Goal: Task Accomplishment & Management: Complete application form

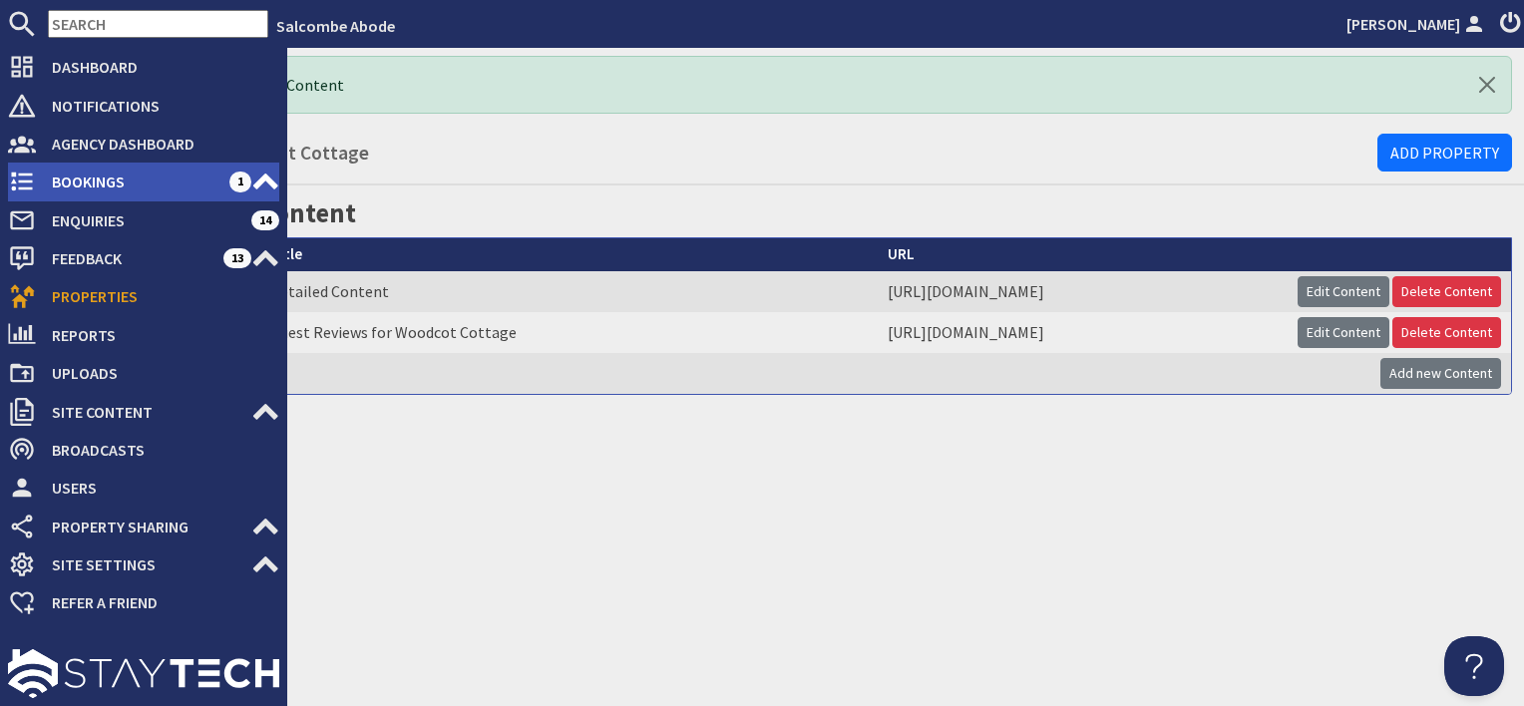
drag, startPoint x: 43, startPoint y: 176, endPoint x: 117, endPoint y: 170, distance: 74.1
click at [44, 176] on span "Bookings" at bounding box center [133, 182] width 194 height 32
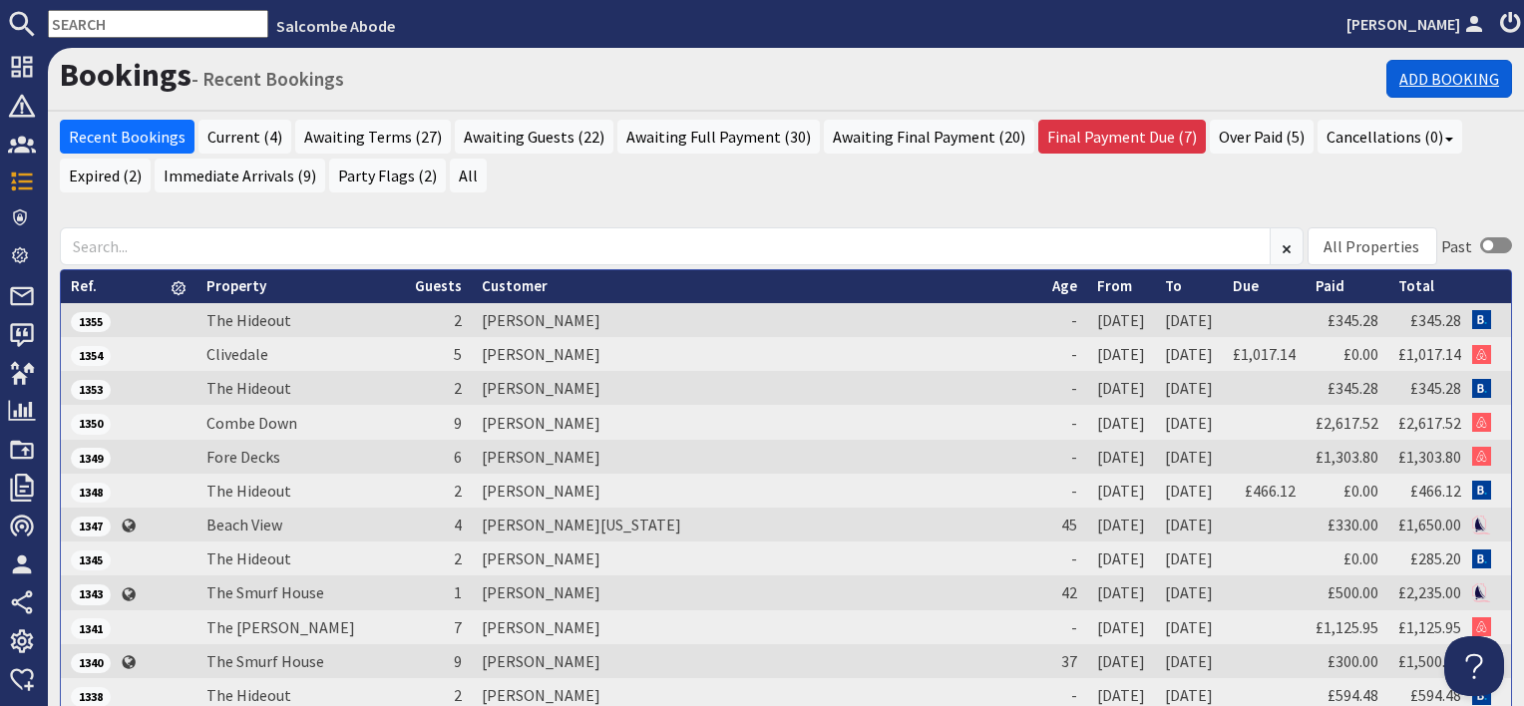
click at [1425, 73] on link "Add Booking" at bounding box center [1450, 79] width 126 height 38
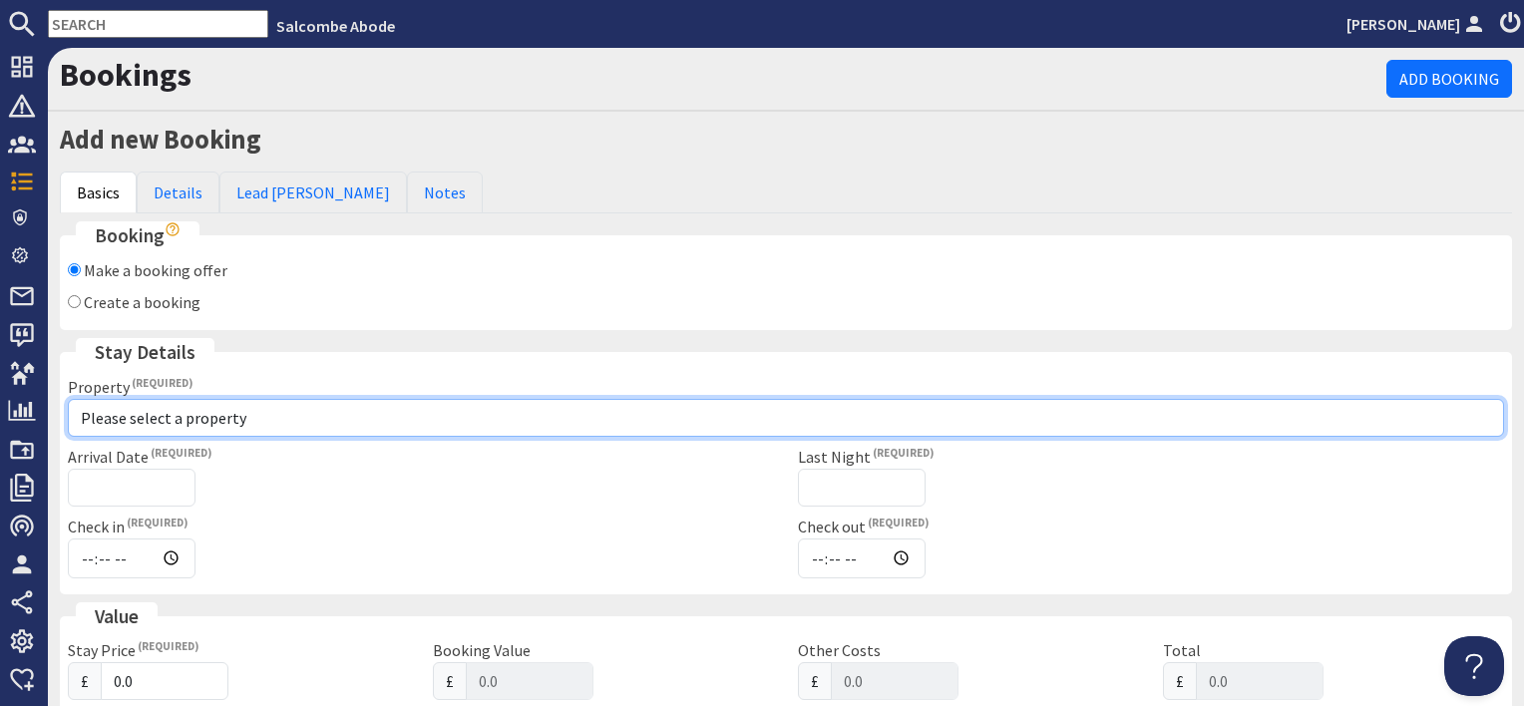
click at [158, 415] on select "Please select a property [GEOGRAPHIC_DATA] [GEOGRAPHIC_DATA] [GEOGRAPHIC_DATA] …" at bounding box center [786, 418] width 1437 height 38
select select "755"
click at [68, 399] on select "Please select a property [GEOGRAPHIC_DATA] [GEOGRAPHIC_DATA] [GEOGRAPHIC_DATA] …" at bounding box center [786, 418] width 1437 height 38
checkbox input "true"
type input "16:00"
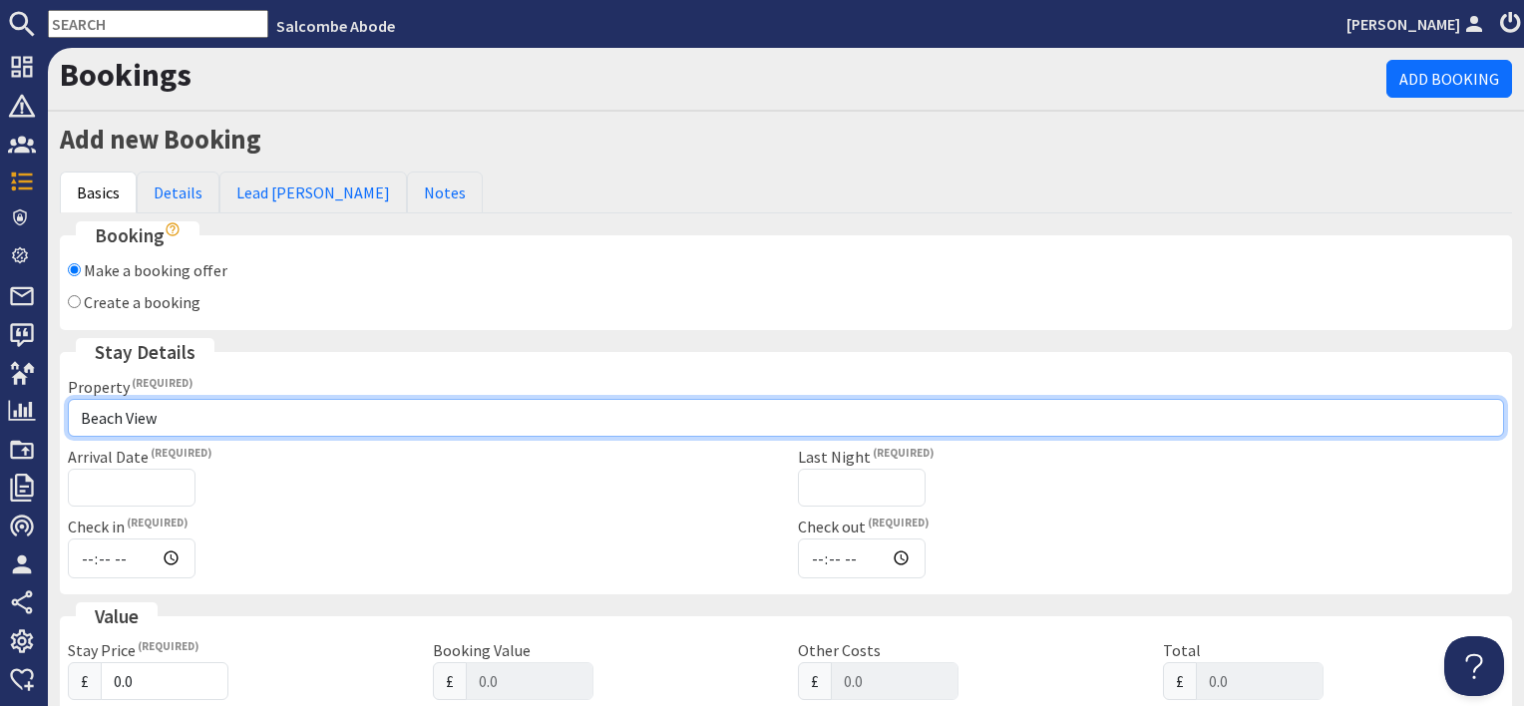
type input "10:00"
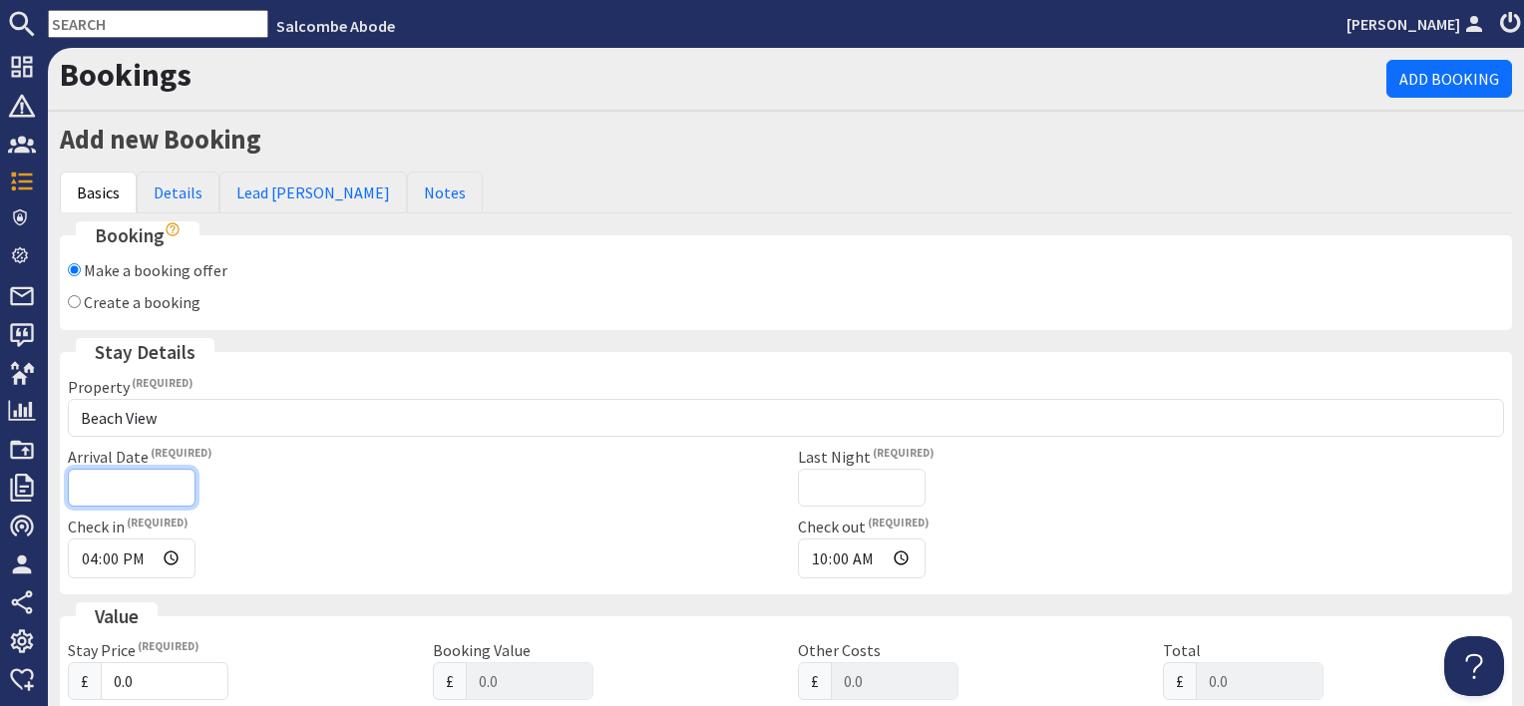
click at [136, 472] on input "Arrival Date" at bounding box center [132, 488] width 128 height 38
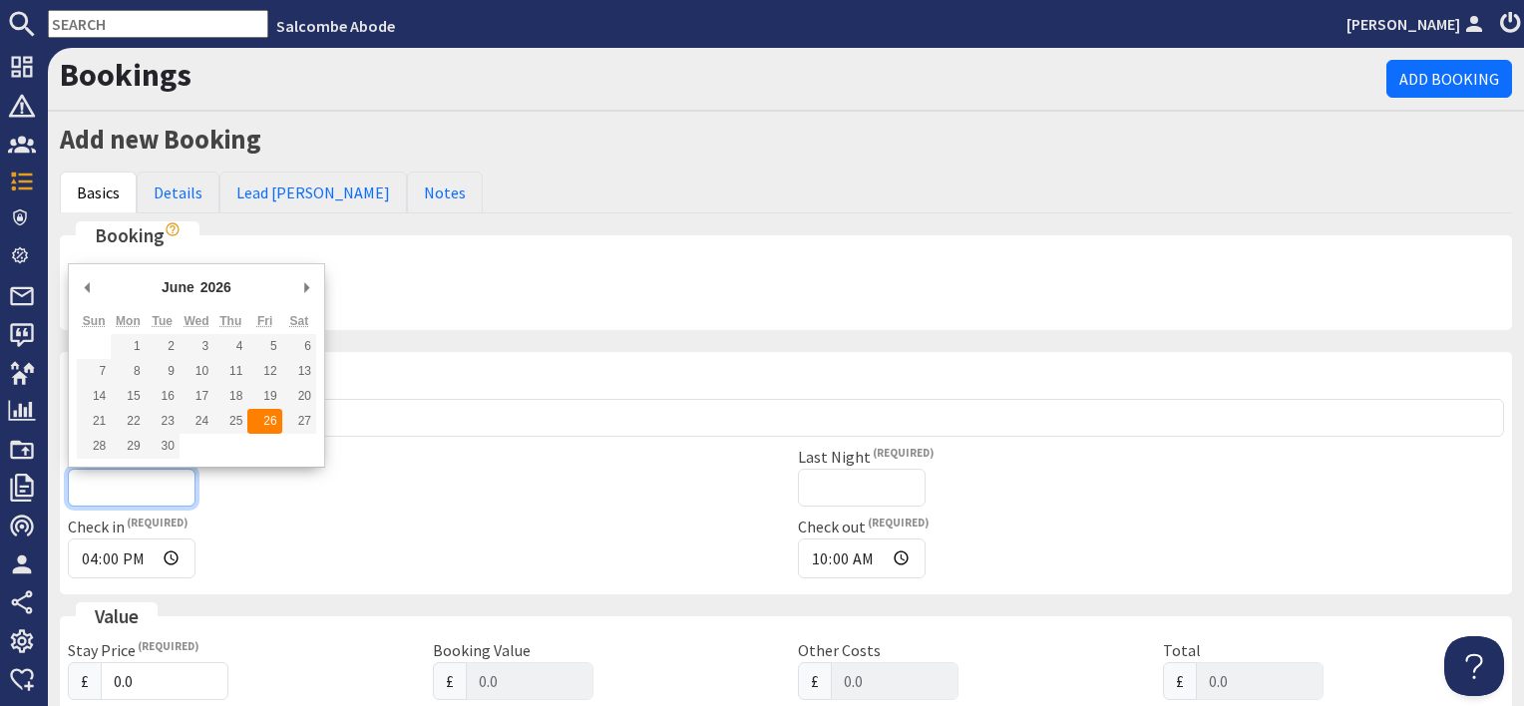
type input "[DATE]"
type input "[DATE]T23:59:59"
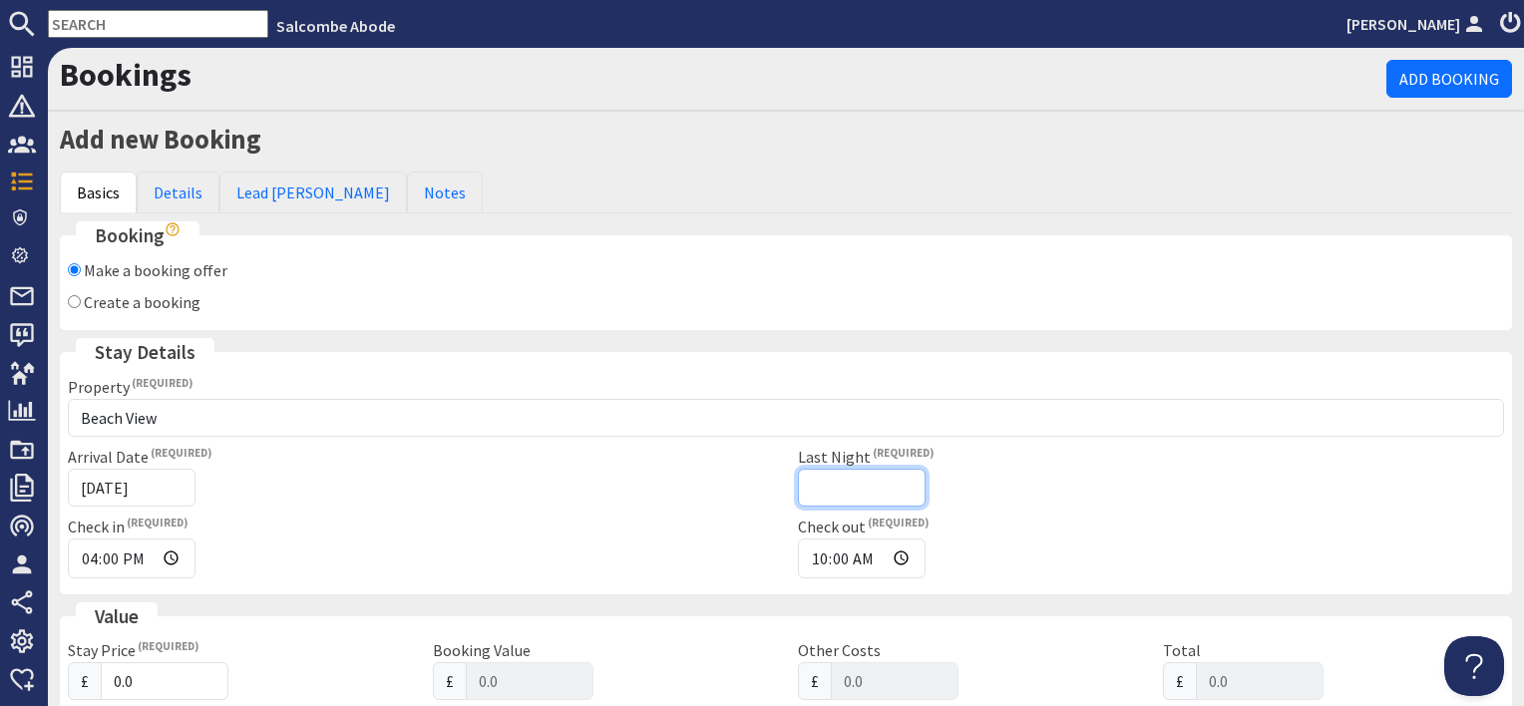
click at [854, 484] on input "Last Night" at bounding box center [862, 488] width 128 height 38
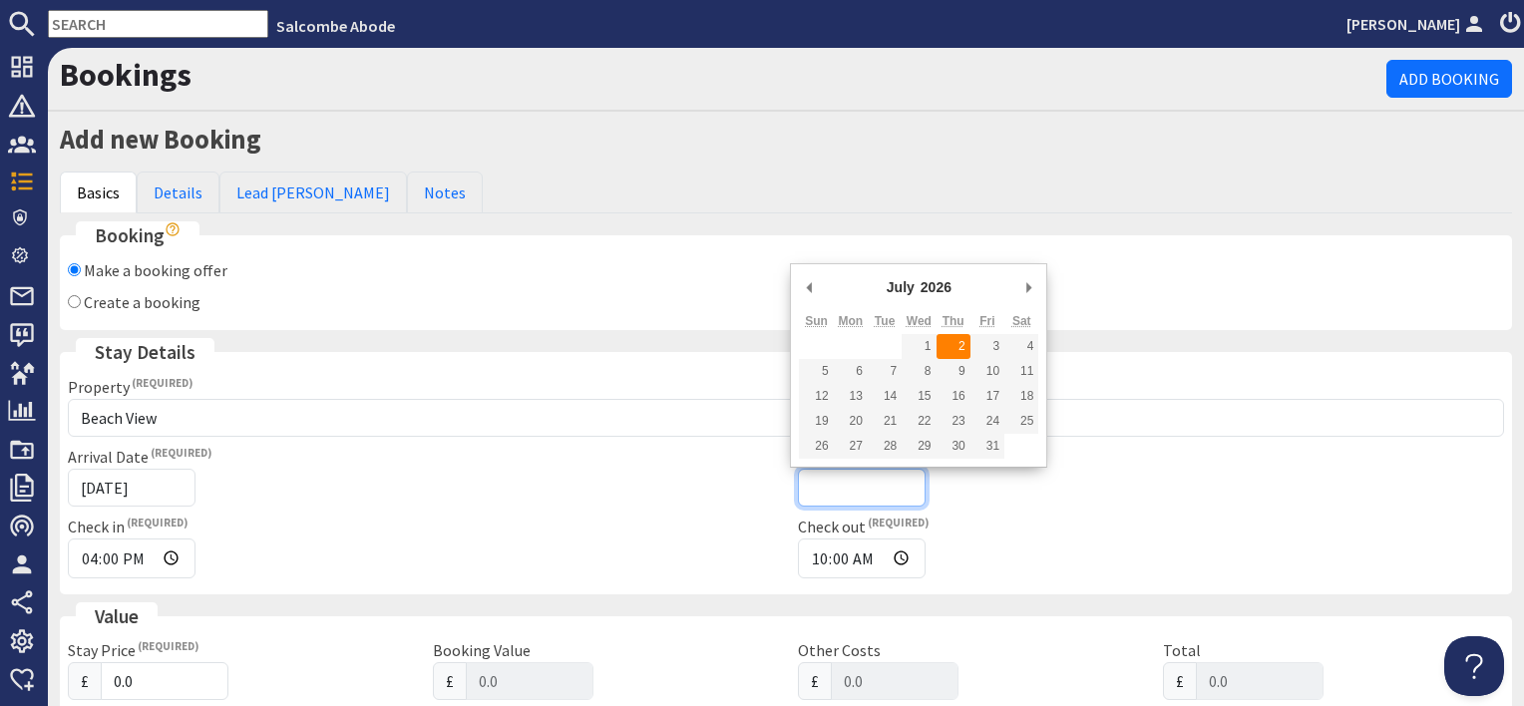
type input "[DATE]"
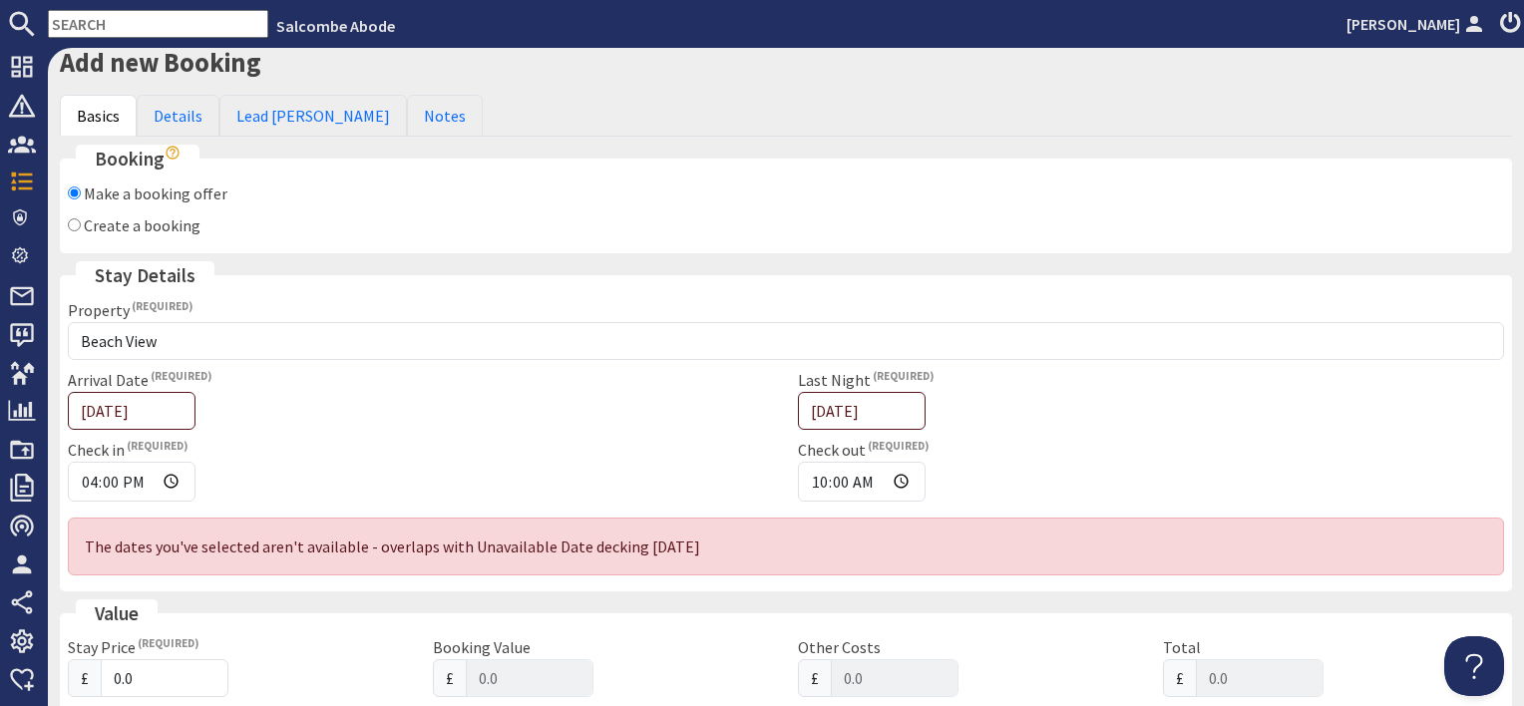
scroll to position [200, 0]
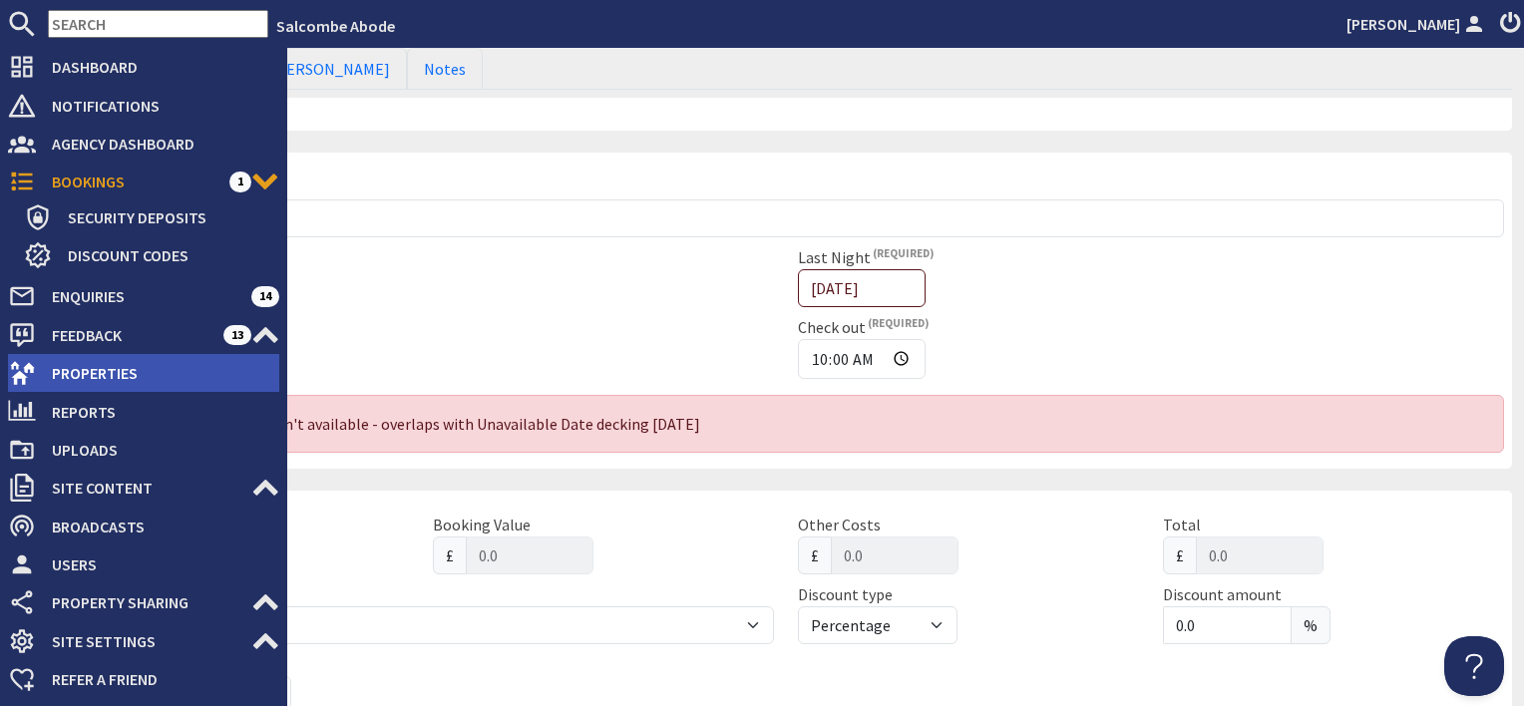
click at [96, 371] on span "Properties" at bounding box center [157, 373] width 243 height 32
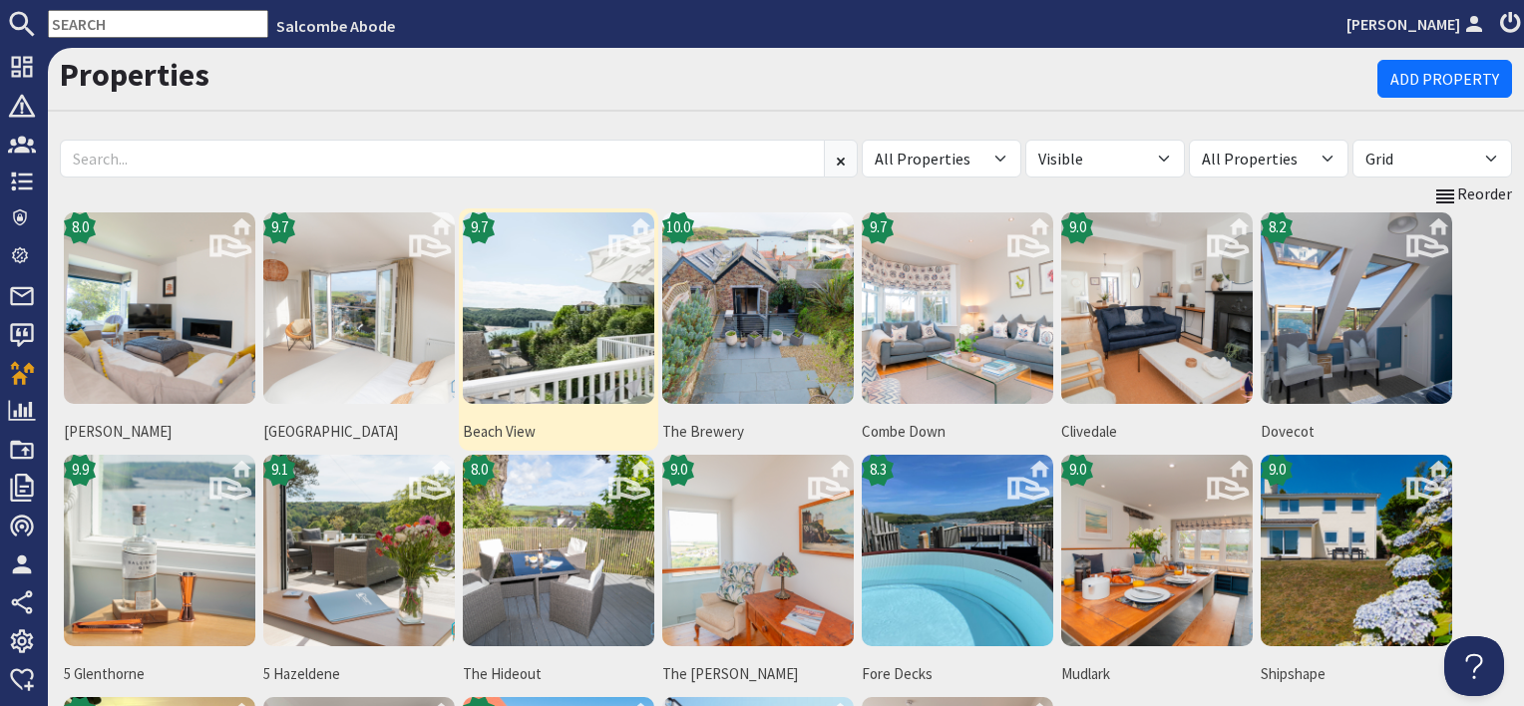
click at [544, 343] on img at bounding box center [559, 309] width 192 height 192
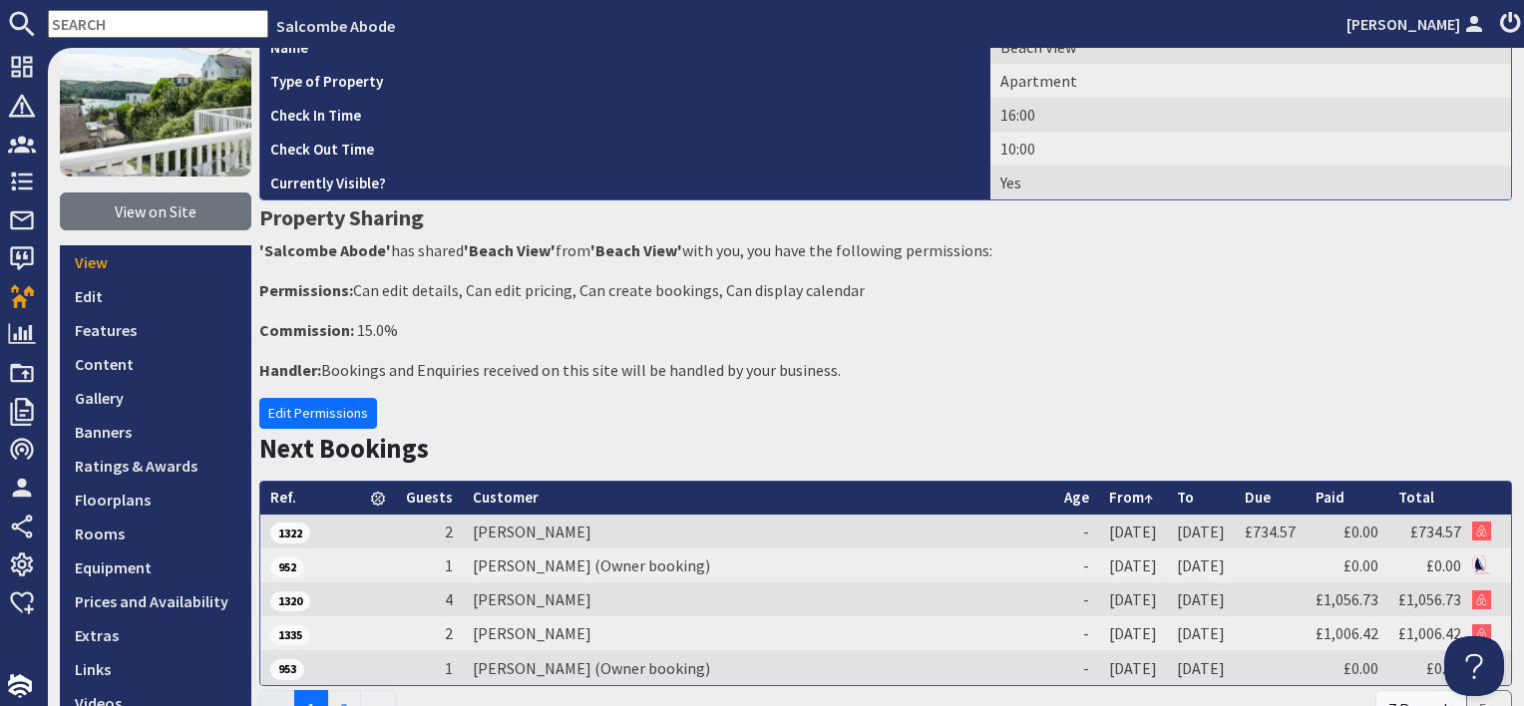
scroll to position [299, 0]
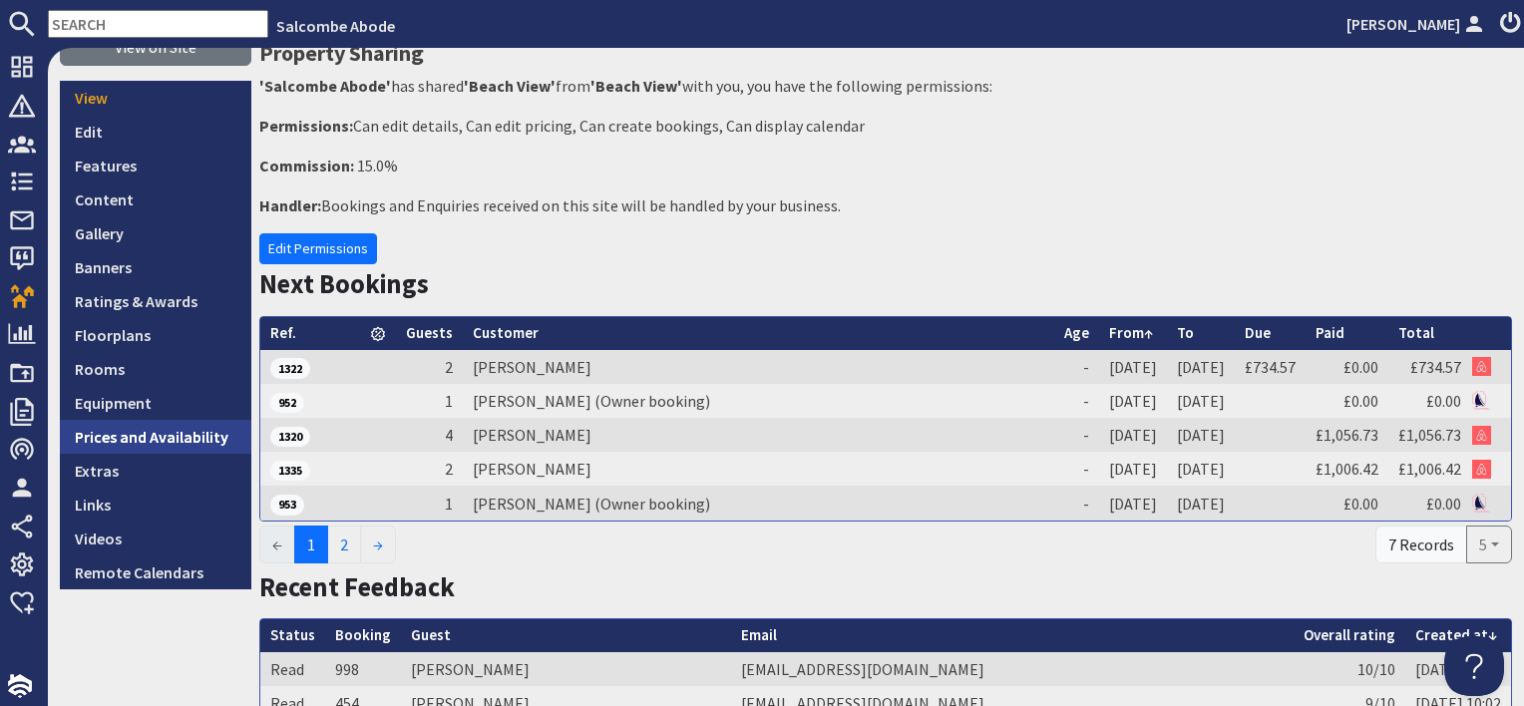
click at [153, 426] on link "Prices and Availability" at bounding box center [156, 437] width 192 height 34
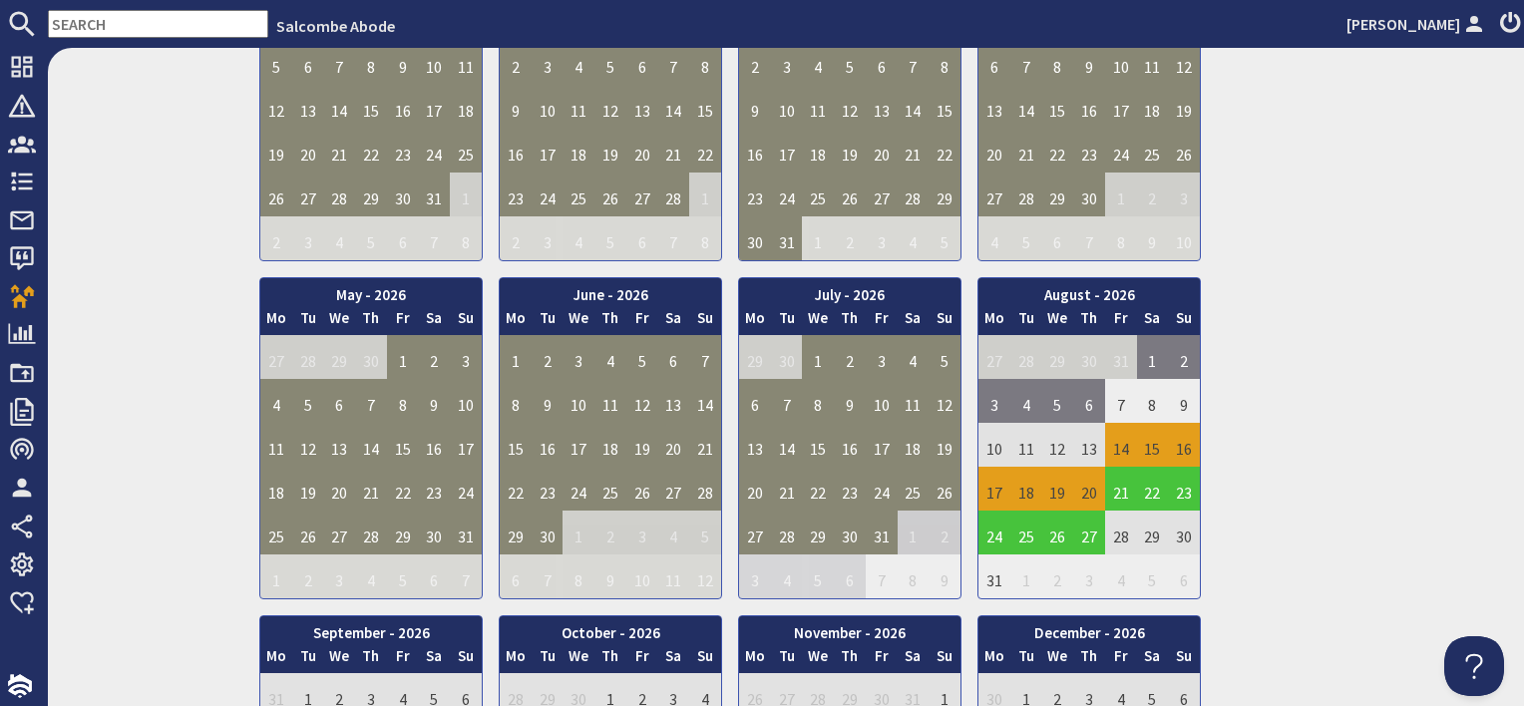
scroll to position [998, 0]
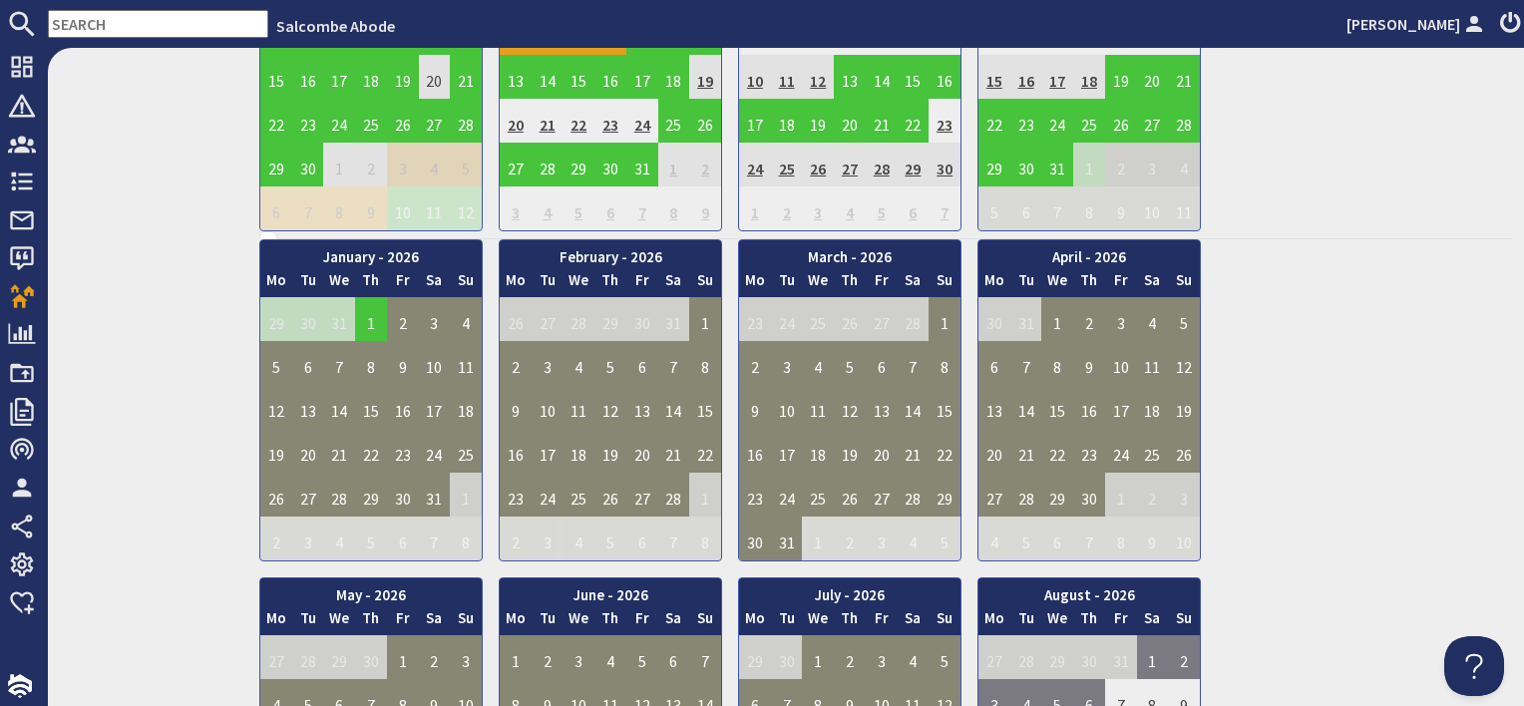
click at [639, 351] on td "6" at bounding box center [643, 363] width 32 height 44
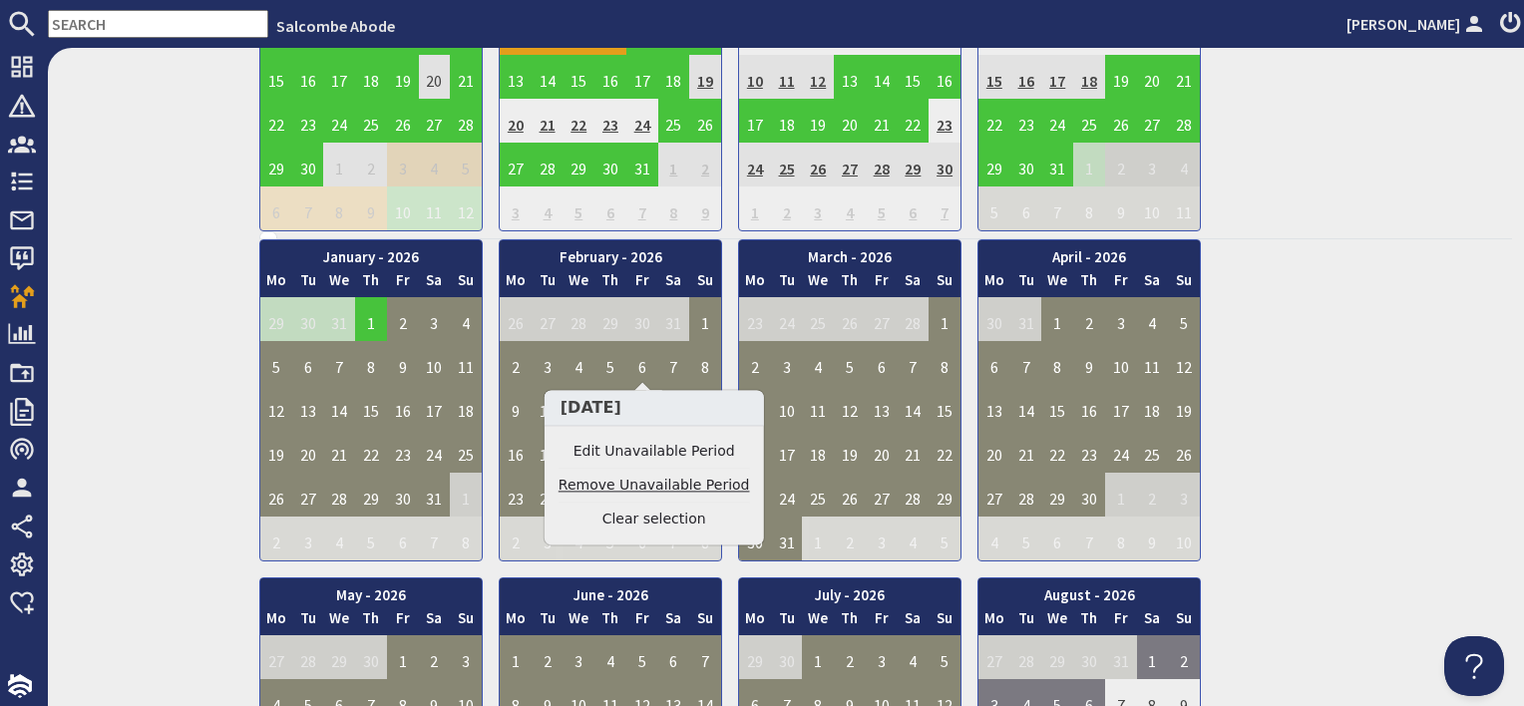
click at [625, 487] on link "Remove Unavailable Period" at bounding box center [655, 486] width 192 height 21
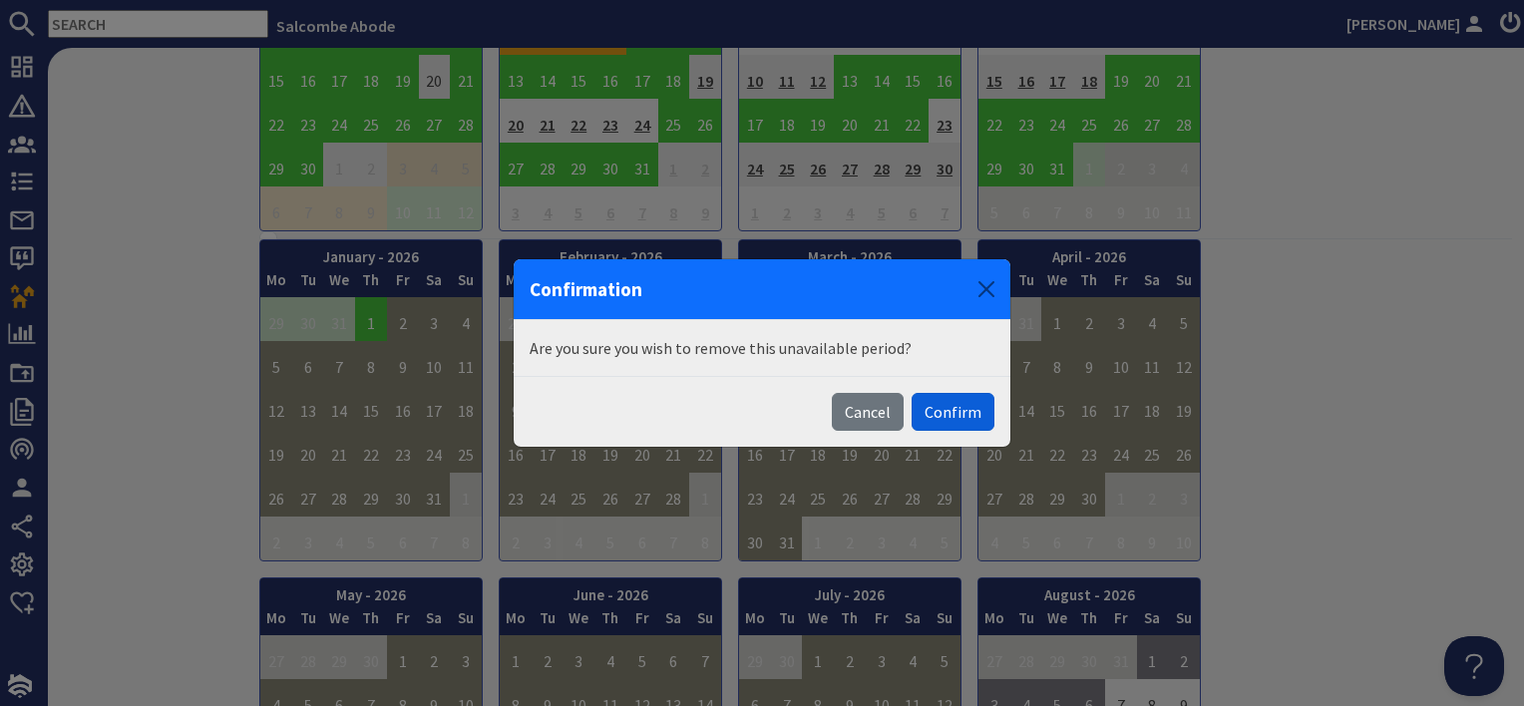
click at [952, 411] on button "Confirm" at bounding box center [953, 412] width 83 height 38
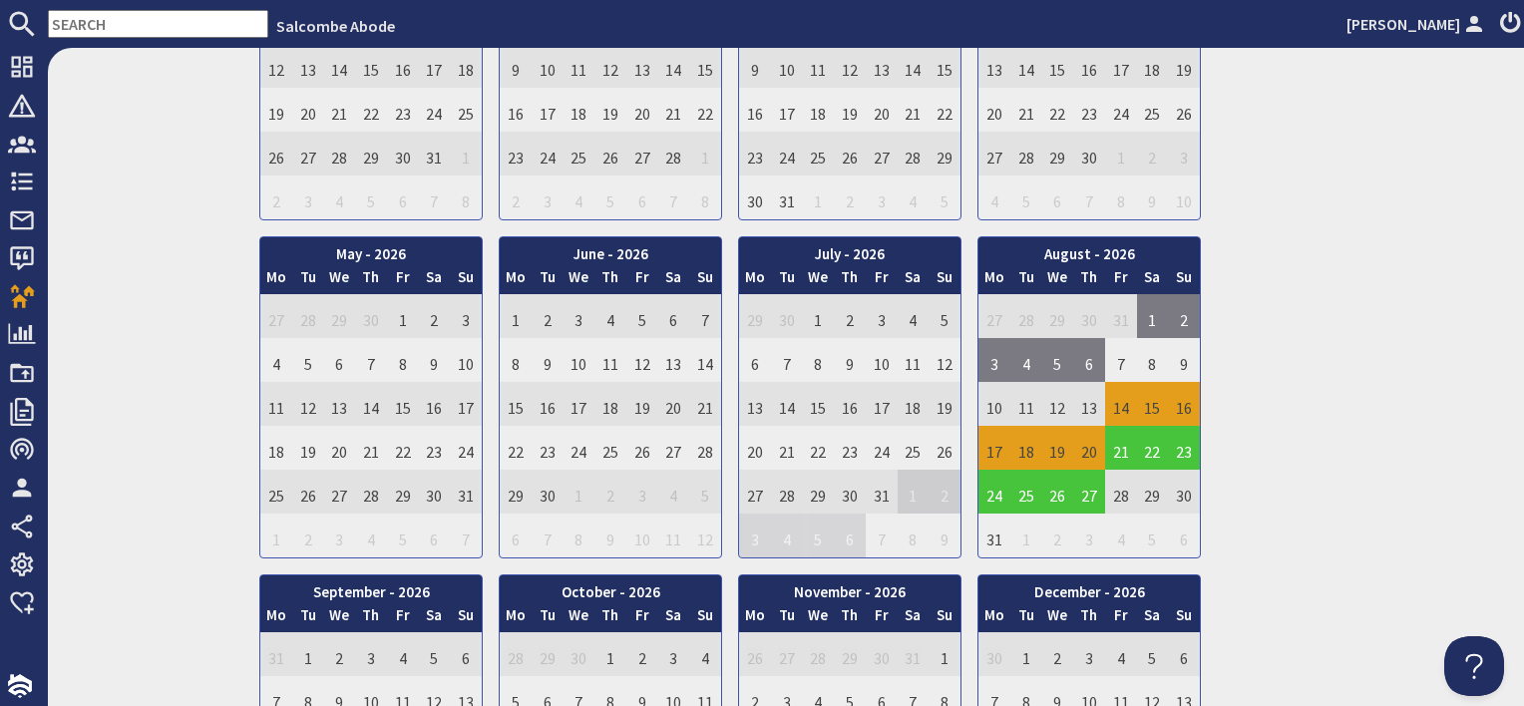
scroll to position [1596, 0]
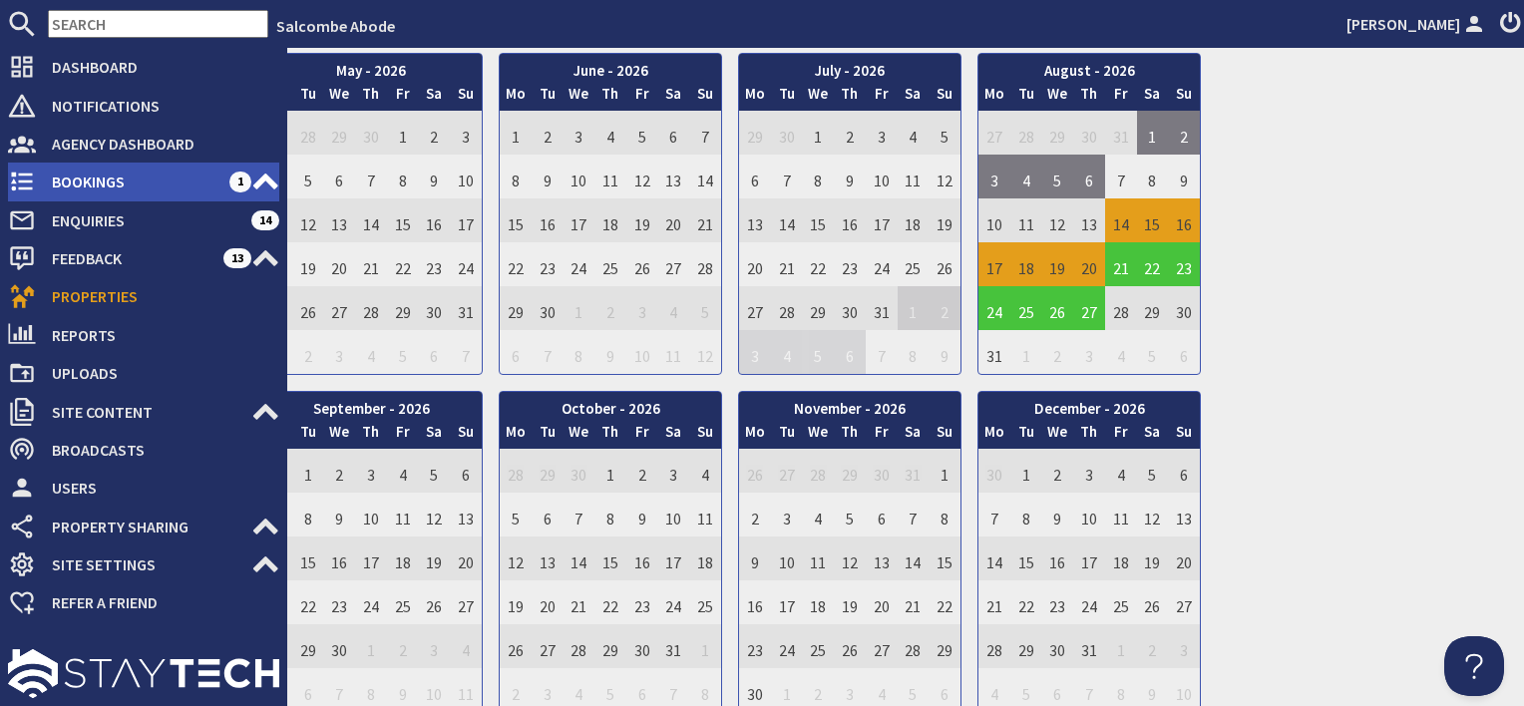
click at [93, 176] on span "Bookings" at bounding box center [133, 182] width 194 height 32
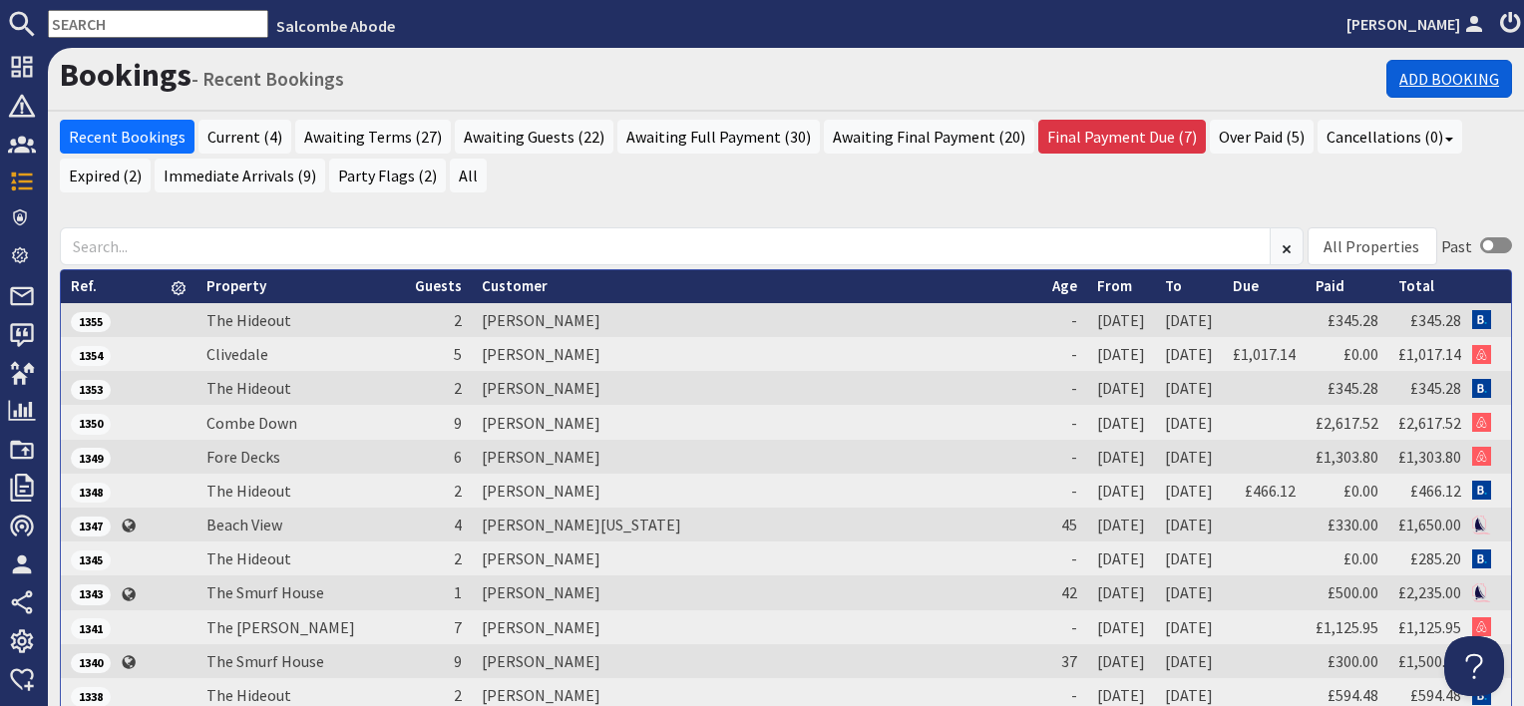
click at [1407, 71] on link "Add Booking" at bounding box center [1450, 79] width 126 height 38
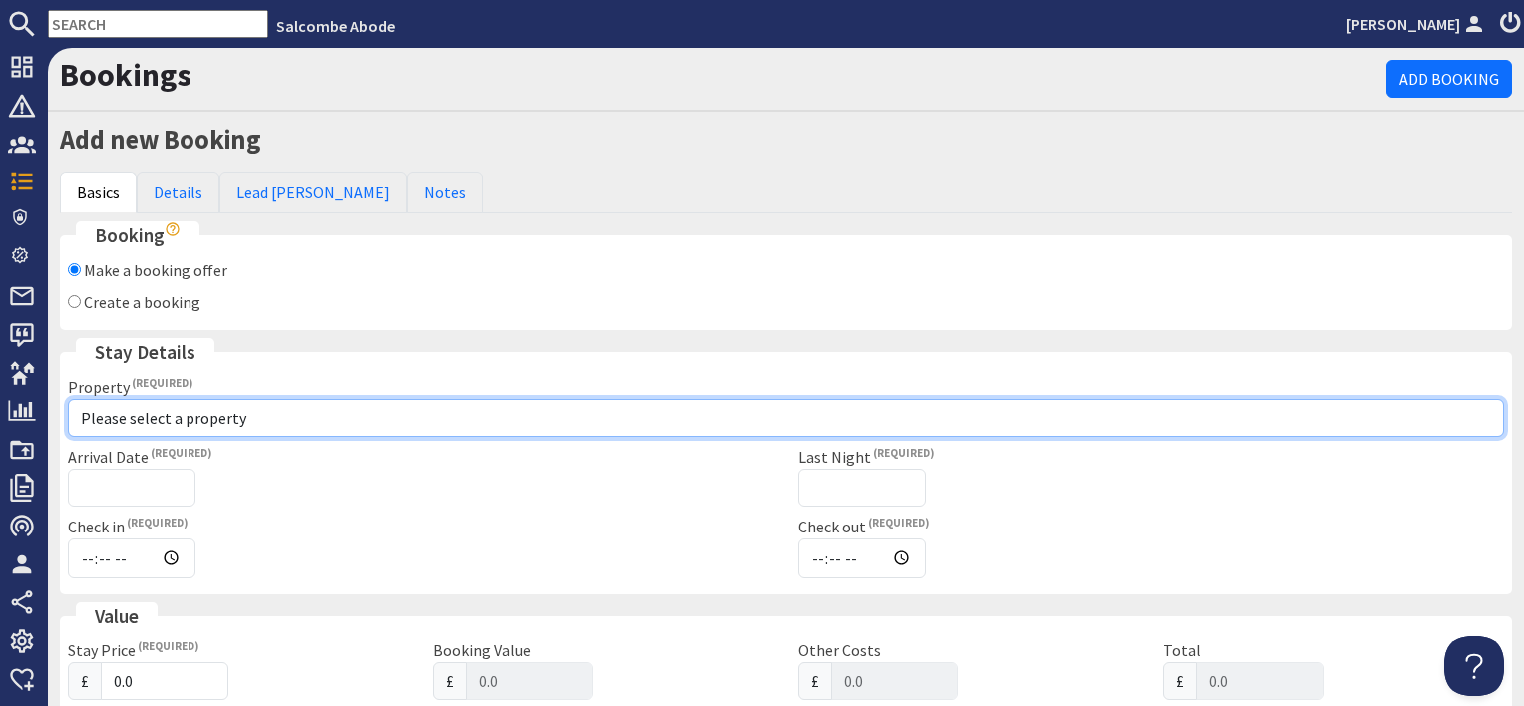
click at [144, 415] on select "Please select a property [GEOGRAPHIC_DATA] [GEOGRAPHIC_DATA] [GEOGRAPHIC_DATA] …" at bounding box center [786, 418] width 1437 height 38
select select "755"
click at [68, 399] on select "Please select a property [GEOGRAPHIC_DATA] [GEOGRAPHIC_DATA] [GEOGRAPHIC_DATA] …" at bounding box center [786, 418] width 1437 height 38
checkbox input "true"
type input "16:00"
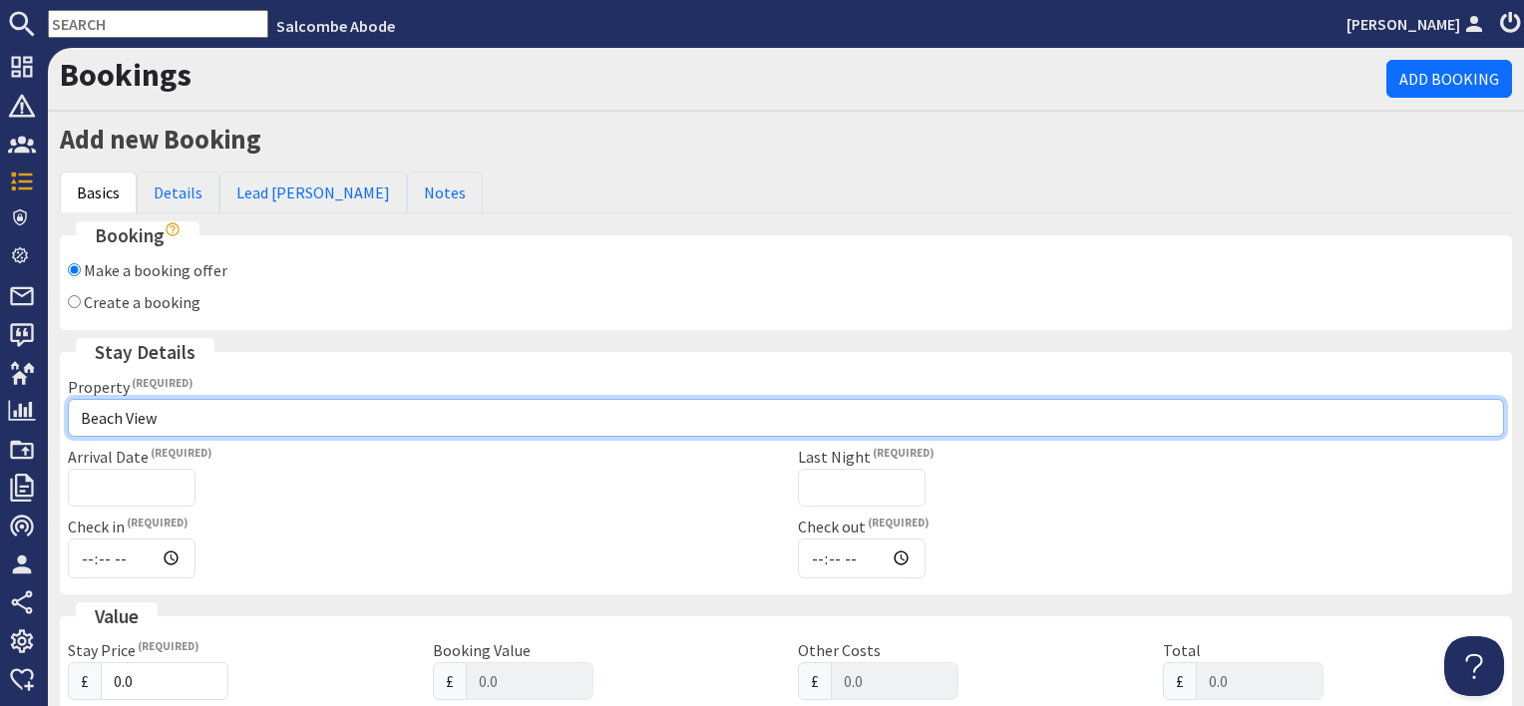
type input "10:00"
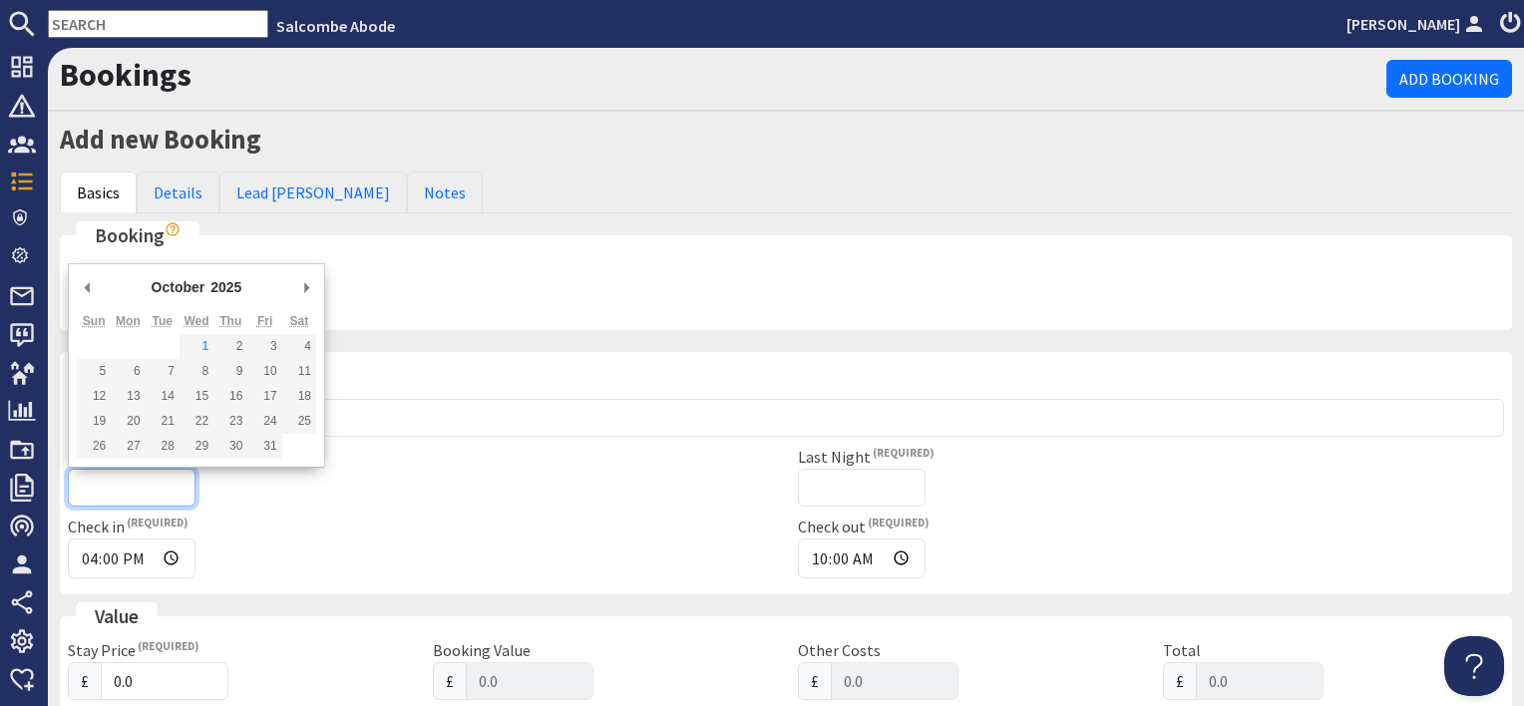
click at [148, 480] on input "Arrival Date" at bounding box center [132, 488] width 128 height 38
click at [294, 280] on div "October January February March April May June July August September October Nov…" at bounding box center [196, 290] width 239 height 37
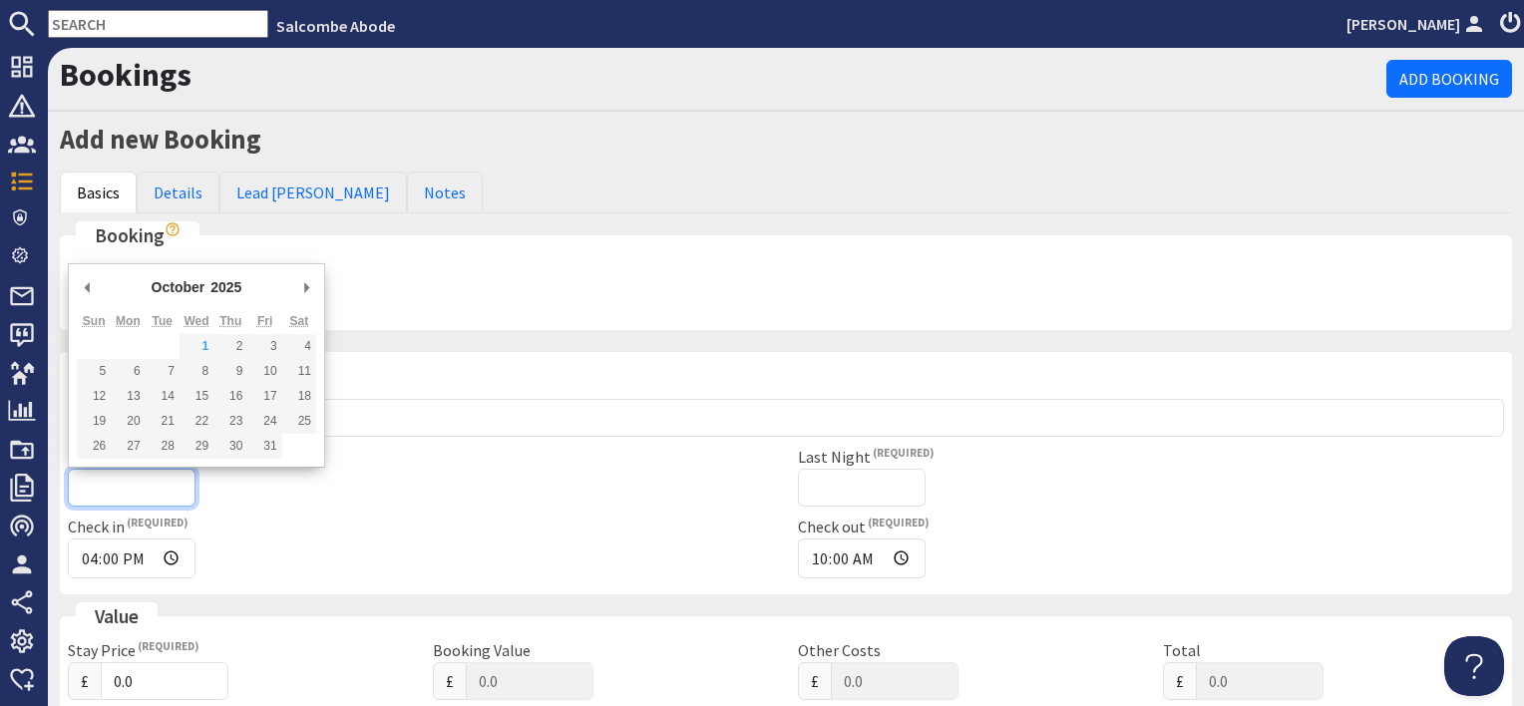
click at [294, 280] on div "October January February March April May June July August September October Nov…" at bounding box center [196, 290] width 239 height 37
type input "[DATE]"
type input "[DATE]T23:59:59"
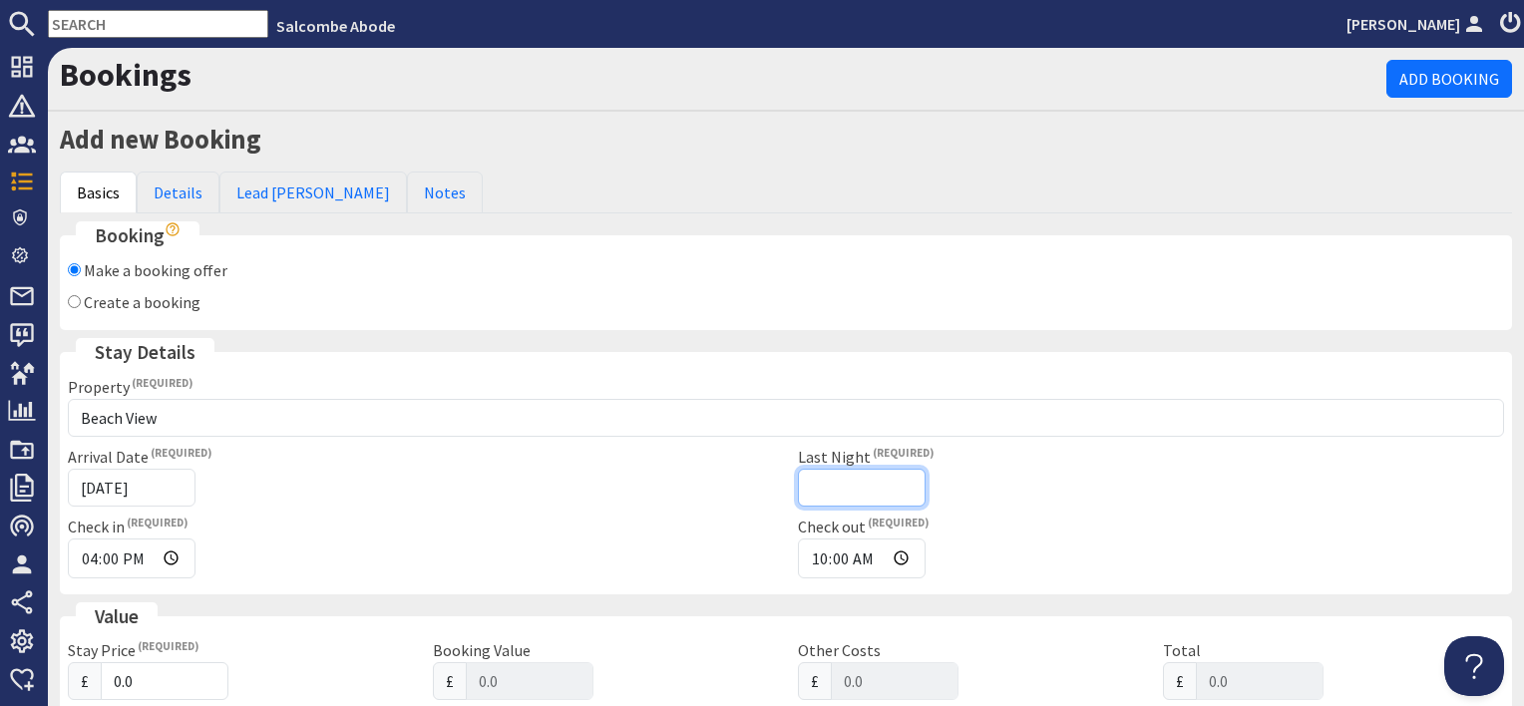
click at [850, 486] on input "Last Night" at bounding box center [862, 488] width 128 height 38
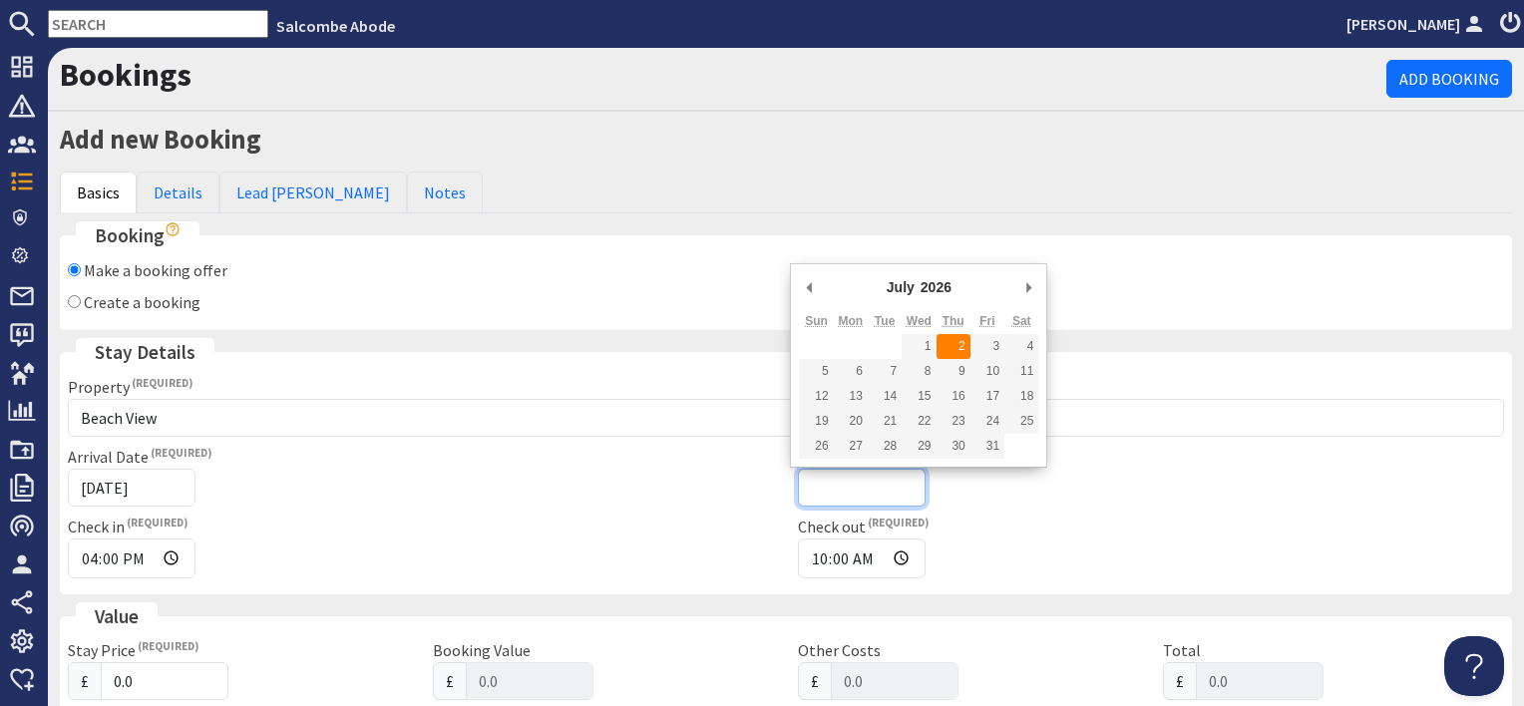
type input "[DATE]"
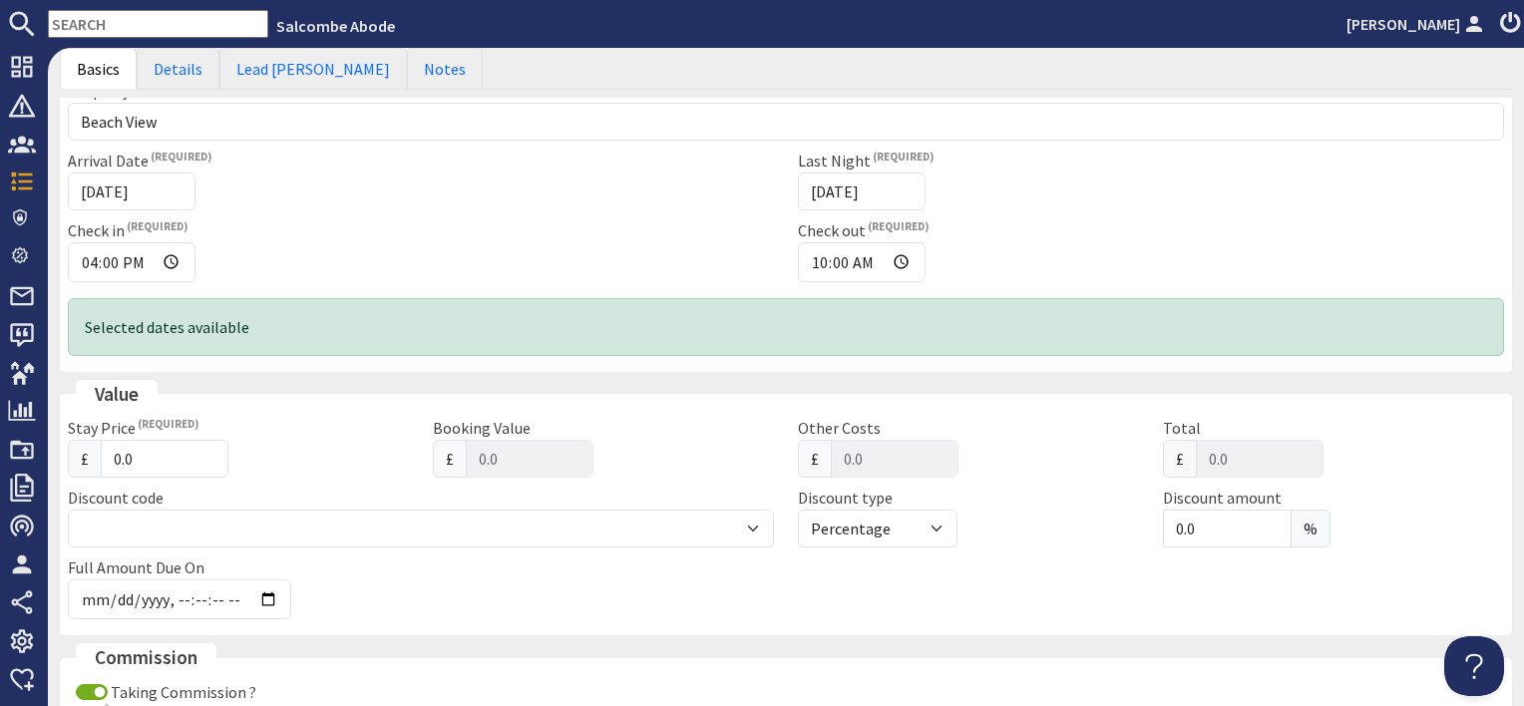
scroll to position [299, 0]
drag, startPoint x: 152, startPoint y: 451, endPoint x: 48, endPoint y: 449, distance: 103.8
click at [55, 451] on div "Add new Booking Basics Details Lead [PERSON_NAME] Notes Booking Make a booking …" at bounding box center [786, 548] width 1477 height 1456
type input "1"
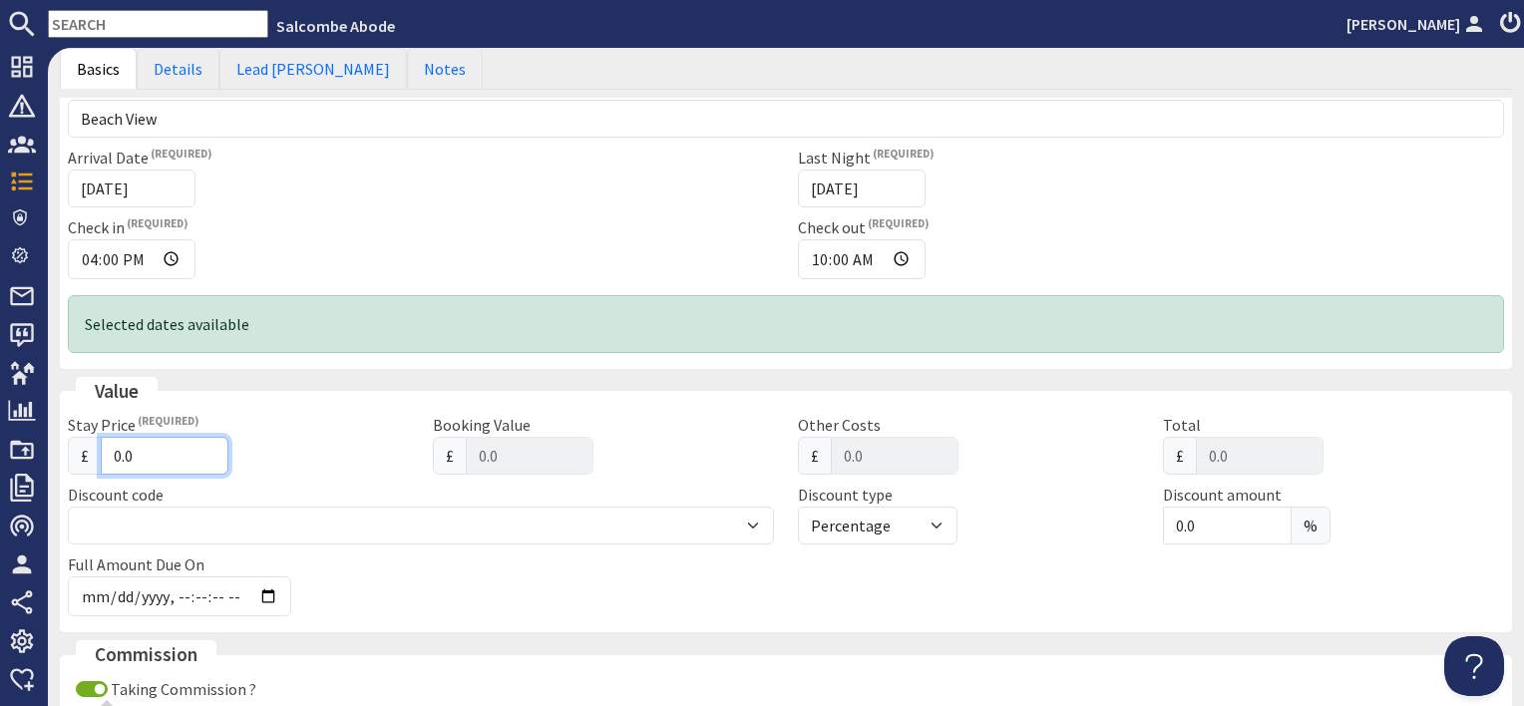
type input "1.00"
type input "14"
type input "14.00"
type input "140"
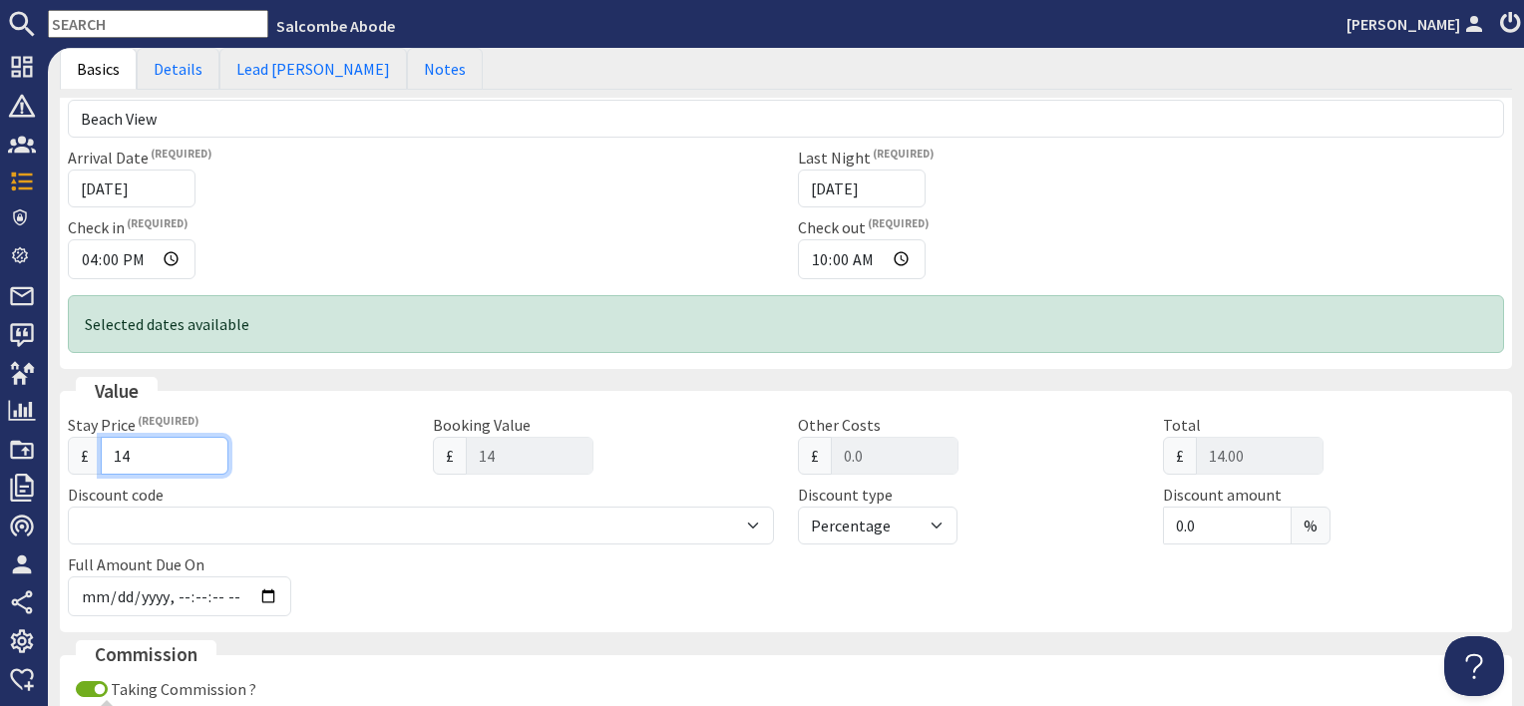
type input "140"
type input "140.00"
type input "1400"
type input "1400.00"
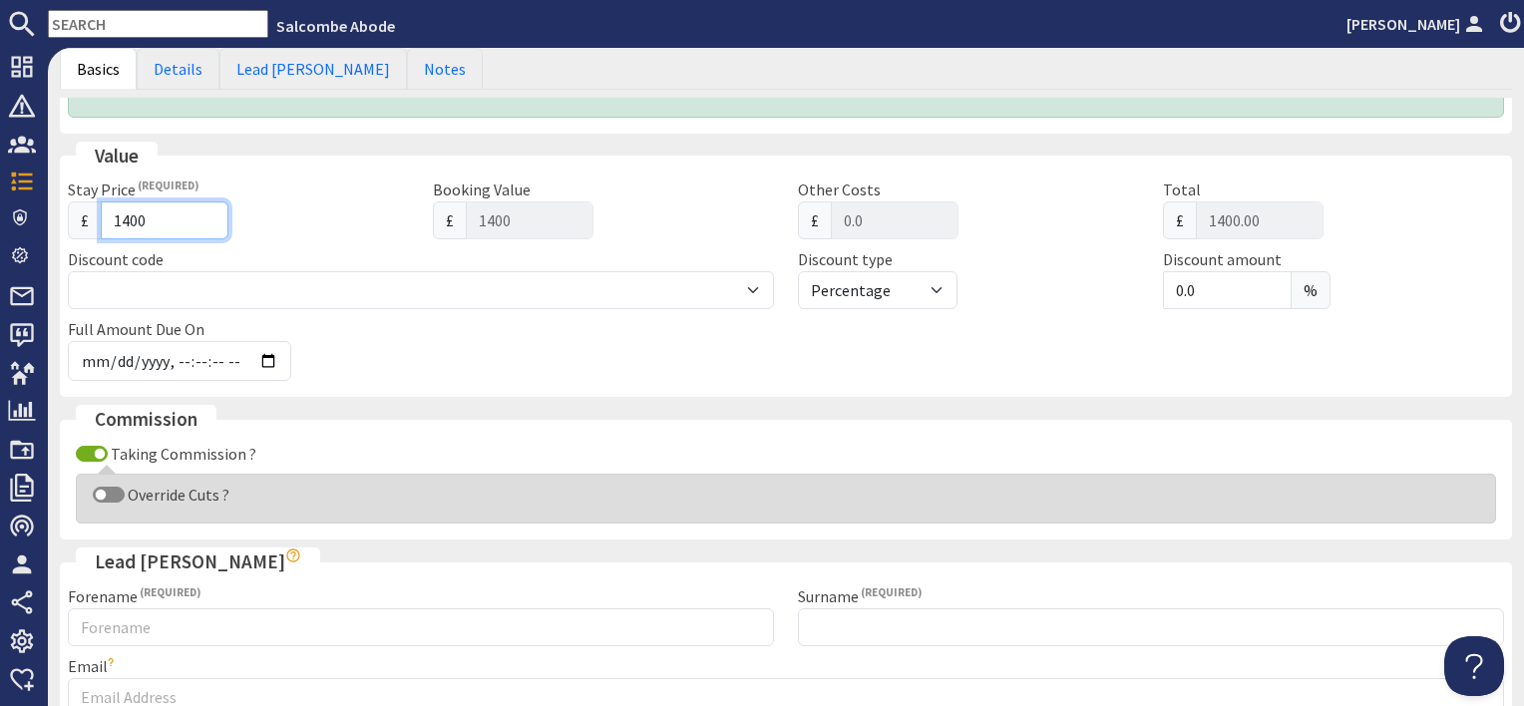
scroll to position [798, 0]
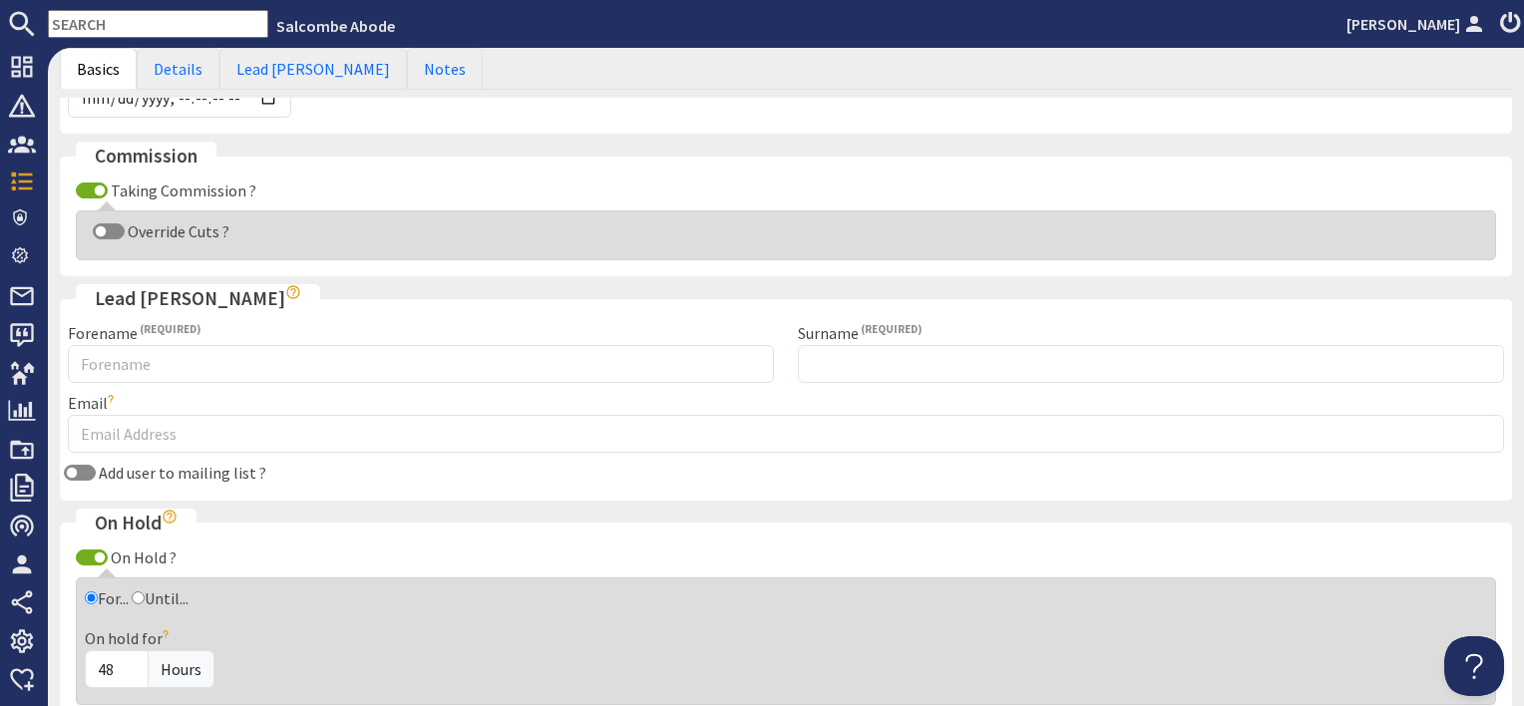
type input "1400"
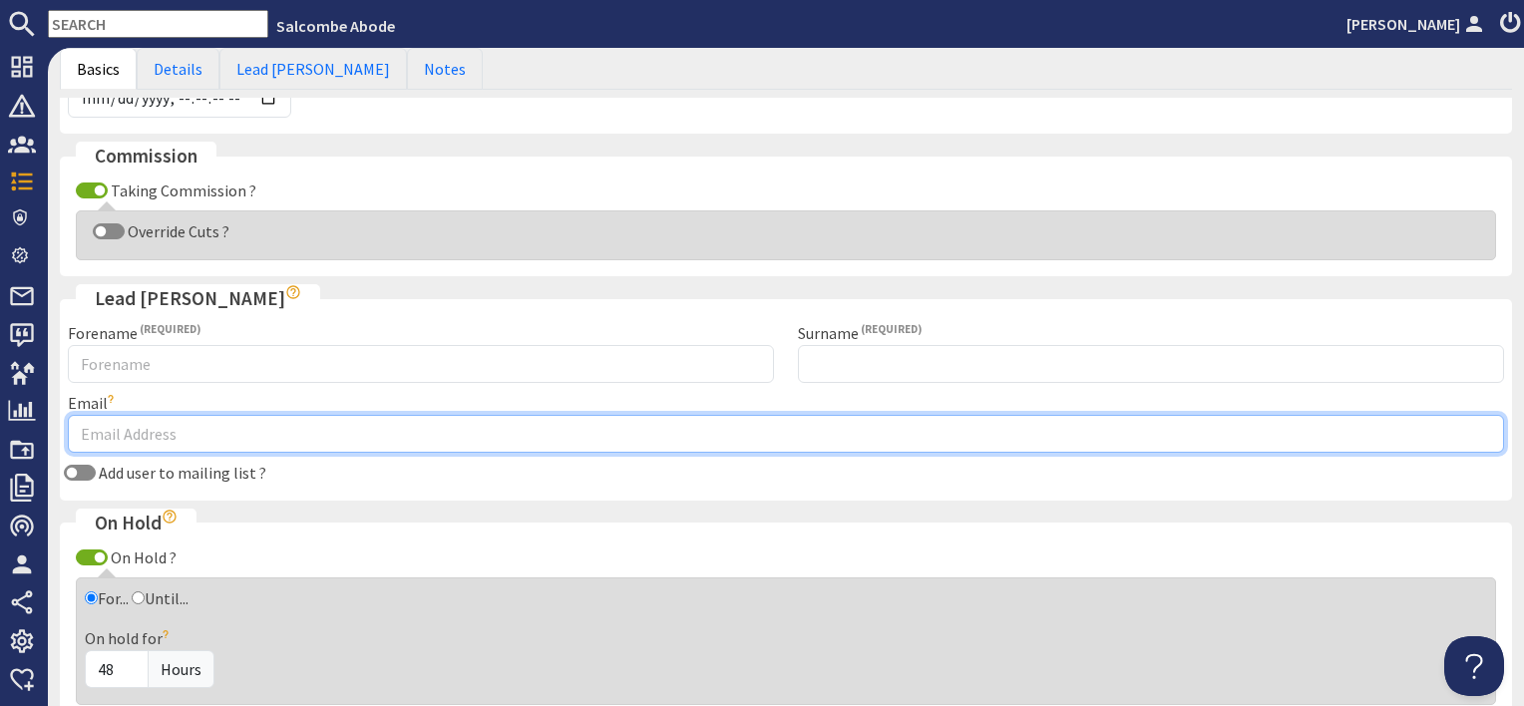
click at [144, 419] on input "Email" at bounding box center [786, 434] width 1437 height 38
paste input "Hi [PERSON_NAME], We hope you are looking forward to your upcoming stay at [STR…"
type input "Hi [PERSON_NAME], We hope you are looking forward to your upcoming stay at [STR…"
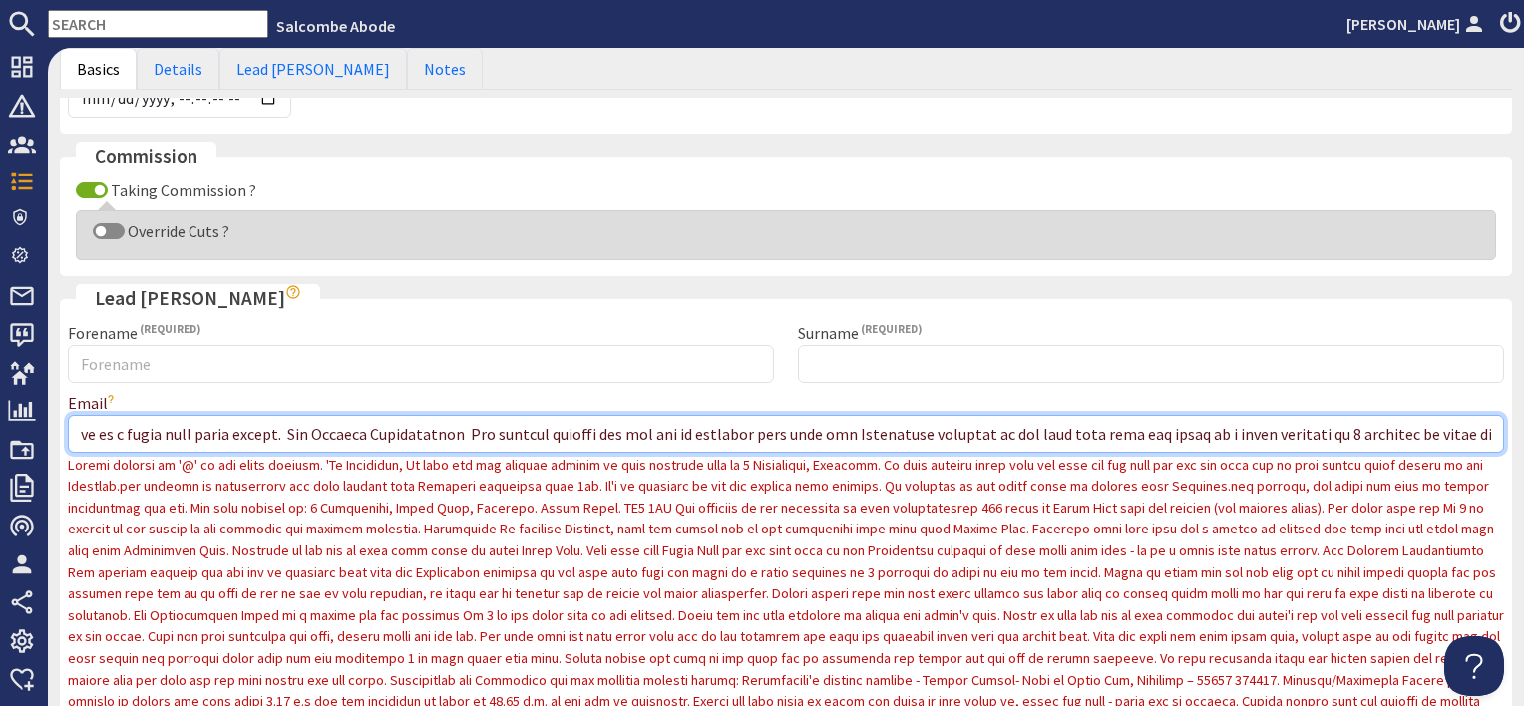
scroll to position [0, 6751]
drag, startPoint x: 1483, startPoint y: 425, endPoint x: -4, endPoint y: 415, distance: 1486.5
click at [0, 415] on html "Salcombe Abode [PERSON_NAME] Dashboard Notifications 0 Agency Dashboard Booking…" at bounding box center [762, 353] width 1524 height 706
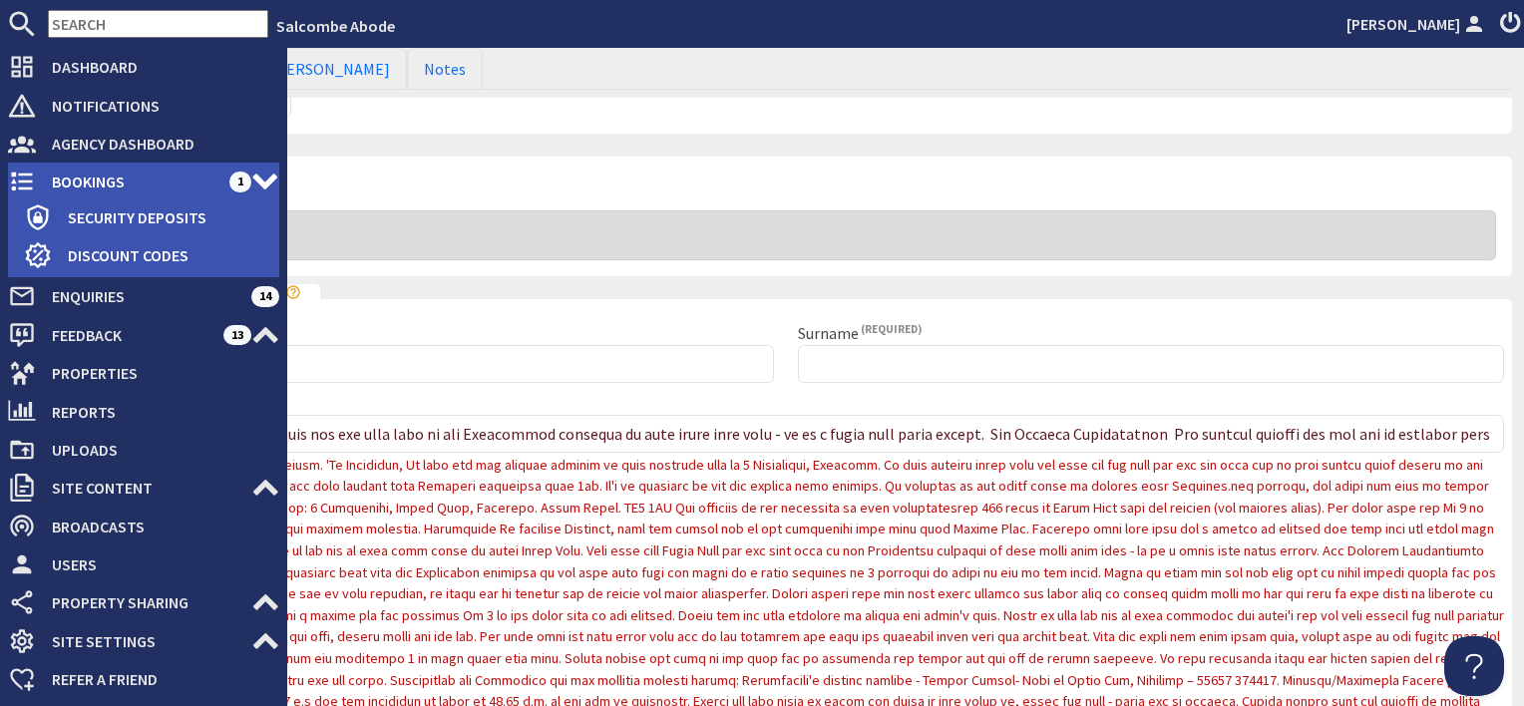
click at [95, 192] on span "Bookings" at bounding box center [133, 182] width 194 height 32
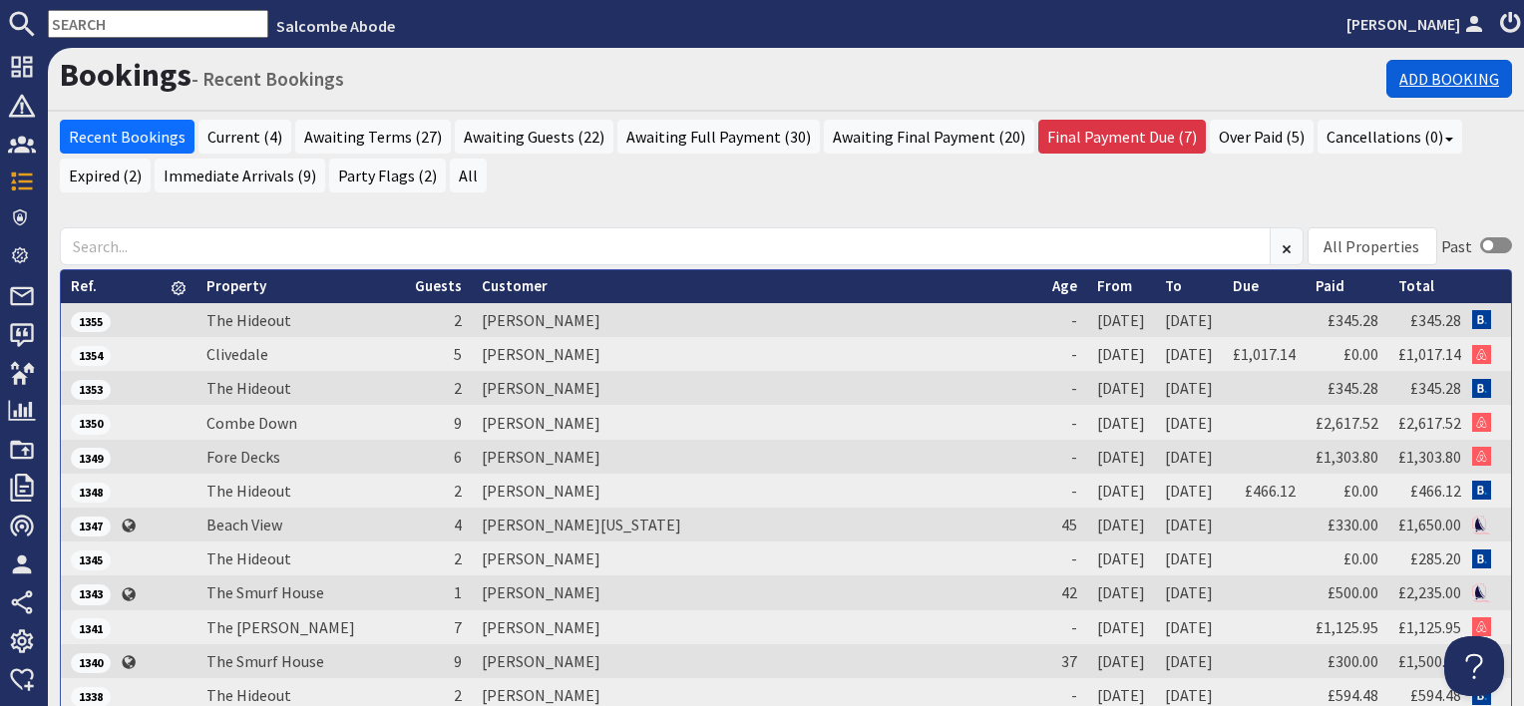
click at [1433, 80] on link "Add Booking" at bounding box center [1450, 79] width 126 height 38
select select "755"
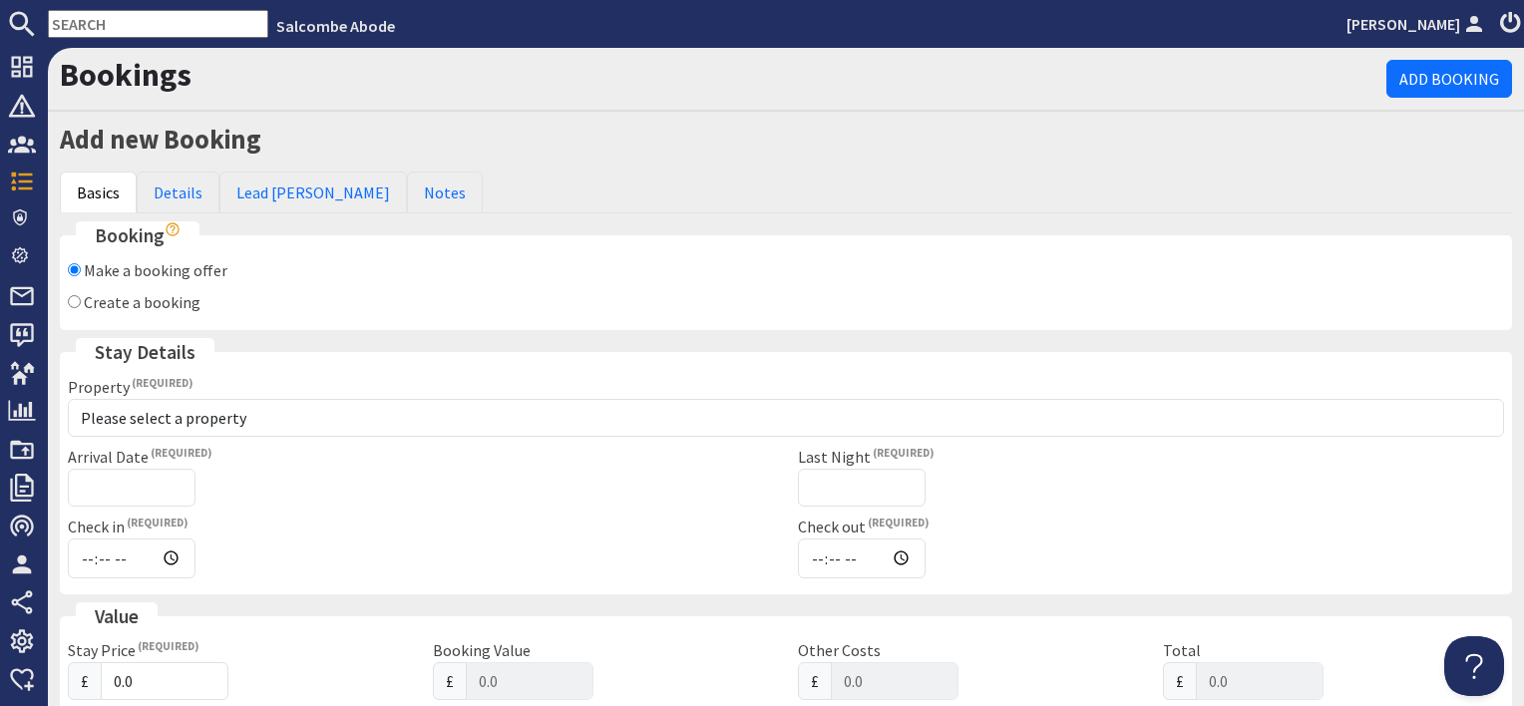
click at [128, 301] on label "Create a booking" at bounding box center [142, 302] width 117 height 20
click at [81, 301] on input "Create a booking" at bounding box center [74, 301] width 13 height 13
radio input "true"
checkbox input "false"
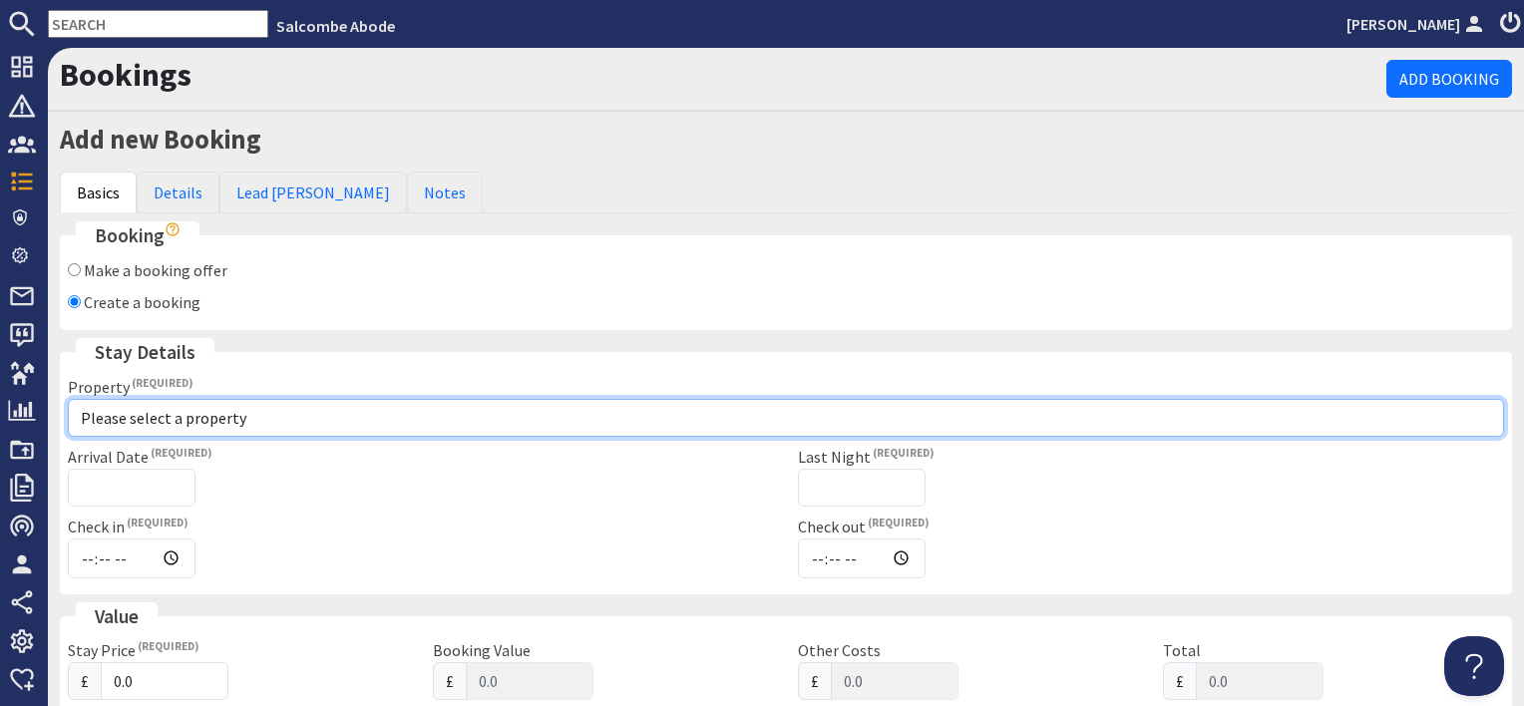
click at [148, 425] on select "Please select a property [GEOGRAPHIC_DATA] [GEOGRAPHIC_DATA] [GEOGRAPHIC_DATA] …" at bounding box center [786, 418] width 1437 height 38
select select "755"
click at [68, 399] on select "Please select a property [GEOGRAPHIC_DATA] [GEOGRAPHIC_DATA] [GEOGRAPHIC_DATA] …" at bounding box center [786, 418] width 1437 height 38
checkbox input "true"
type input "16:00"
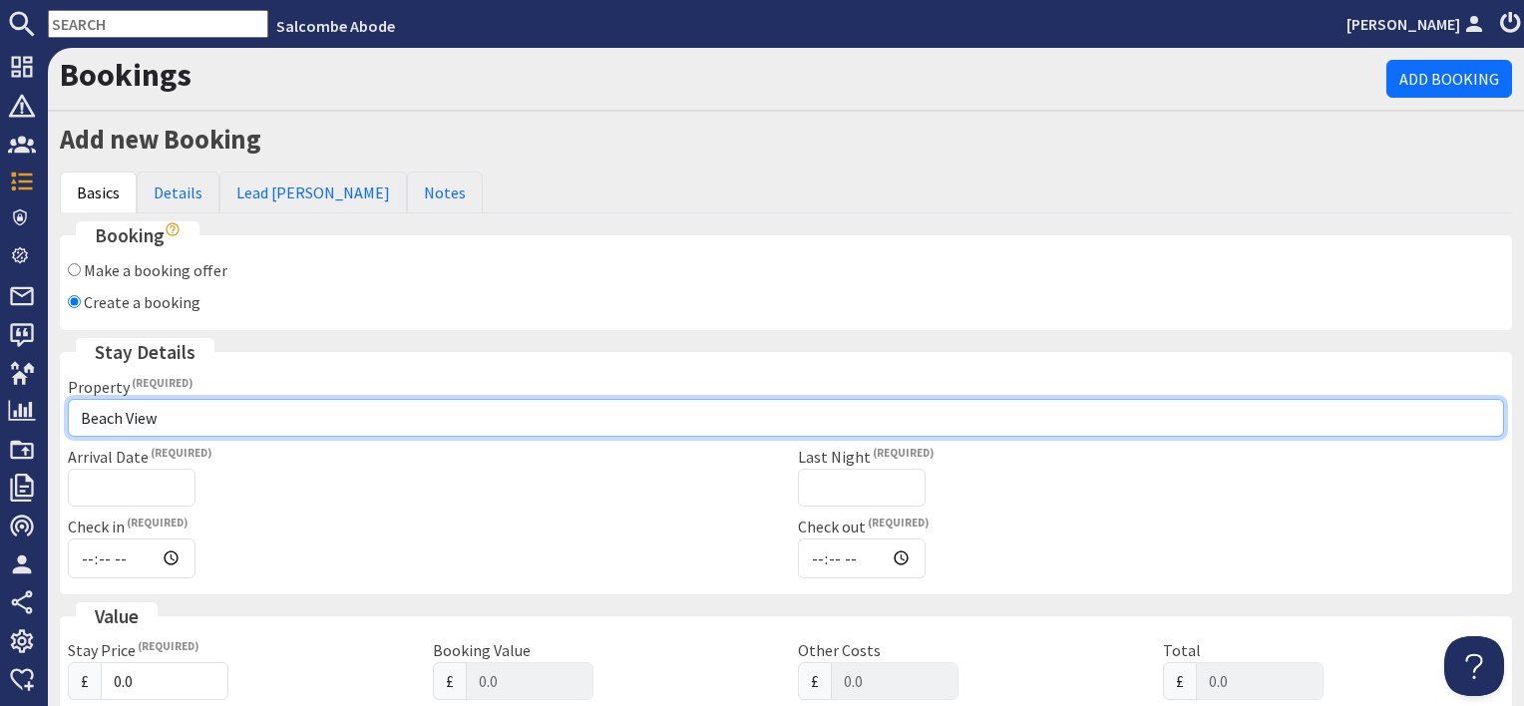
type input "10:00"
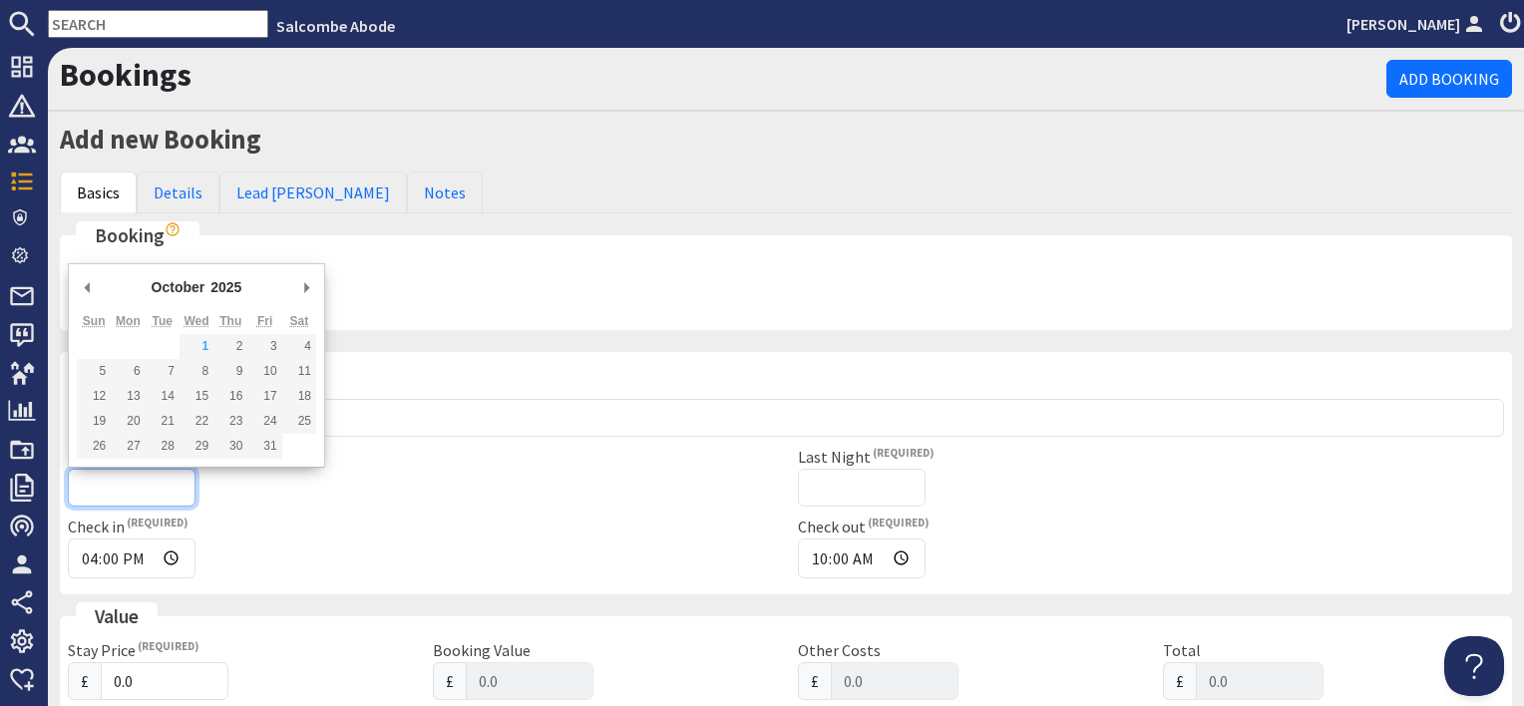
click at [150, 482] on input "Arrival Date" at bounding box center [132, 488] width 128 height 38
type input "[DATE]"
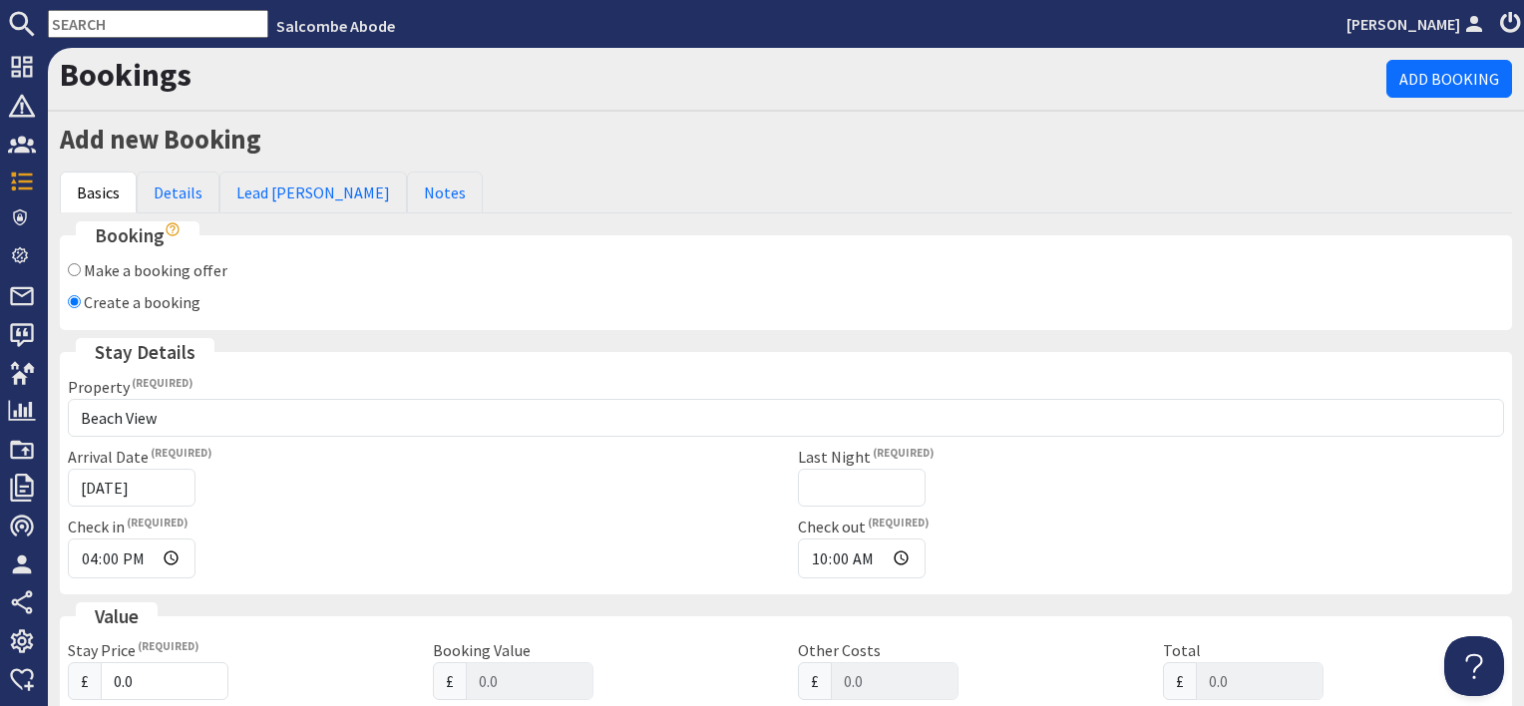
type input "[DATE]T23:59:59"
click at [894, 478] on input "Last Night" at bounding box center [862, 488] width 128 height 38
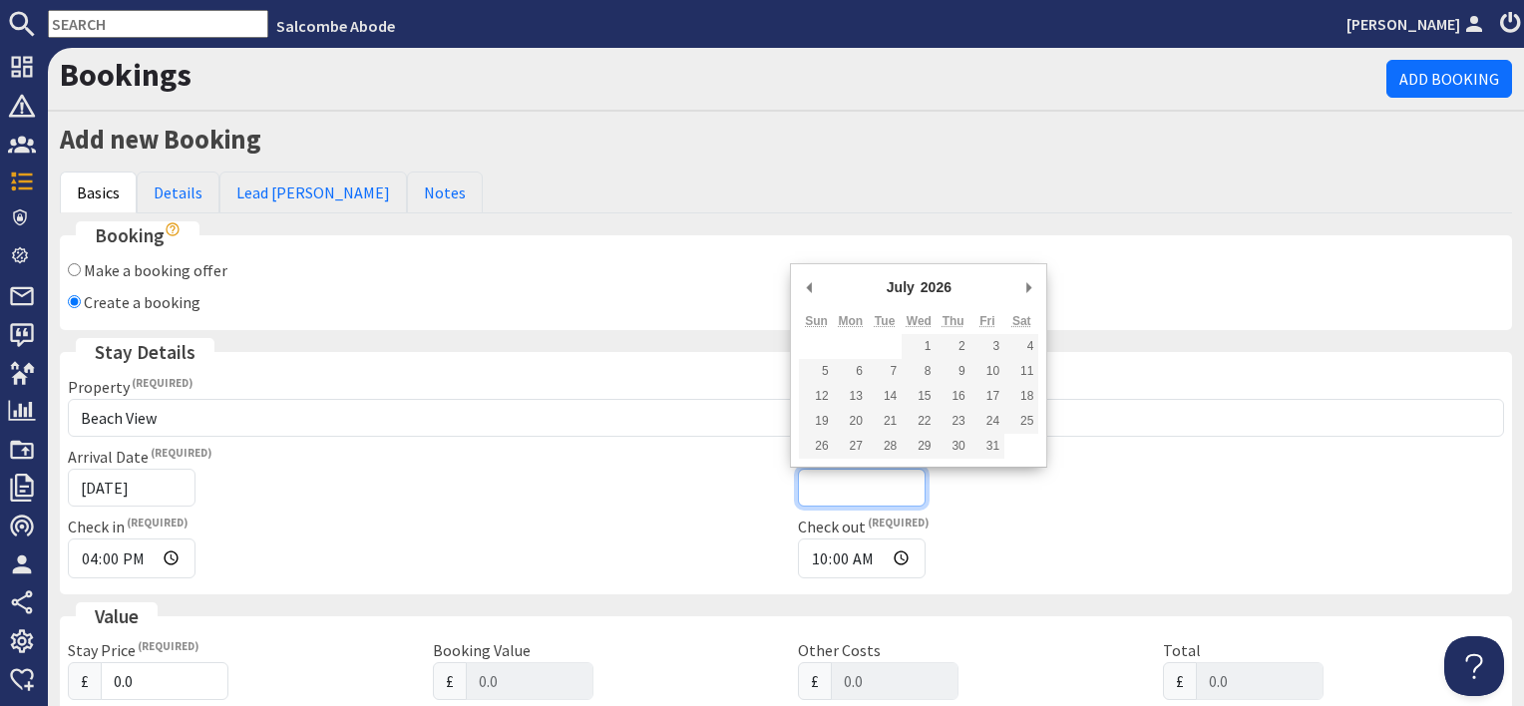
type input "[DATE]"
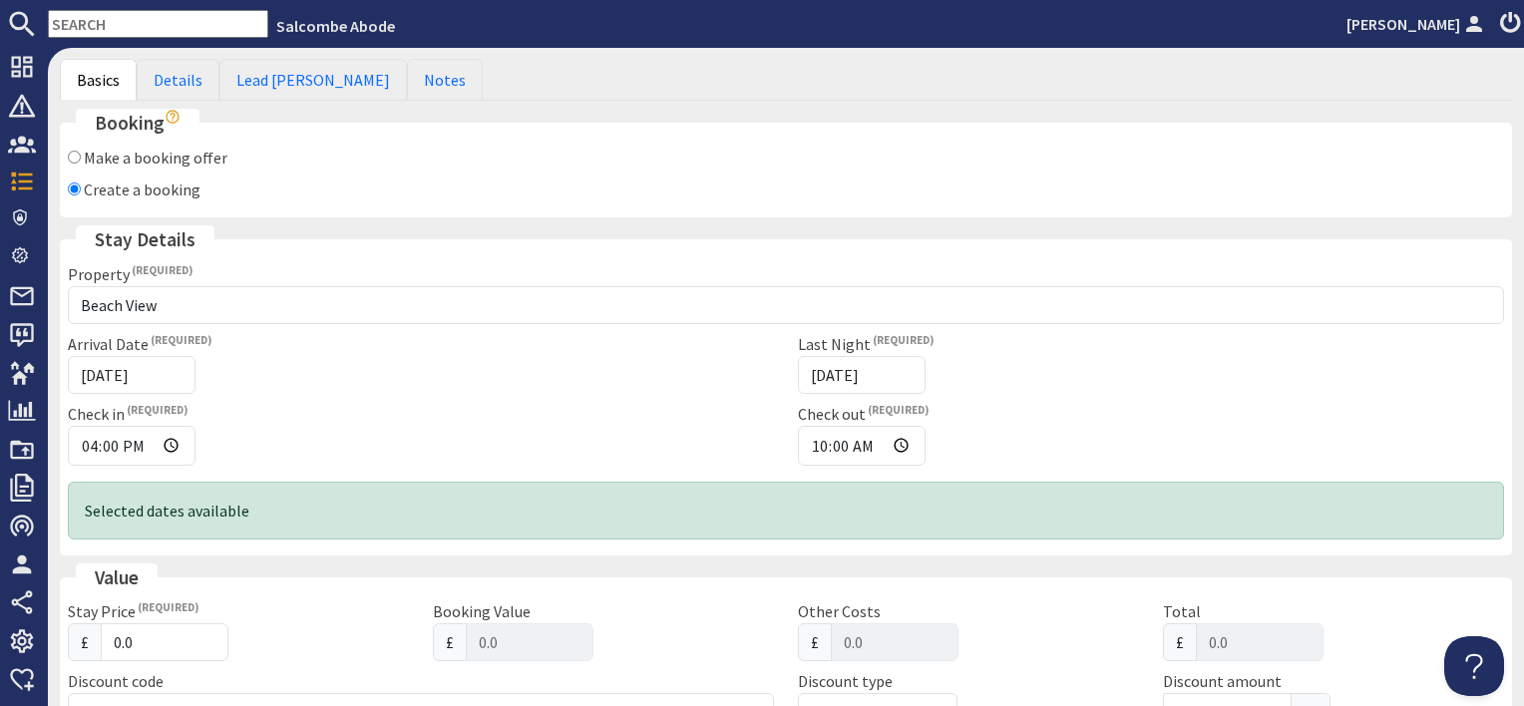
scroll to position [200, 0]
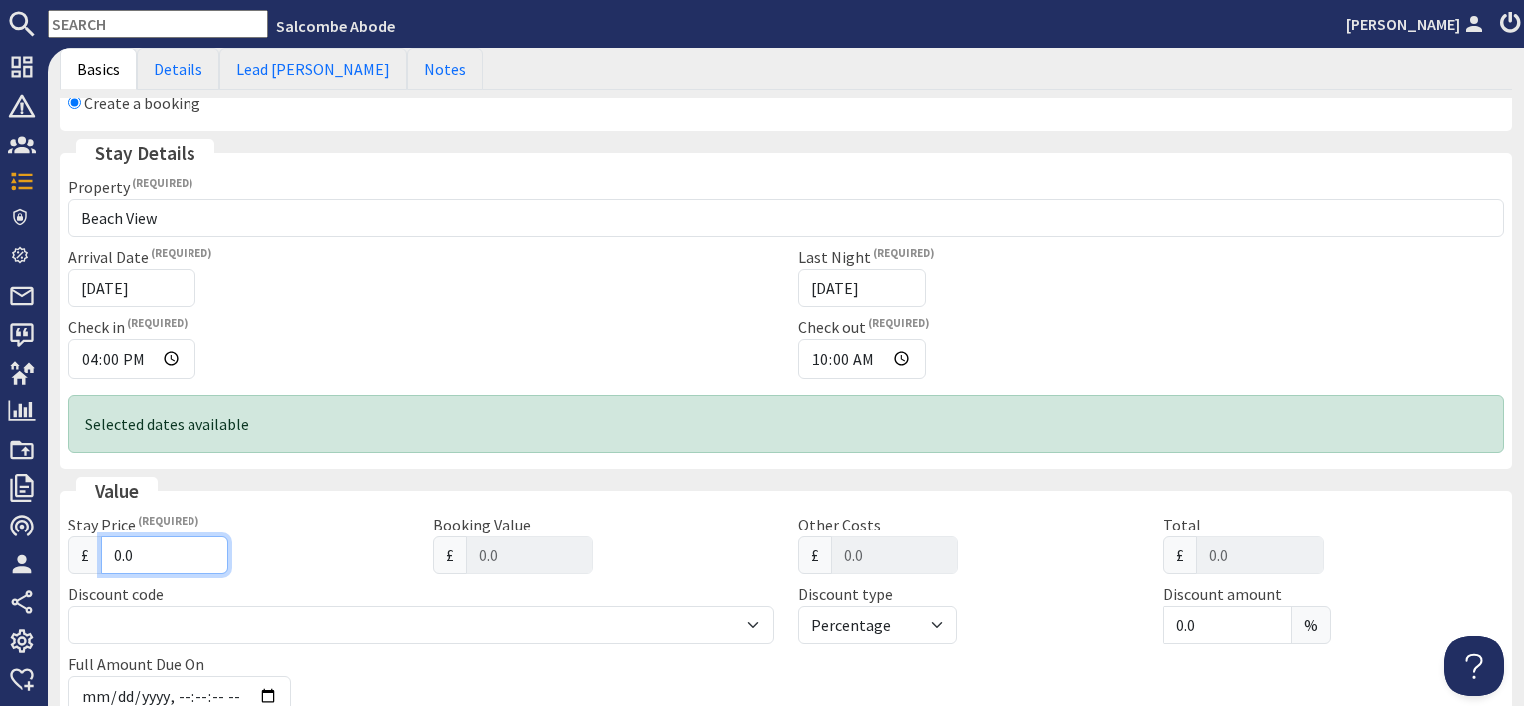
drag, startPoint x: 162, startPoint y: 558, endPoint x: 83, endPoint y: 550, distance: 79.2
click at [83, 550] on div "£ 0.0" at bounding box center [238, 556] width 341 height 38
type input "1"
type input "1.00"
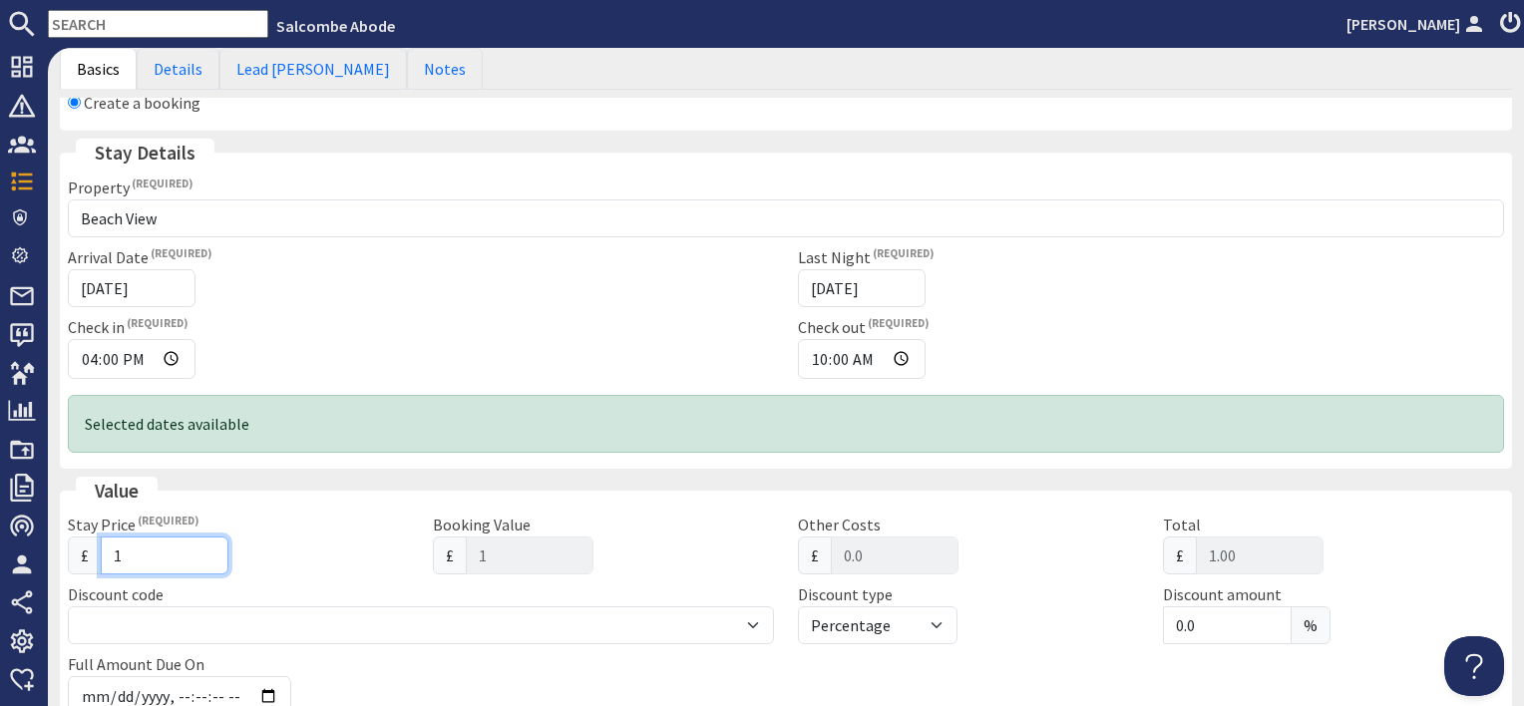
type input "14"
type input "14.00"
type input "140"
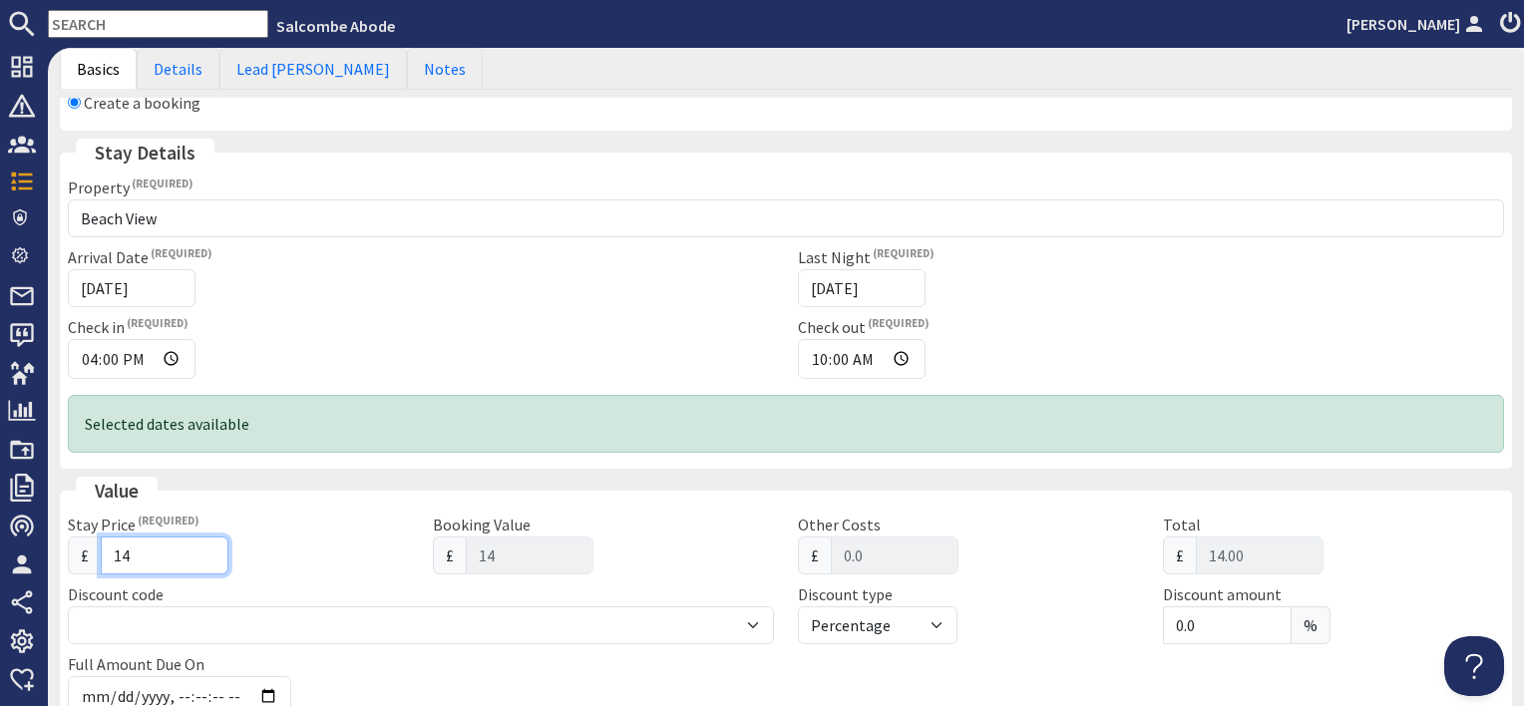
type input "140.00"
type input "1400"
type input "1400.00"
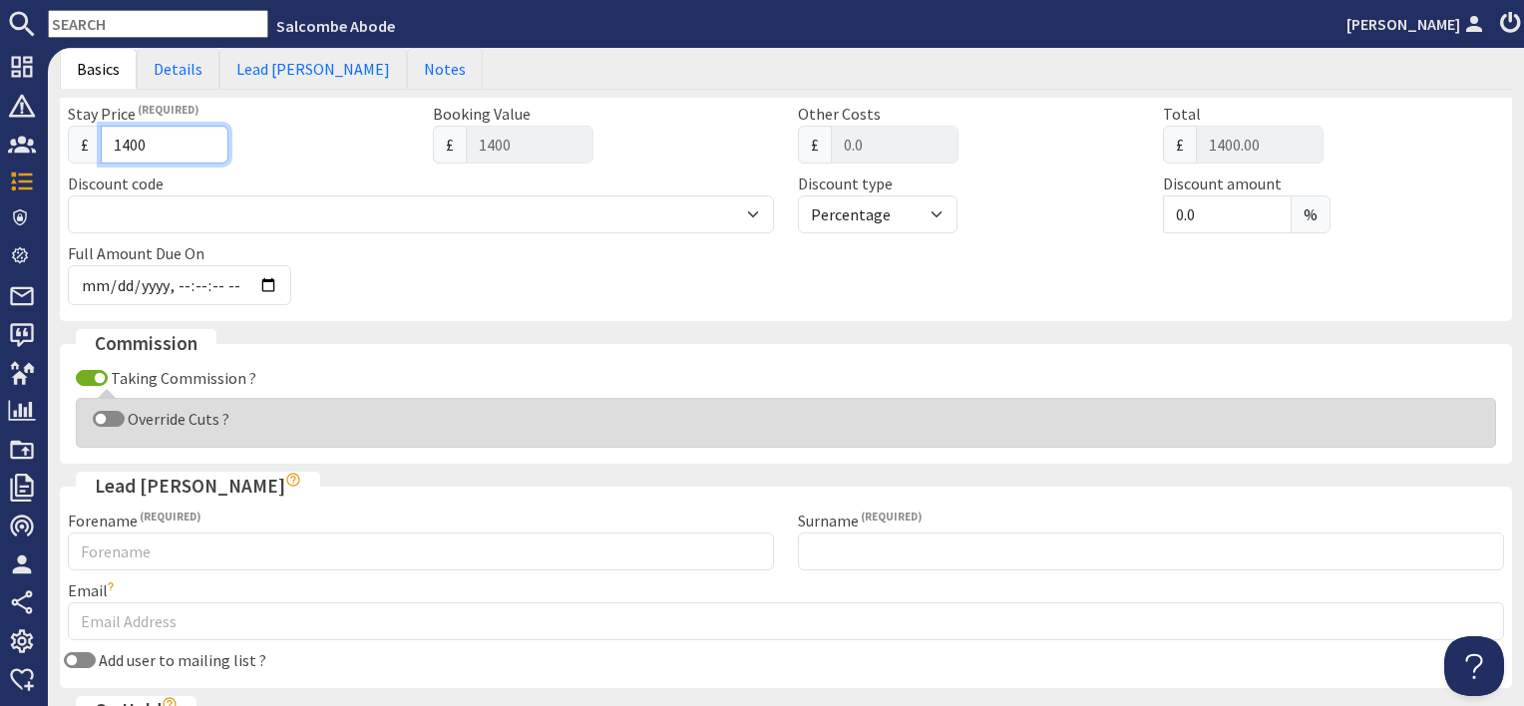
scroll to position [698, 0]
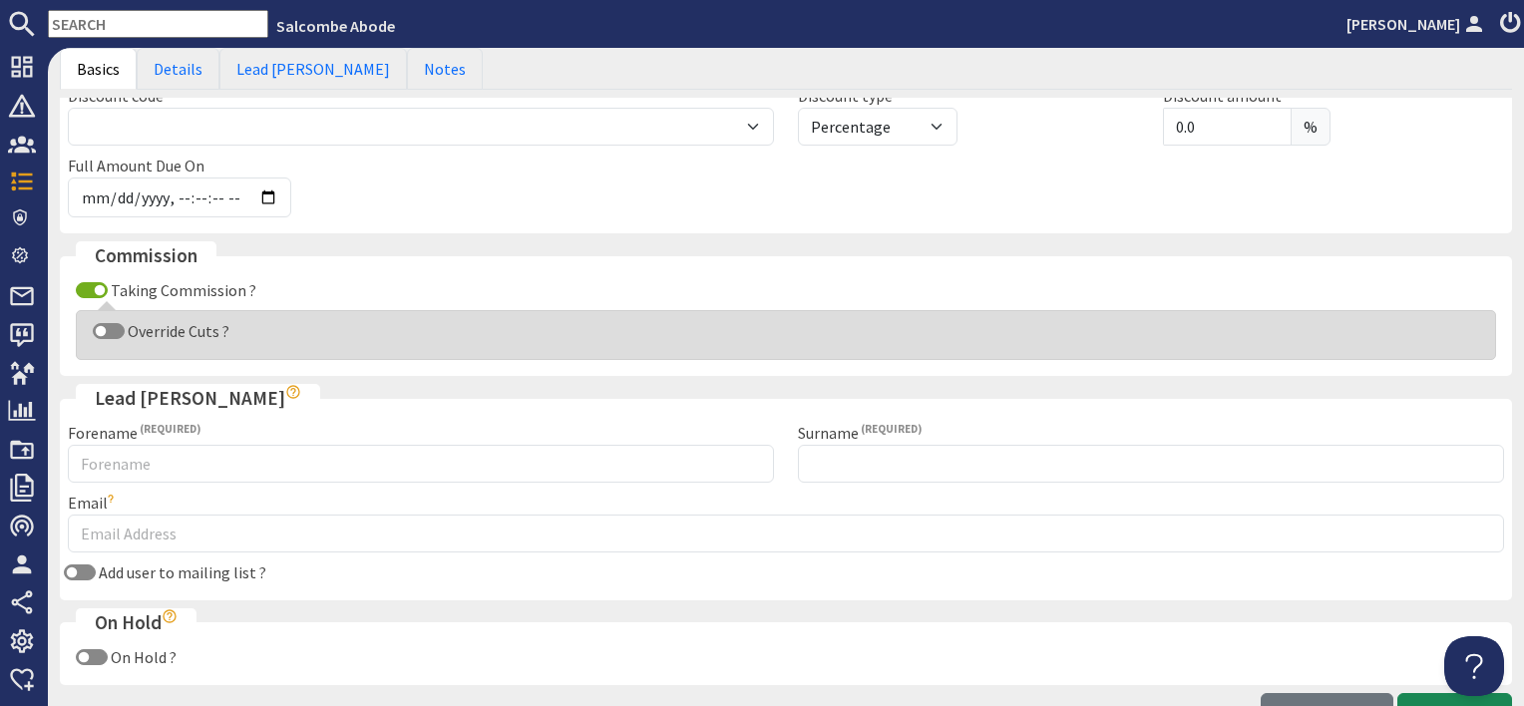
type input "1400"
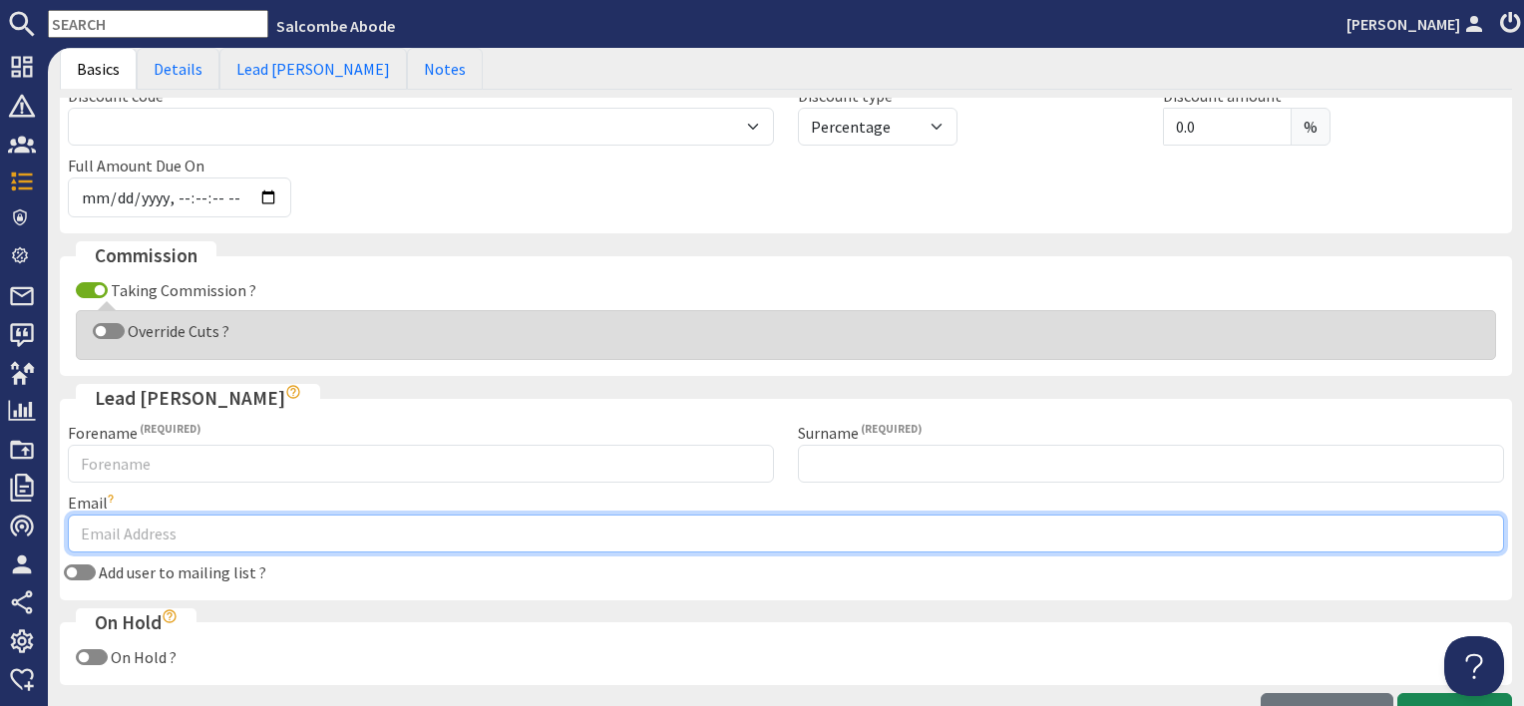
click at [118, 524] on input "Email" at bounding box center [786, 534] width 1437 height 38
paste input "[EMAIL_ADDRESS][DOMAIN_NAME]"
click at [120, 521] on input "[EMAIL_ADDRESS][DOMAIN_NAME]" at bounding box center [786, 534] width 1437 height 38
type input "[EMAIL_ADDRESS][DOMAIN_NAME]"
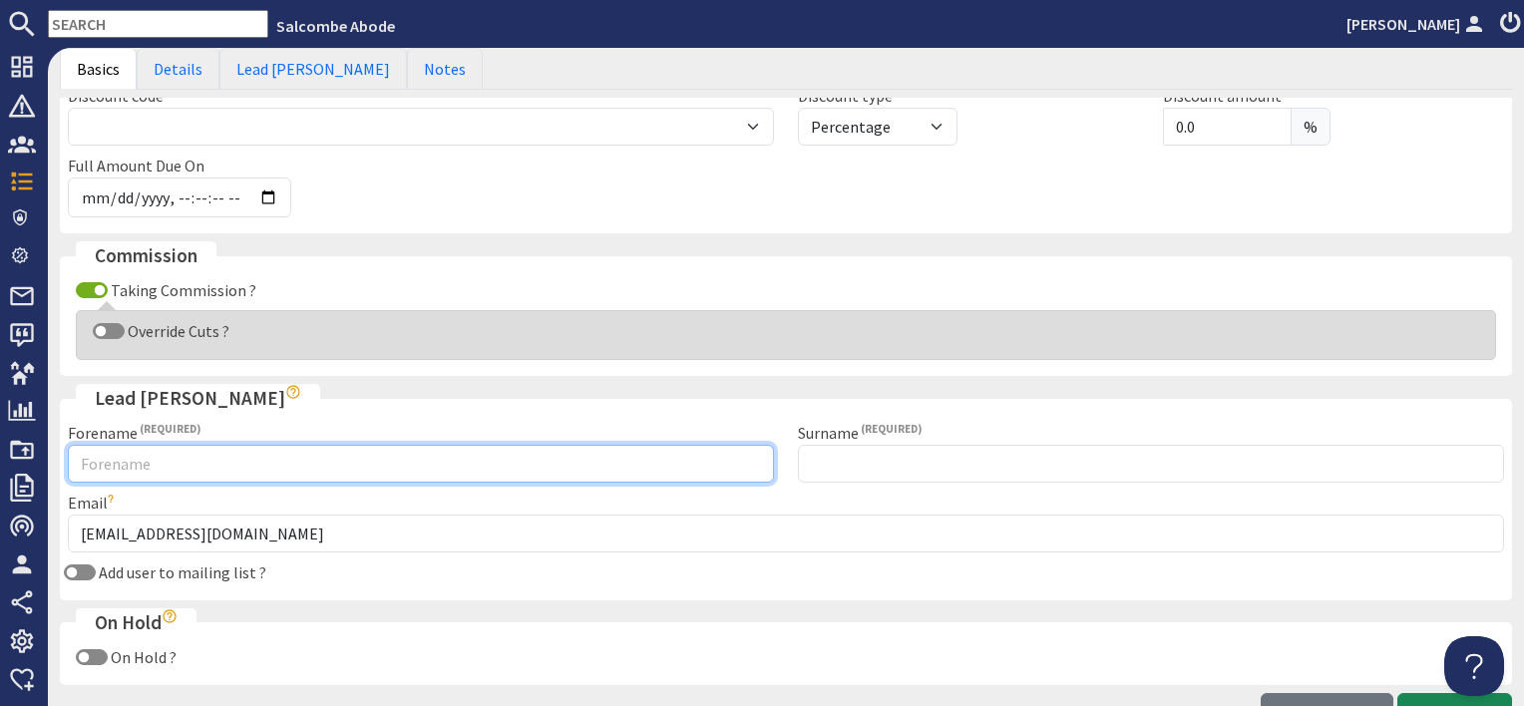
click at [178, 453] on input "Forename" at bounding box center [421, 464] width 706 height 38
type input "I"
type input "[PERSON_NAME]"
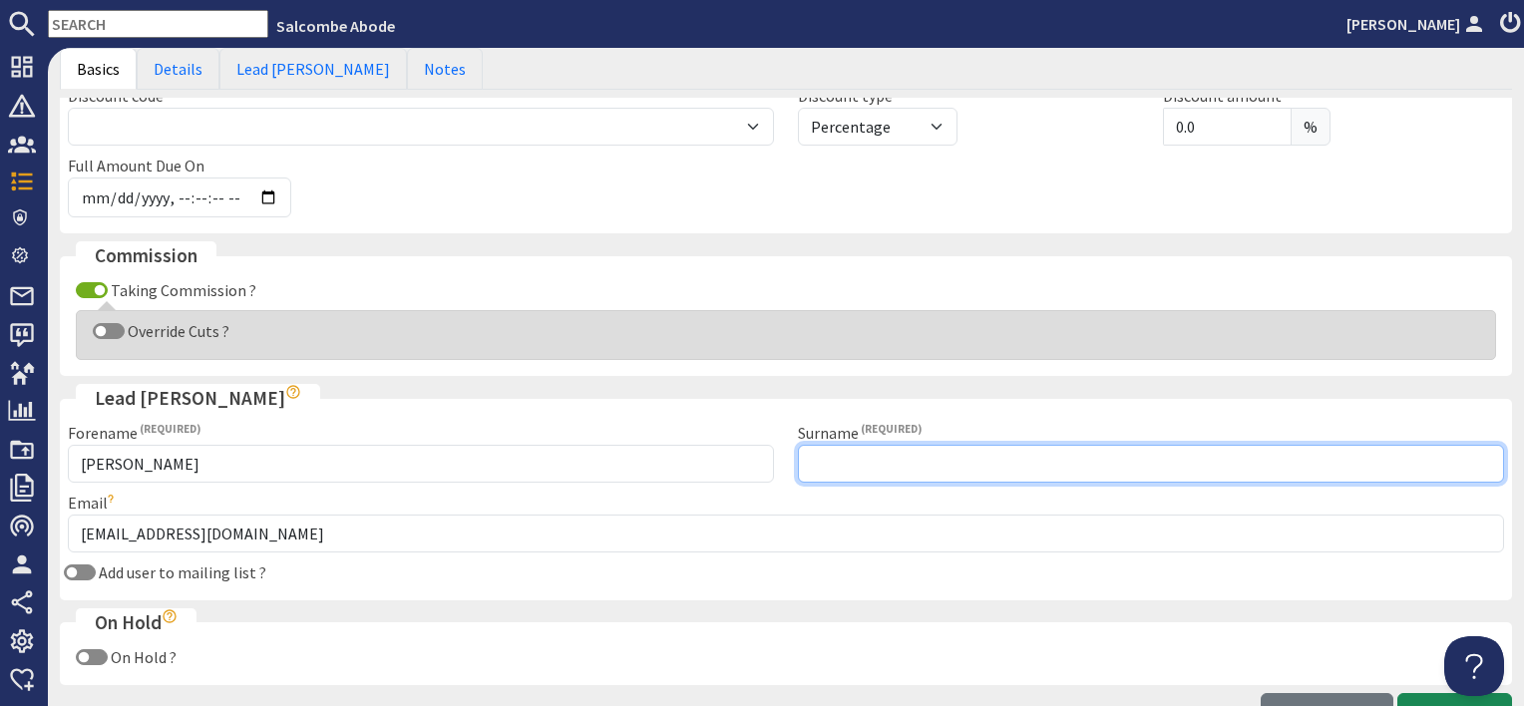
click at [923, 459] on input "Surname" at bounding box center [1151, 464] width 706 height 38
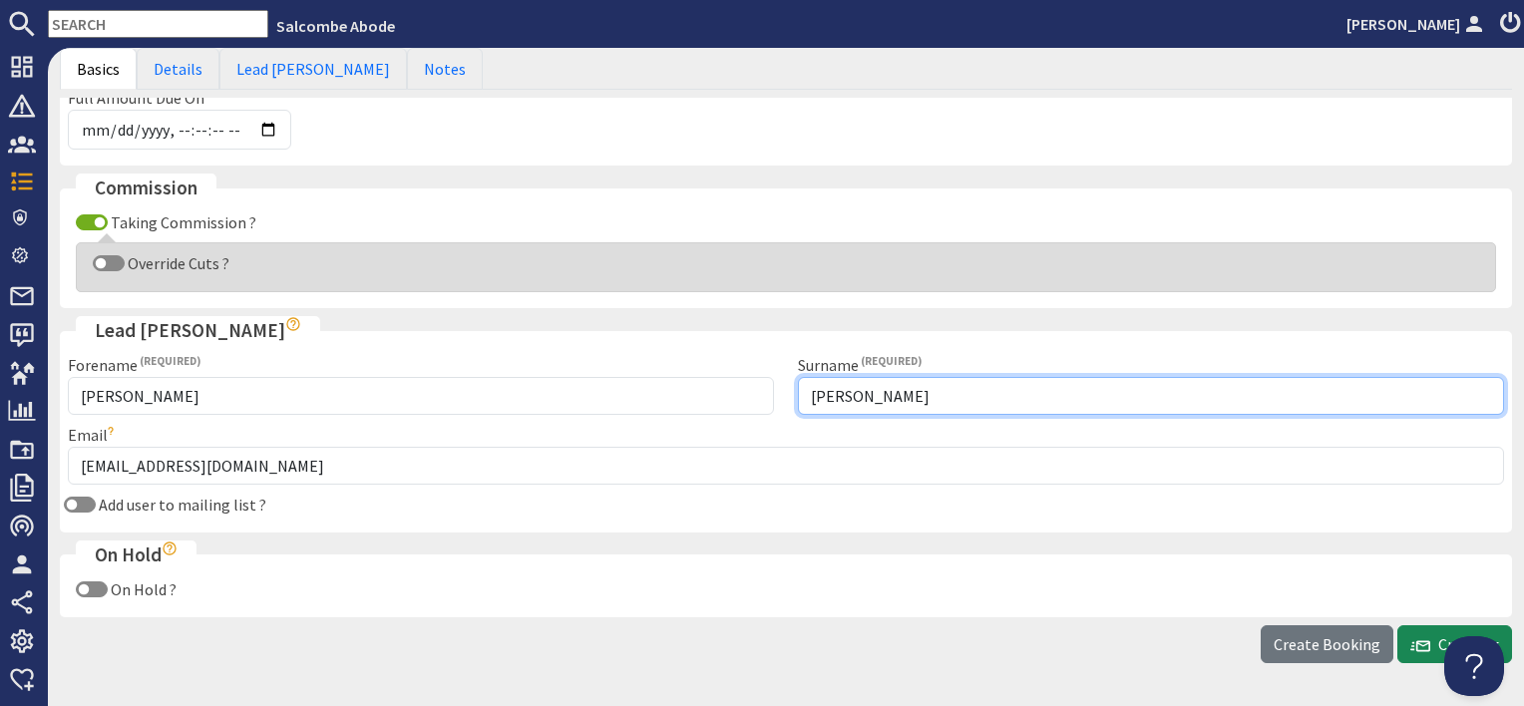
scroll to position [827, 0]
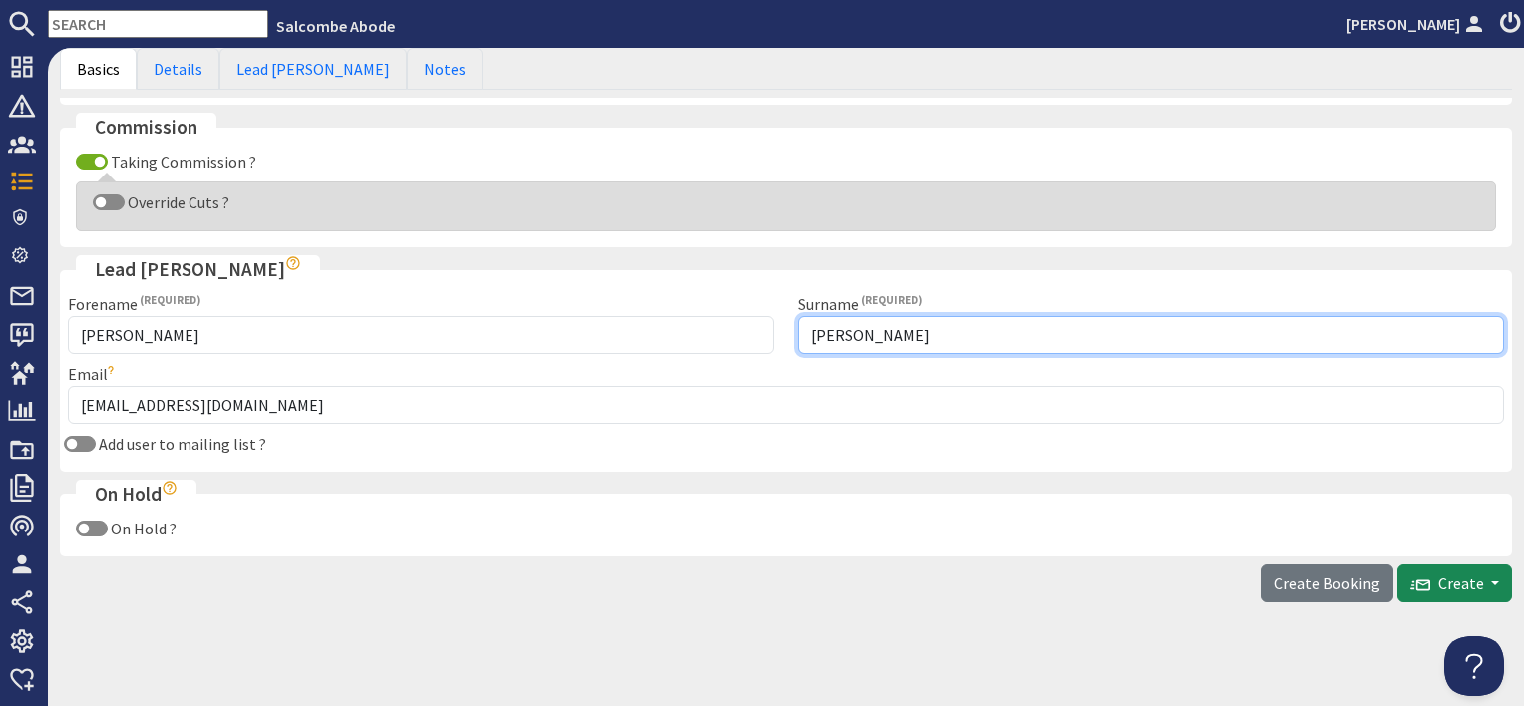
type input "[PERSON_NAME]"
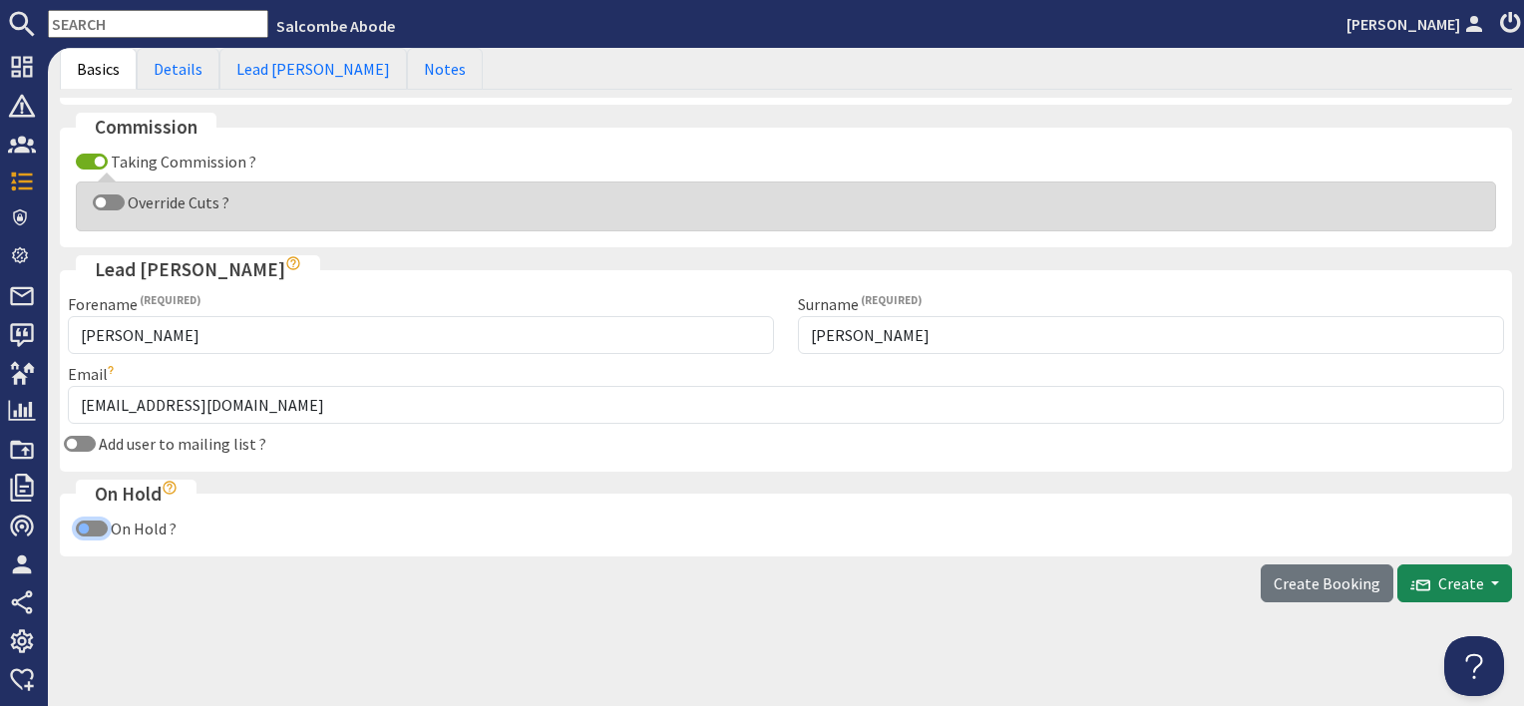
click at [94, 521] on input "On Hold ?" at bounding box center [92, 529] width 32 height 16
checkbox input "true"
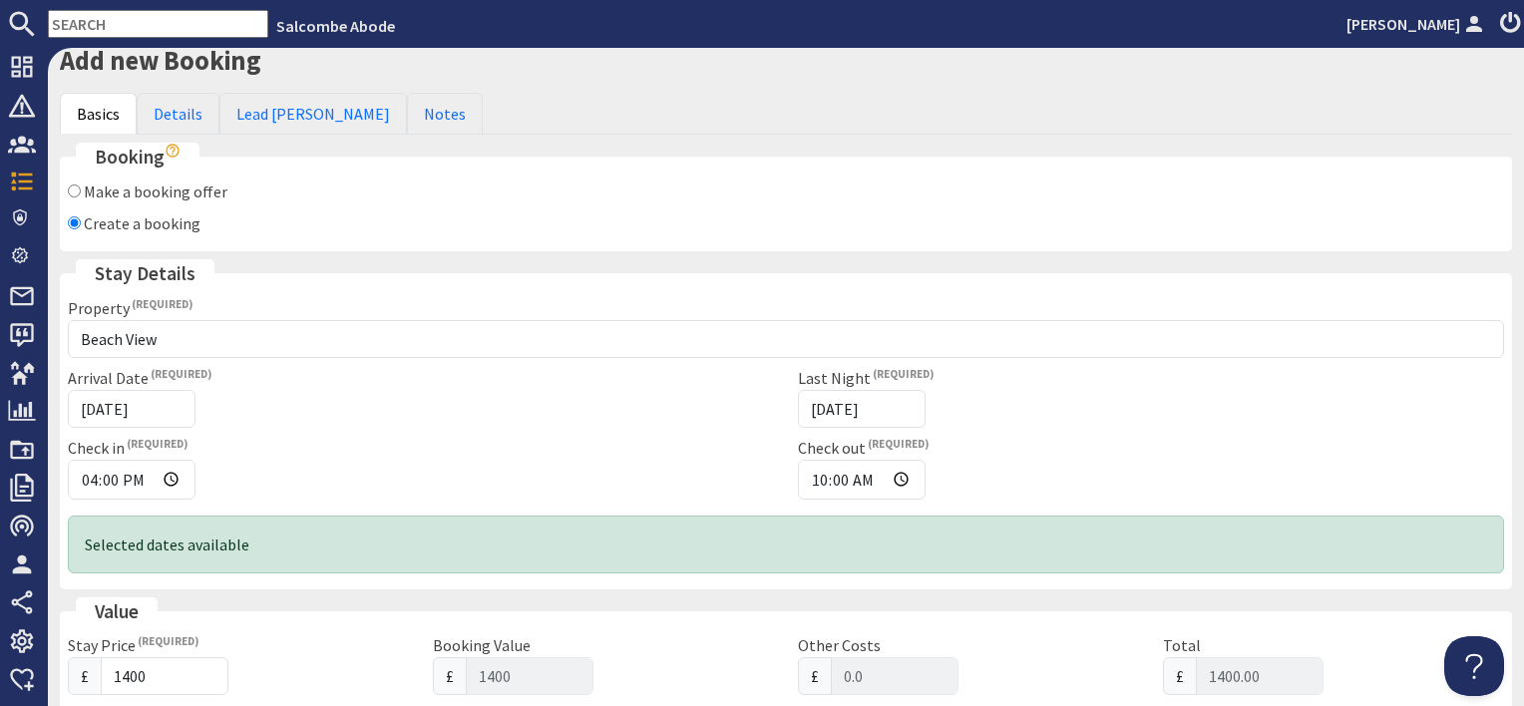
scroll to position [0, 0]
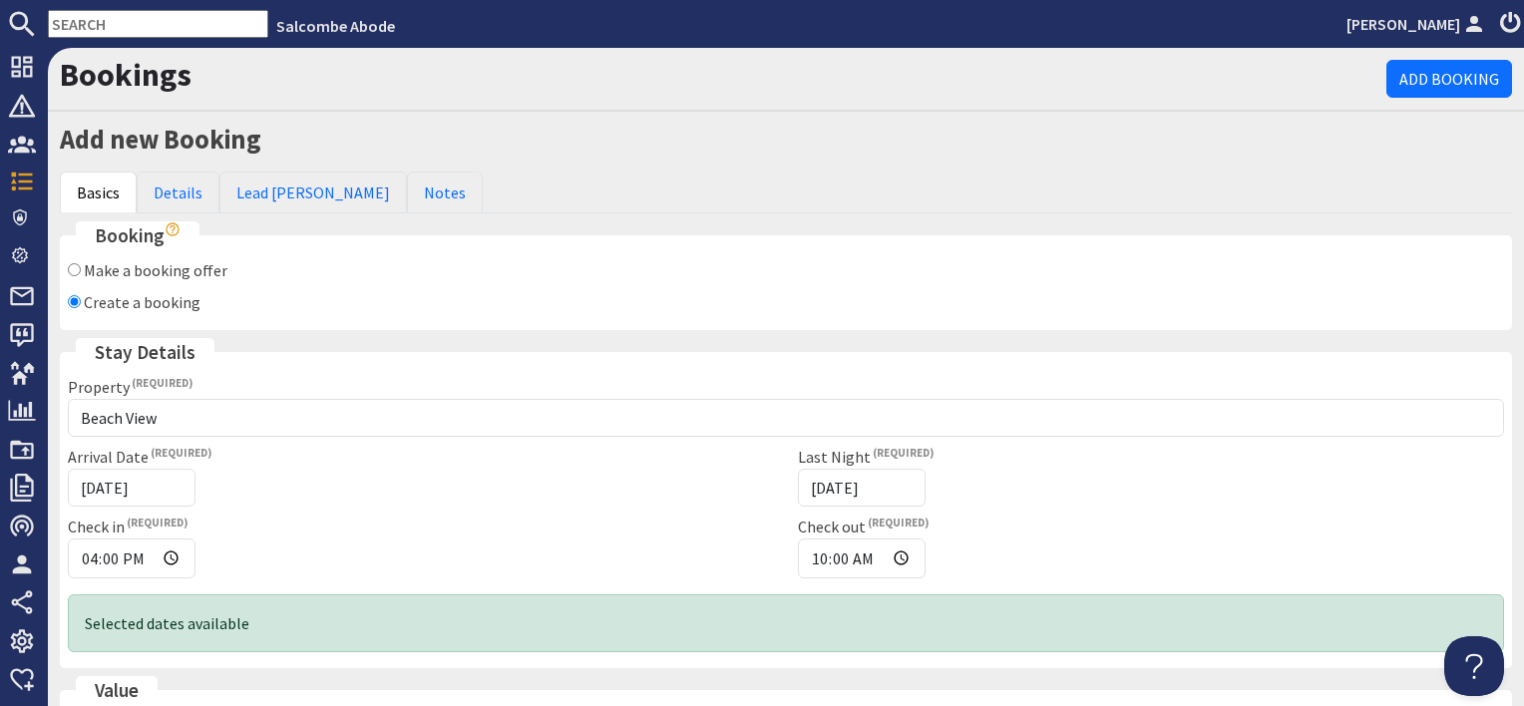
click at [74, 269] on input "Make a booking offer" at bounding box center [74, 269] width 13 height 13
radio input "true"
checkbox input "true"
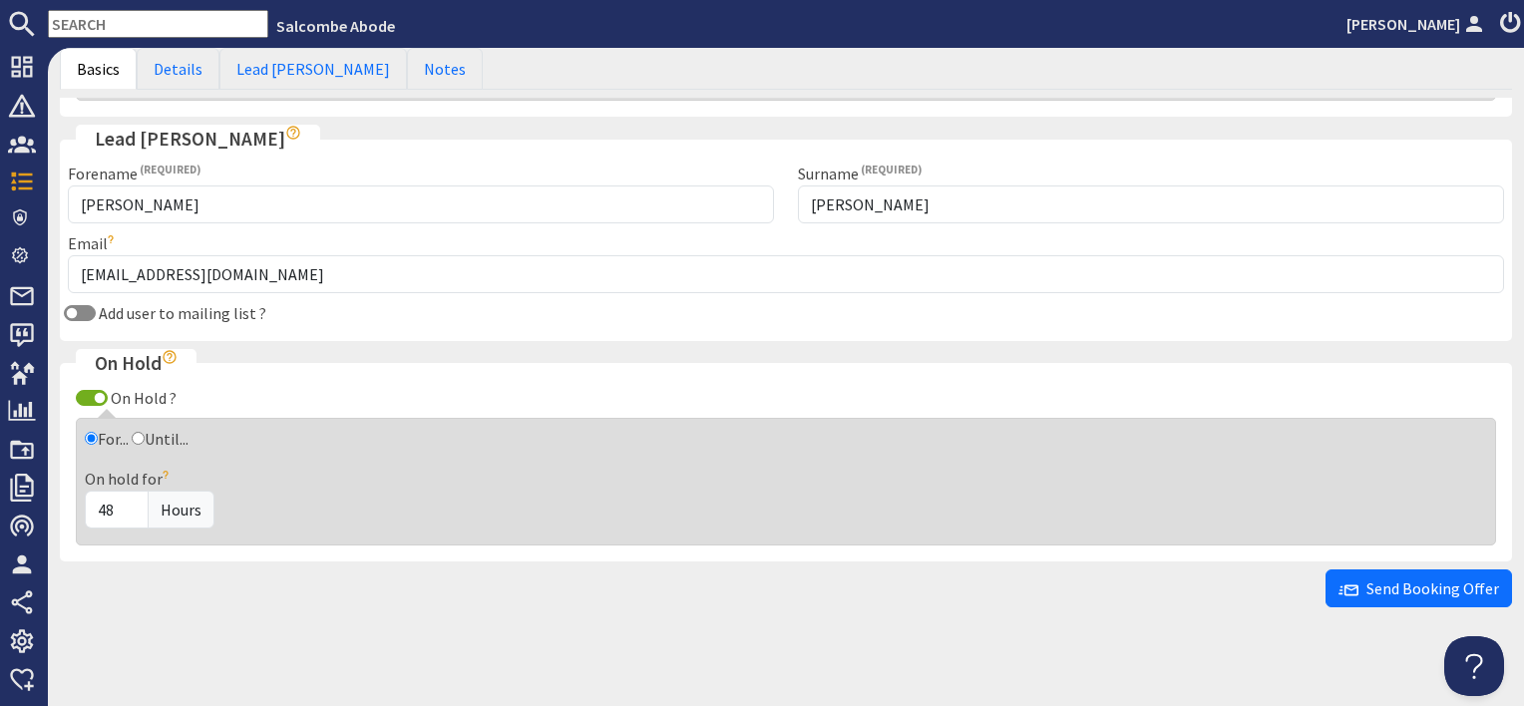
scroll to position [962, 0]
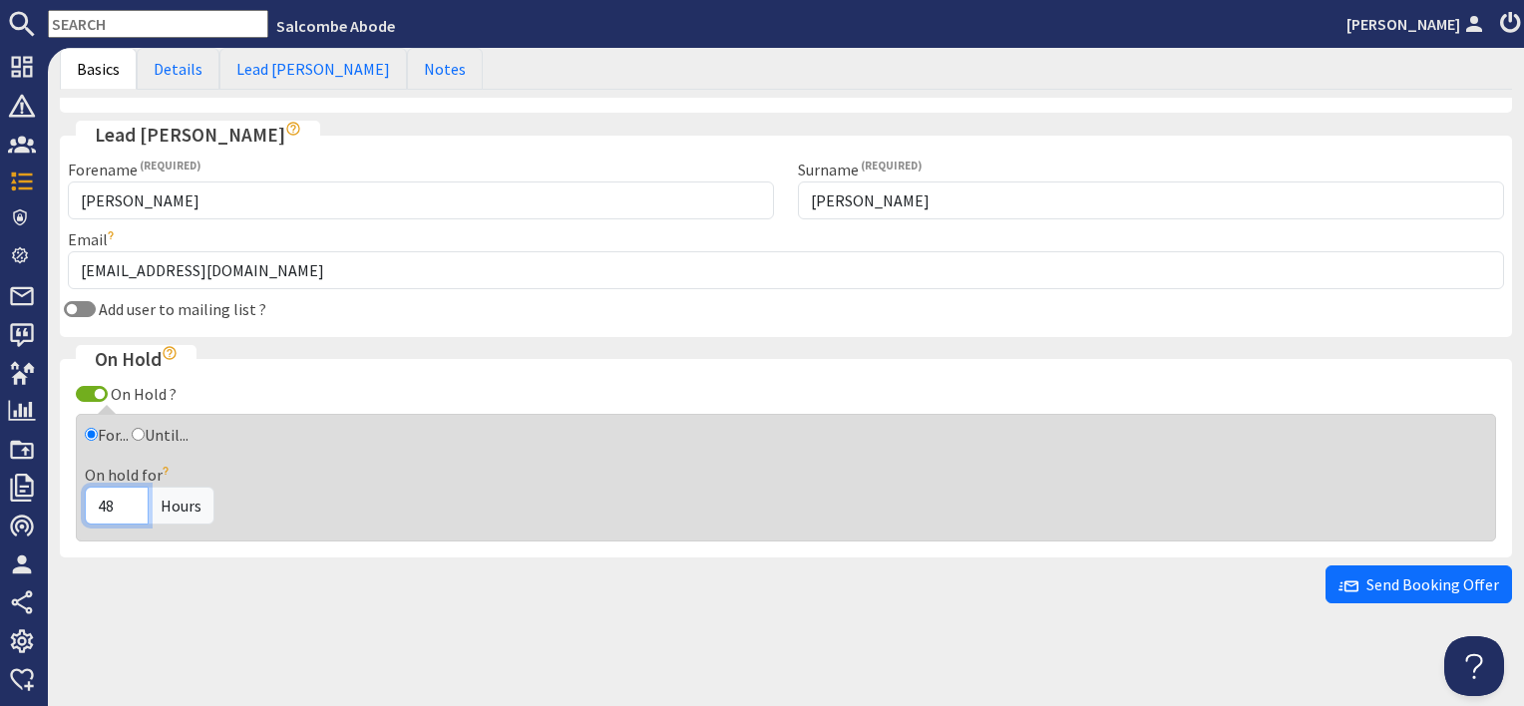
click at [131, 501] on input "48" at bounding box center [117, 506] width 64 height 38
click at [184, 503] on span "Hours" at bounding box center [181, 506] width 67 height 38
click at [152, 431] on label "Until..." at bounding box center [167, 435] width 44 height 20
click at [145, 431] on input "Until..." at bounding box center [138, 434] width 13 height 13
radio input "true"
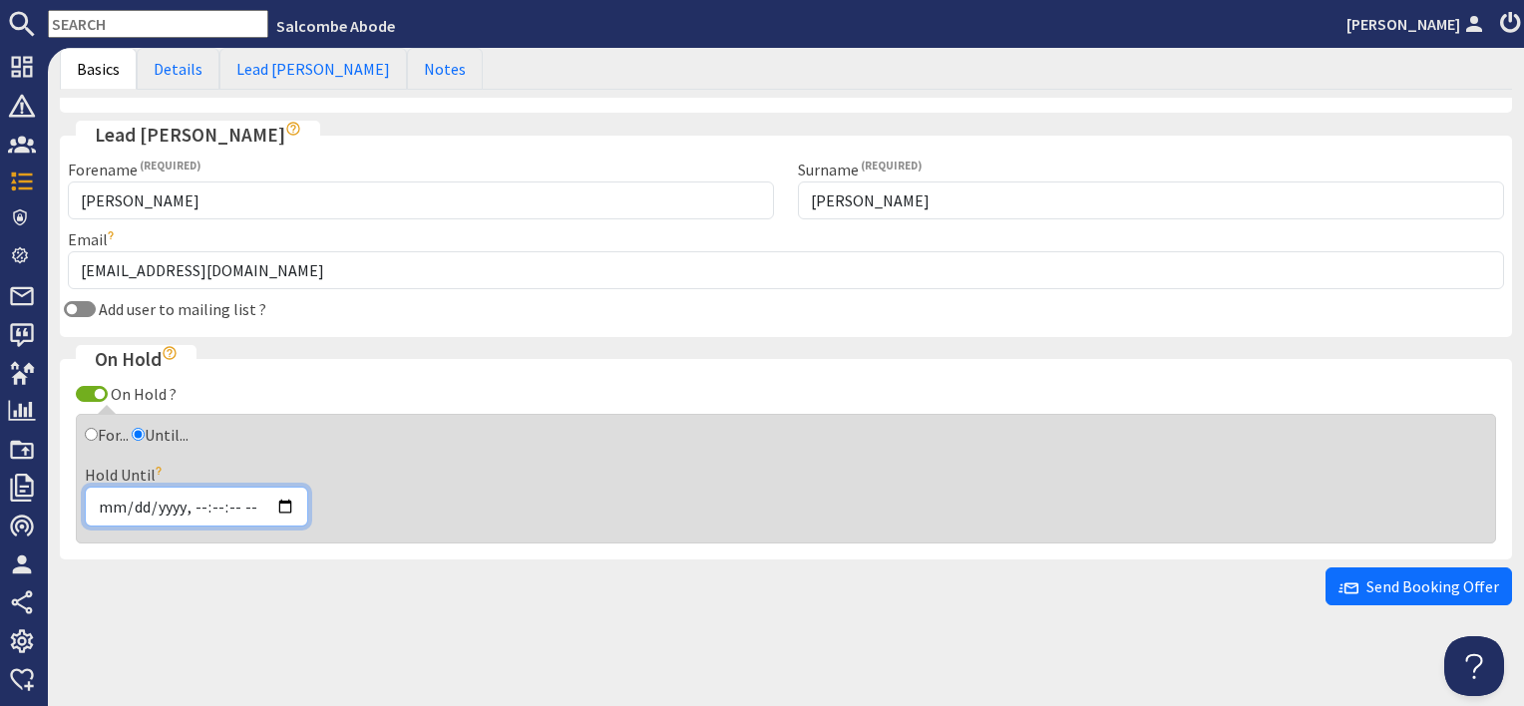
click at [294, 495] on input "Hold Until" at bounding box center [196, 507] width 223 height 40
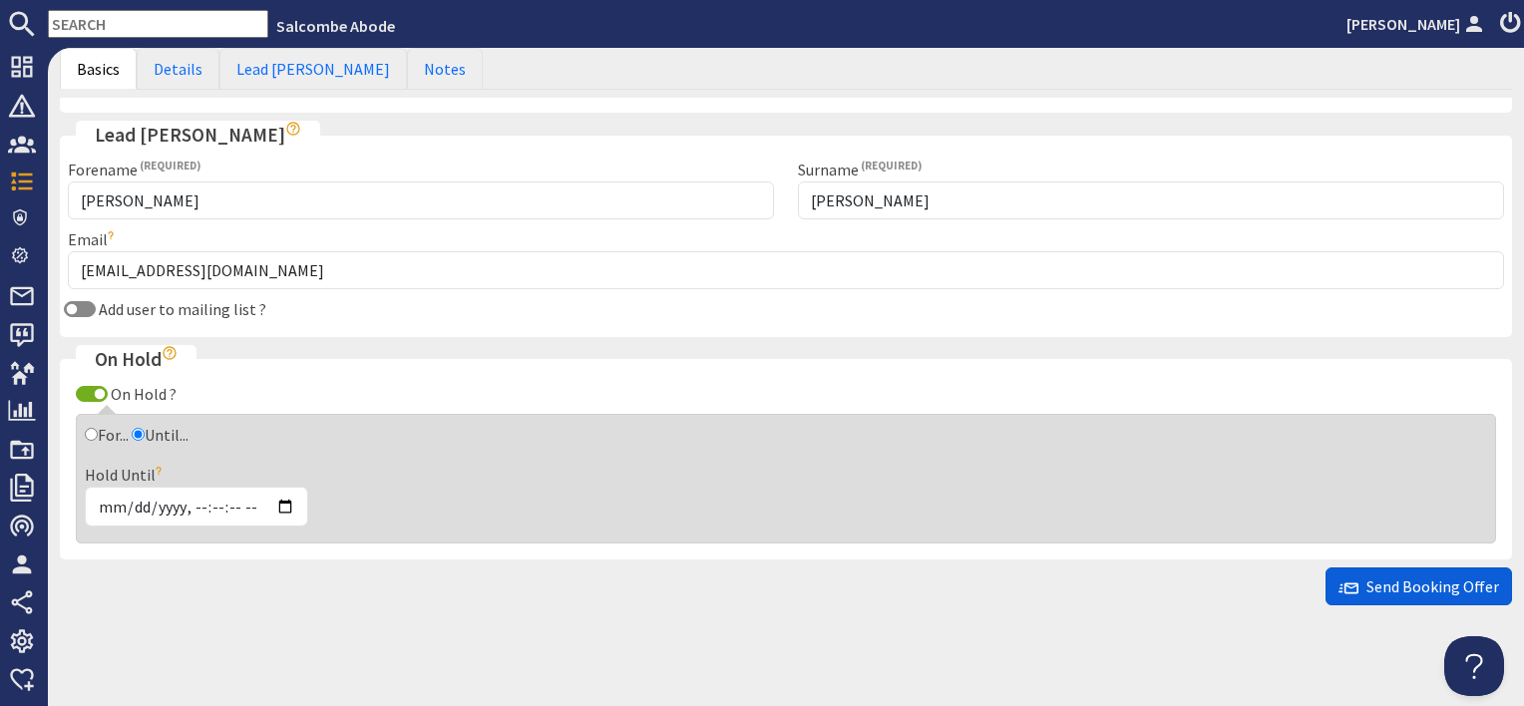
type input "[DATE]T16:08"
click at [1354, 589] on button "Send Booking Offer" at bounding box center [1419, 587] width 187 height 38
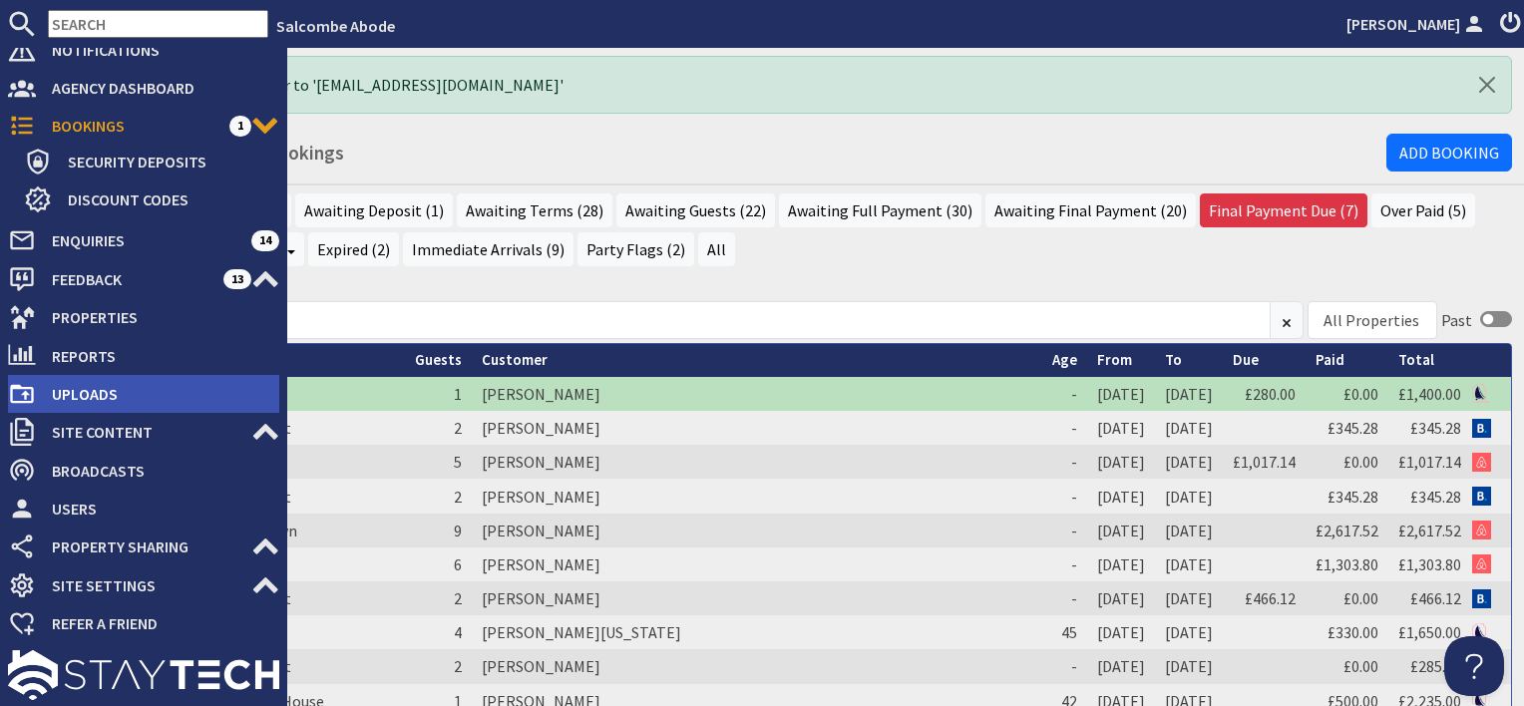
scroll to position [57, 0]
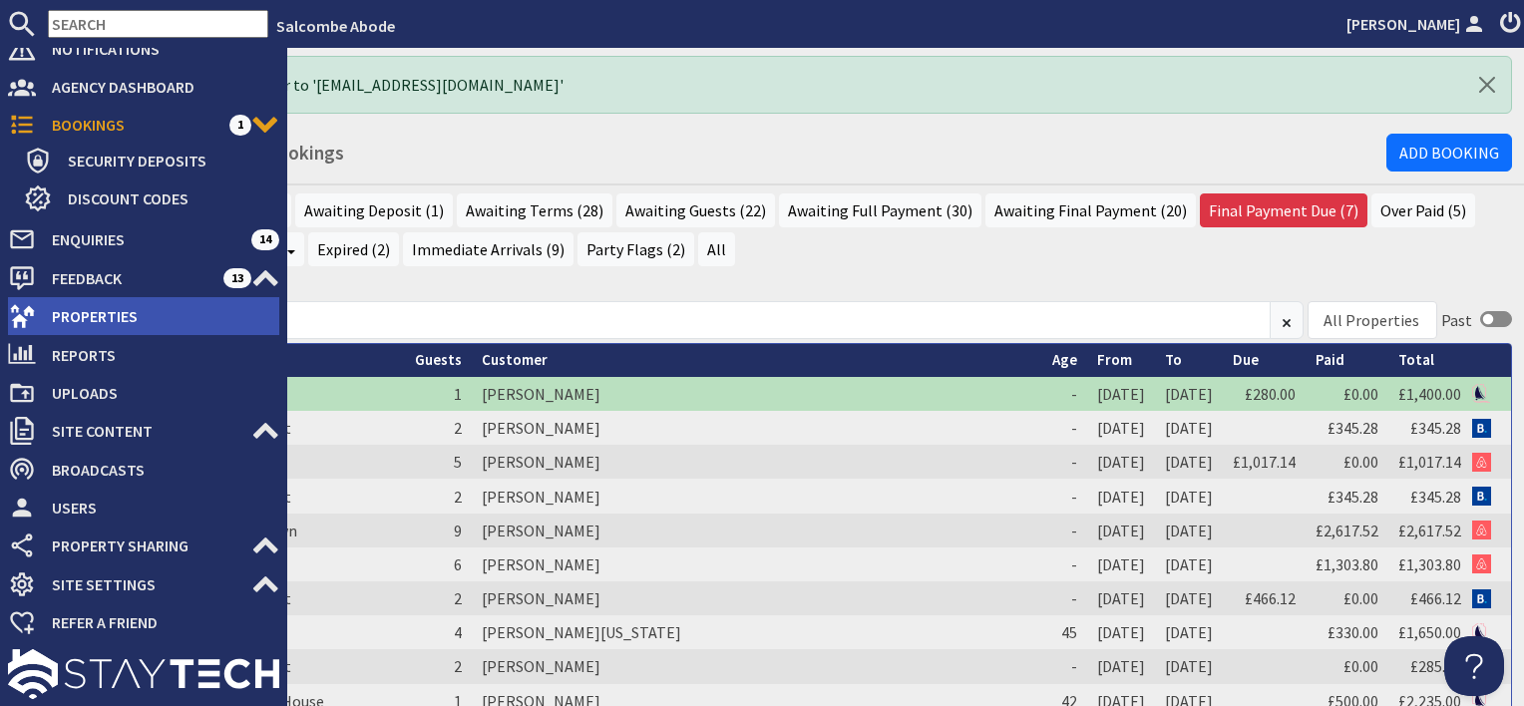
click at [117, 315] on span "Properties" at bounding box center [157, 316] width 243 height 32
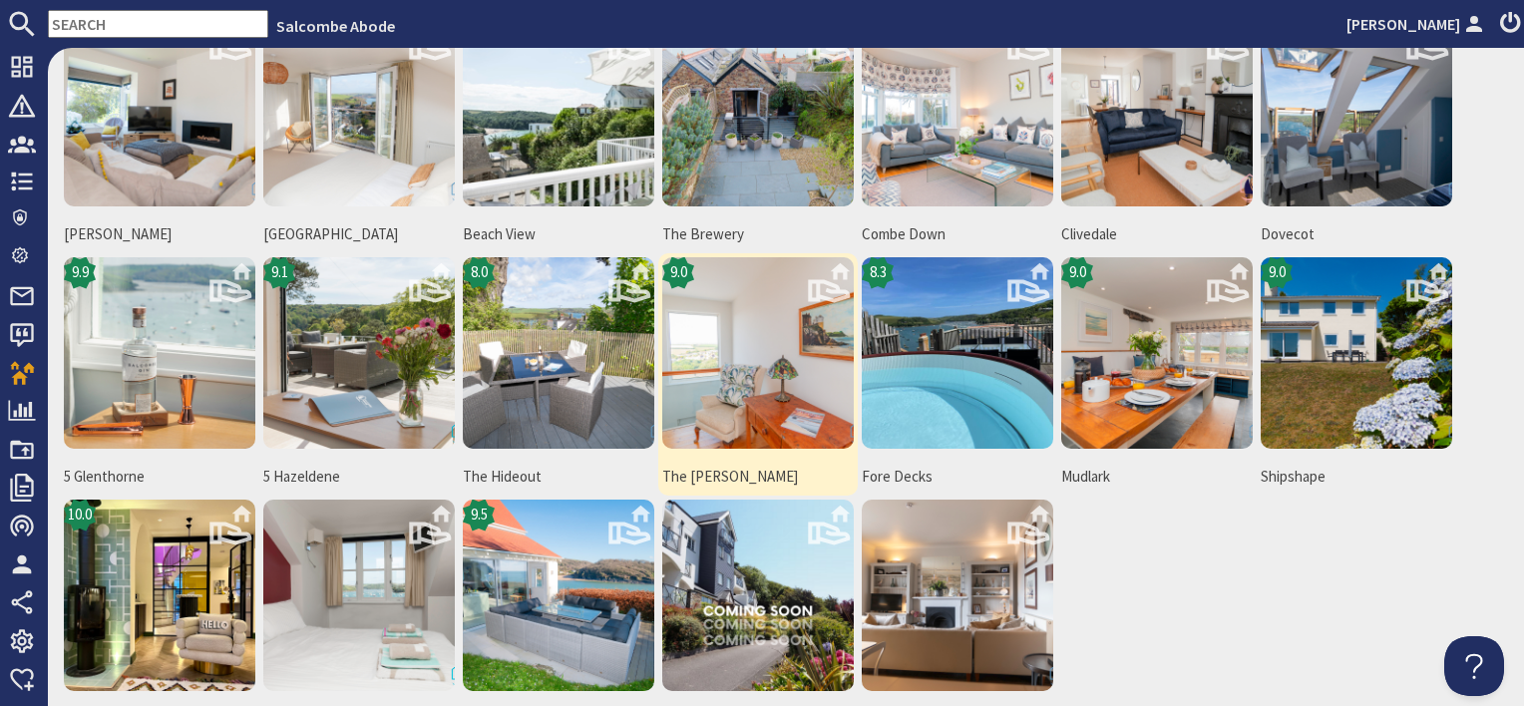
scroll to position [299, 0]
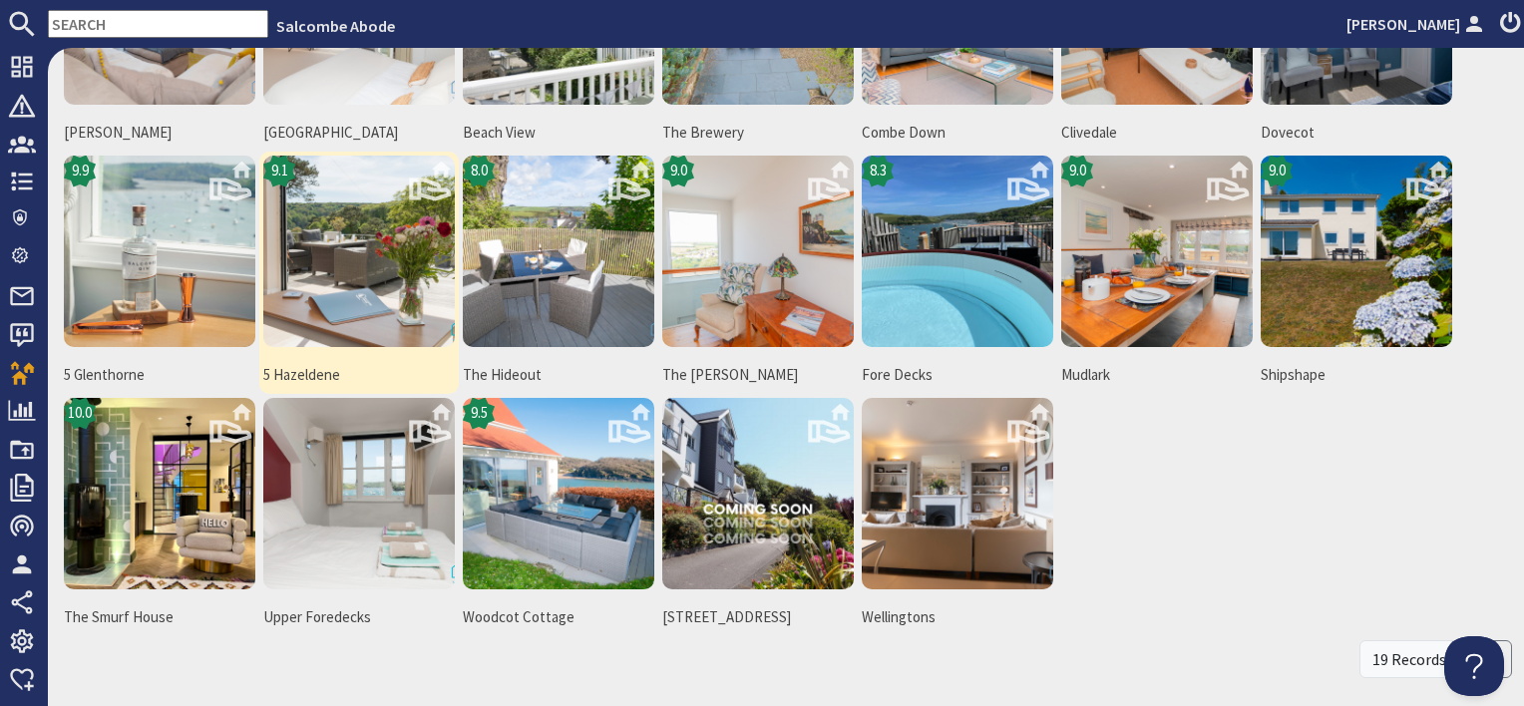
click at [349, 316] on img at bounding box center [359, 252] width 192 height 192
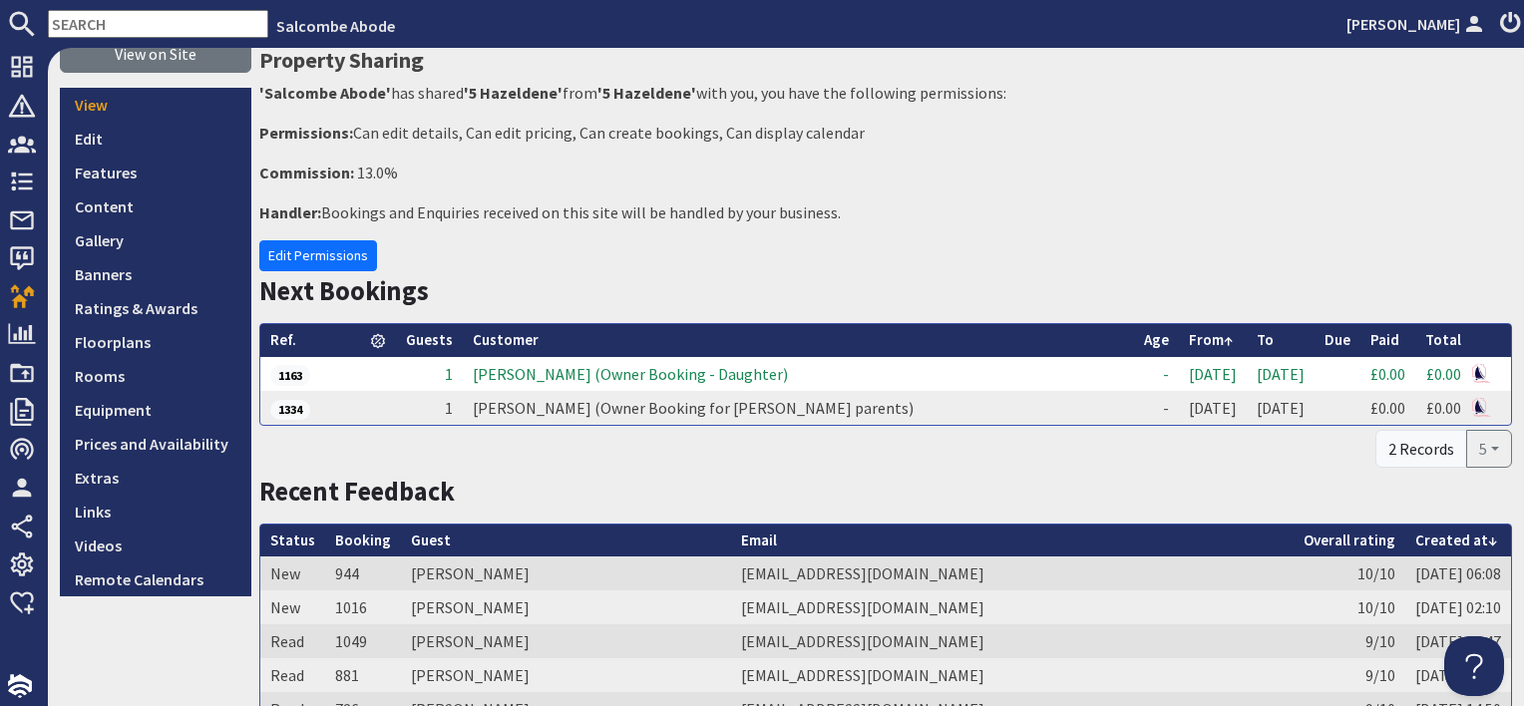
scroll to position [299, 0]
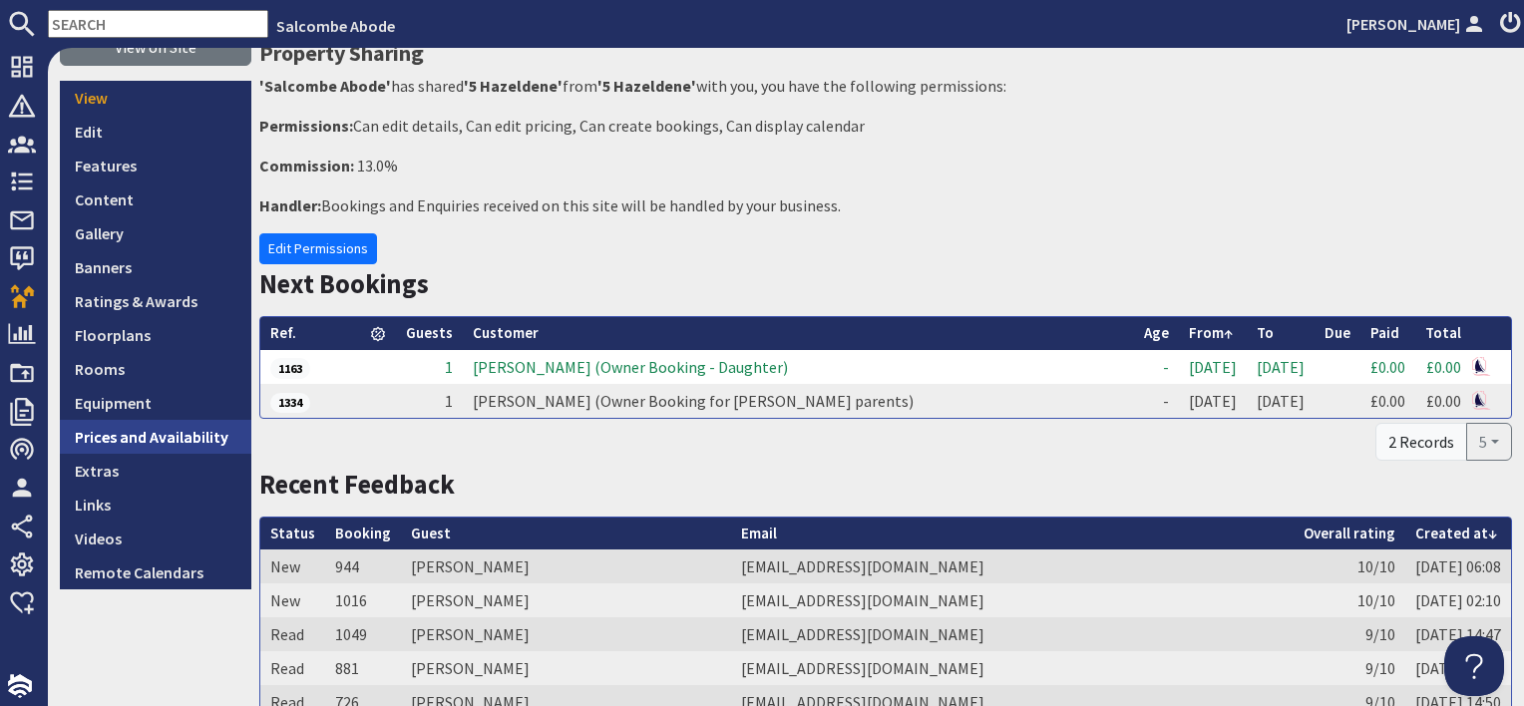
click at [152, 446] on link "Prices and Availability" at bounding box center [156, 437] width 192 height 34
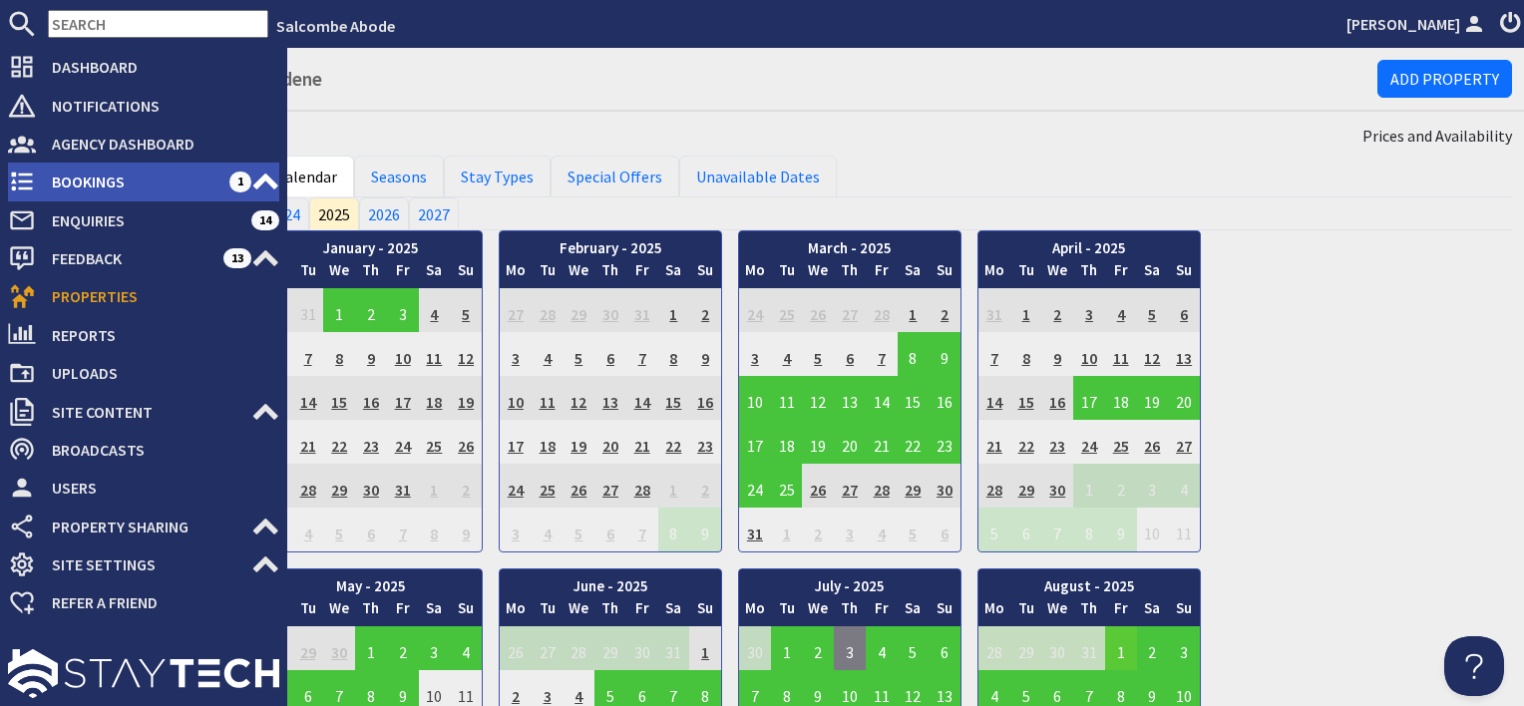
click at [89, 177] on span "Bookings" at bounding box center [133, 182] width 194 height 32
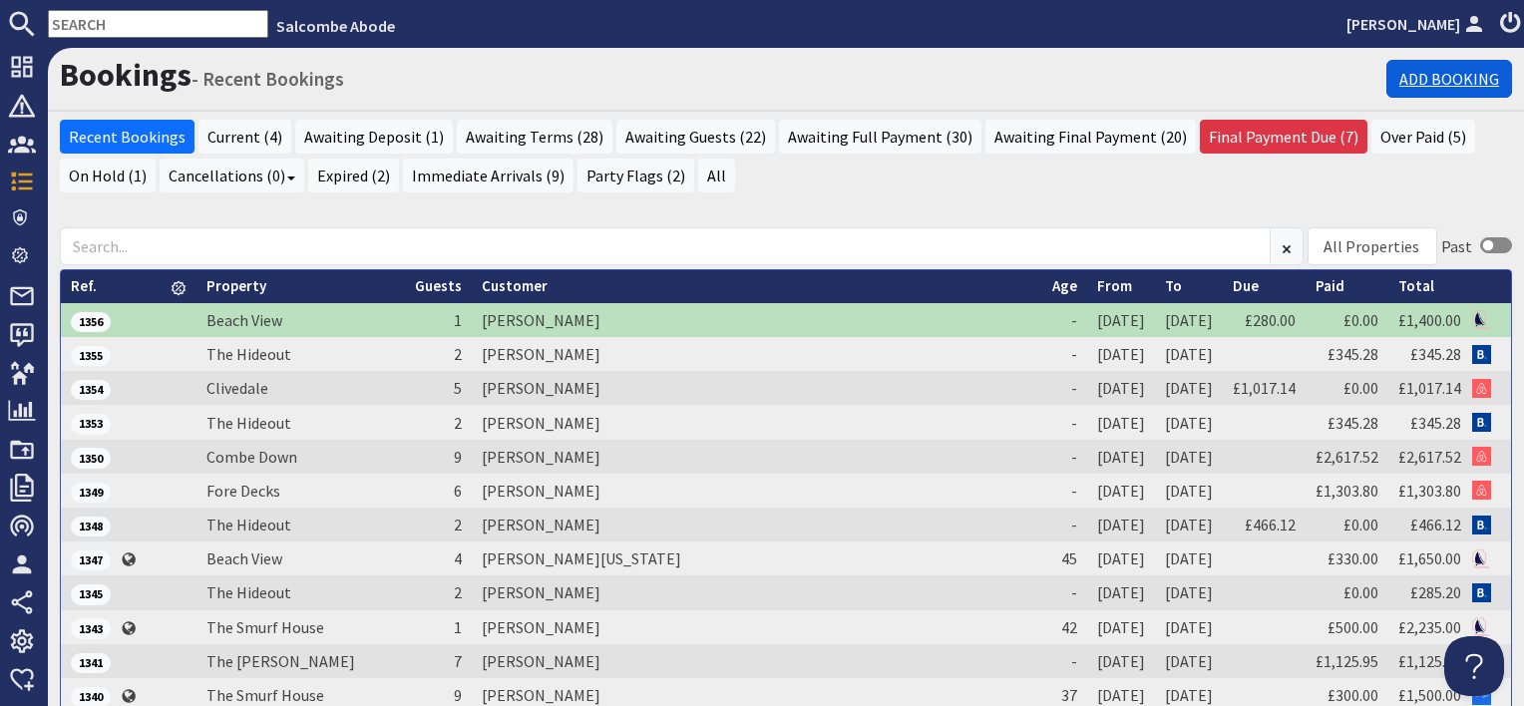
click at [1441, 80] on link "Add Booking" at bounding box center [1450, 79] width 126 height 38
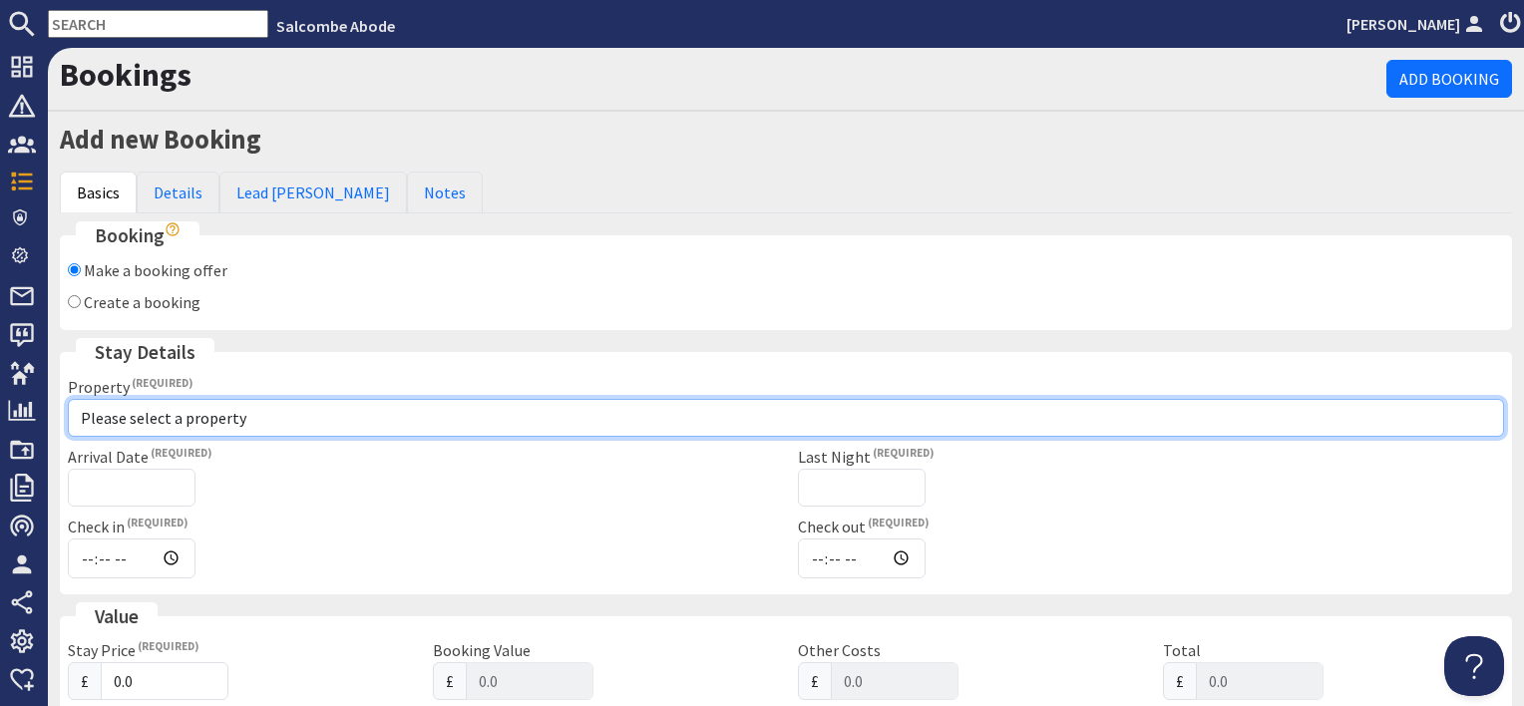
click at [150, 413] on select "Please select a property [GEOGRAPHIC_DATA] [GEOGRAPHIC_DATA] [GEOGRAPHIC_DATA] …" at bounding box center [786, 418] width 1437 height 38
select select "773"
click at [68, 399] on select "Please select a property [GEOGRAPHIC_DATA] [GEOGRAPHIC_DATA] [GEOGRAPHIC_DATA] …" at bounding box center [786, 418] width 1437 height 38
checkbox input "true"
type input "16:00"
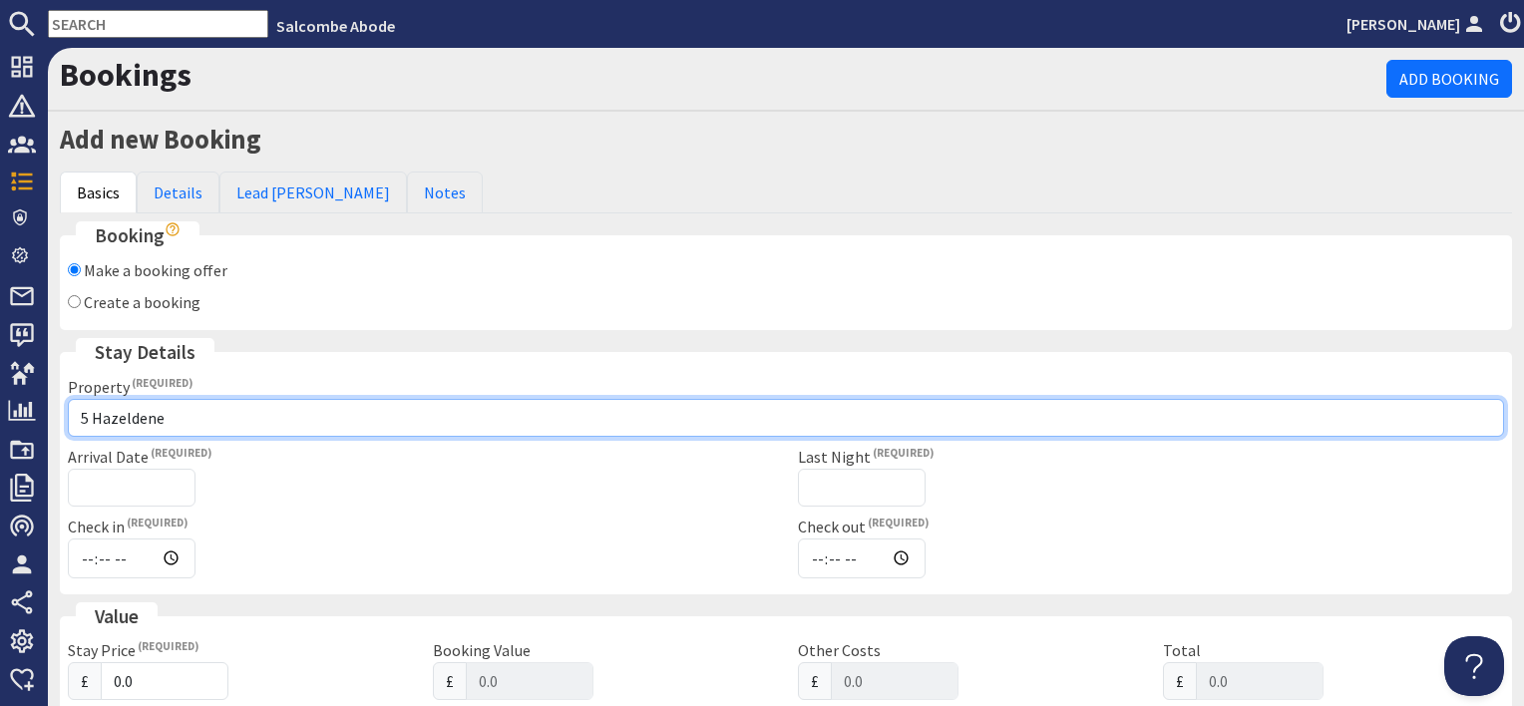
type input "10:00"
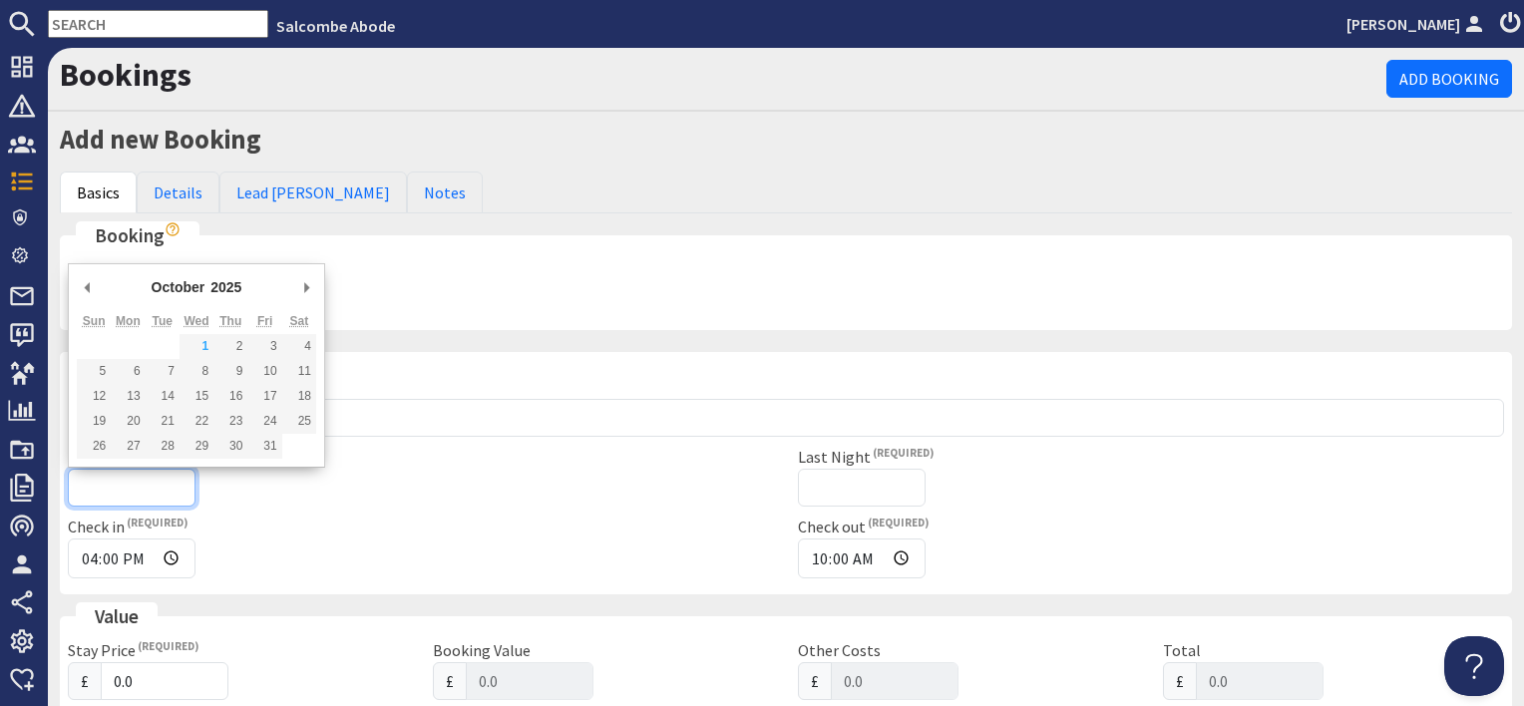
click at [156, 491] on input "Arrival Date" at bounding box center [132, 488] width 128 height 38
type input "03/07/2026"
type input "2026-06-03T23:59:59"
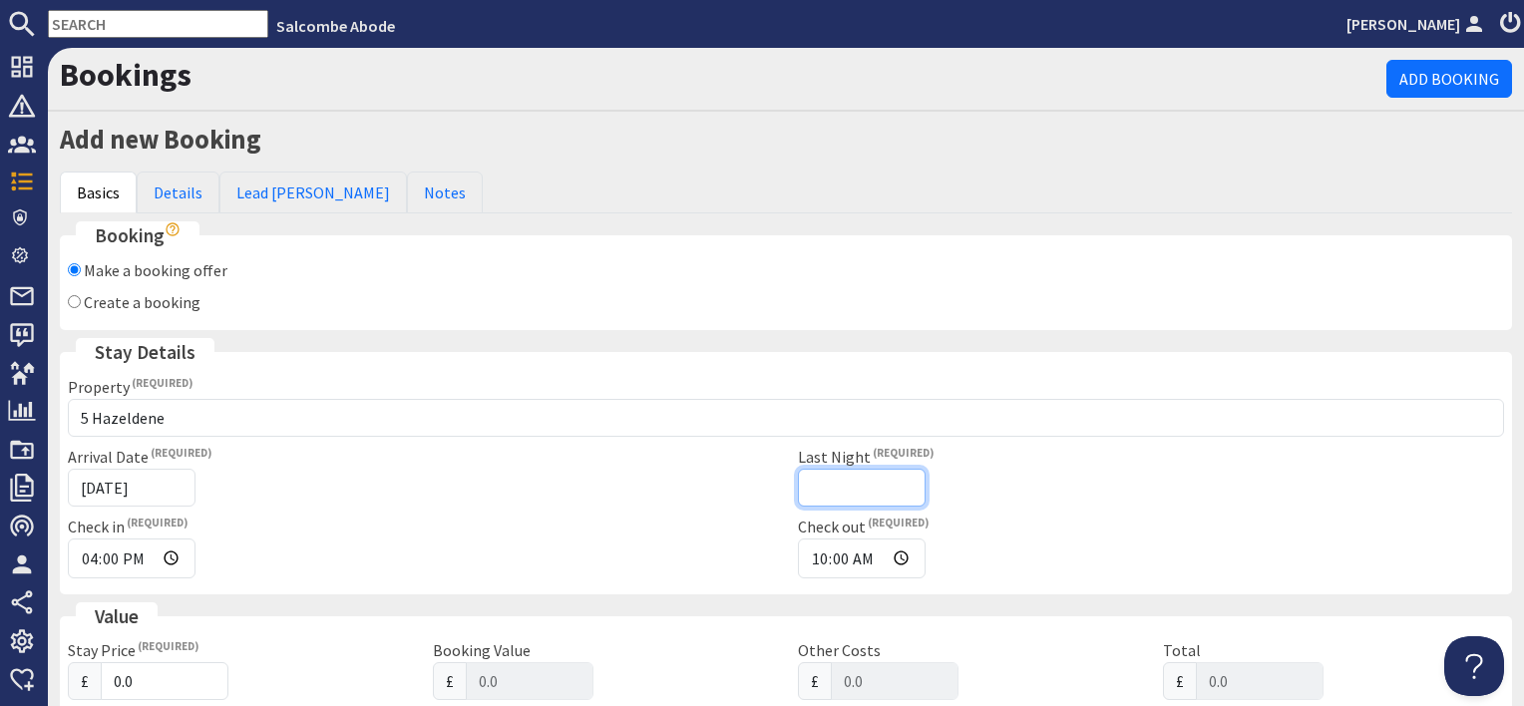
click at [821, 488] on input "Last Night" at bounding box center [862, 488] width 128 height 38
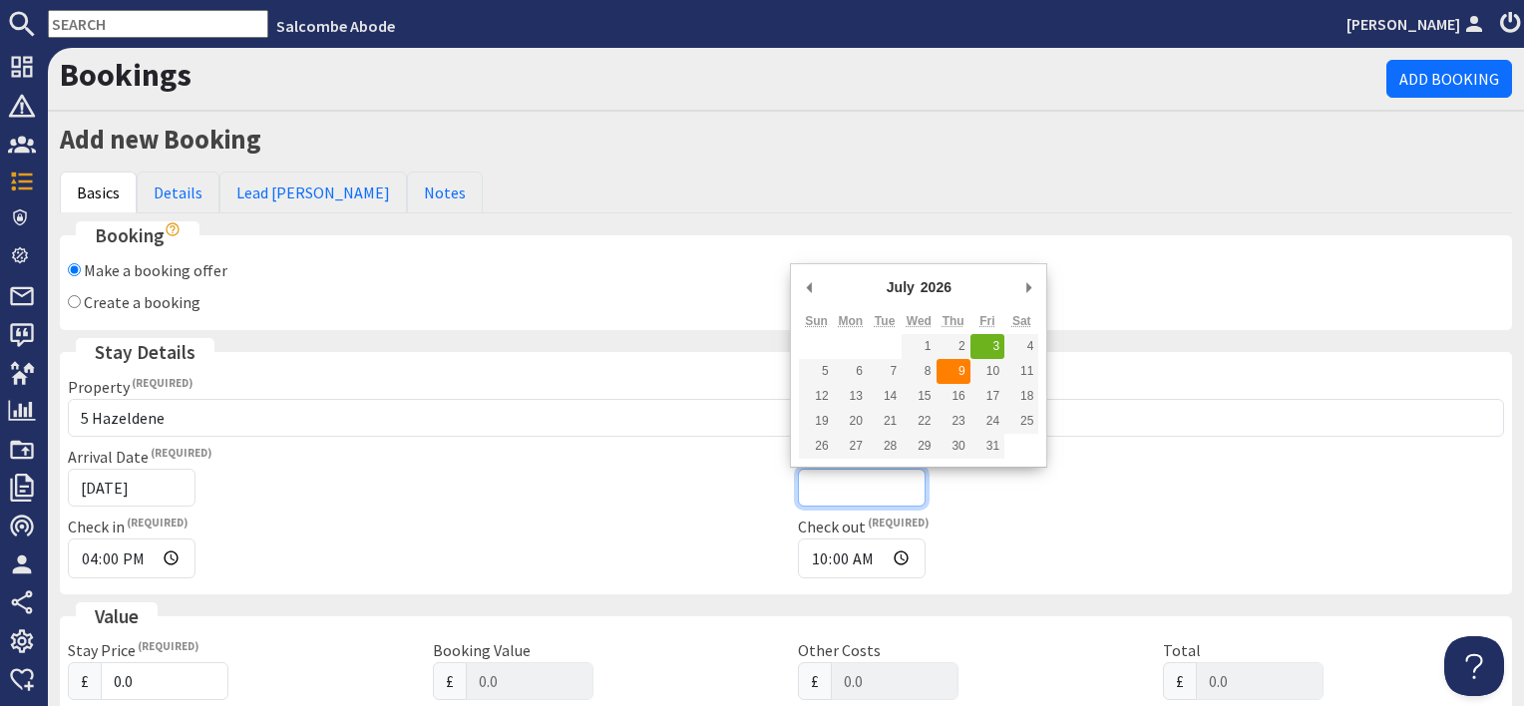
type input "09/07/2026"
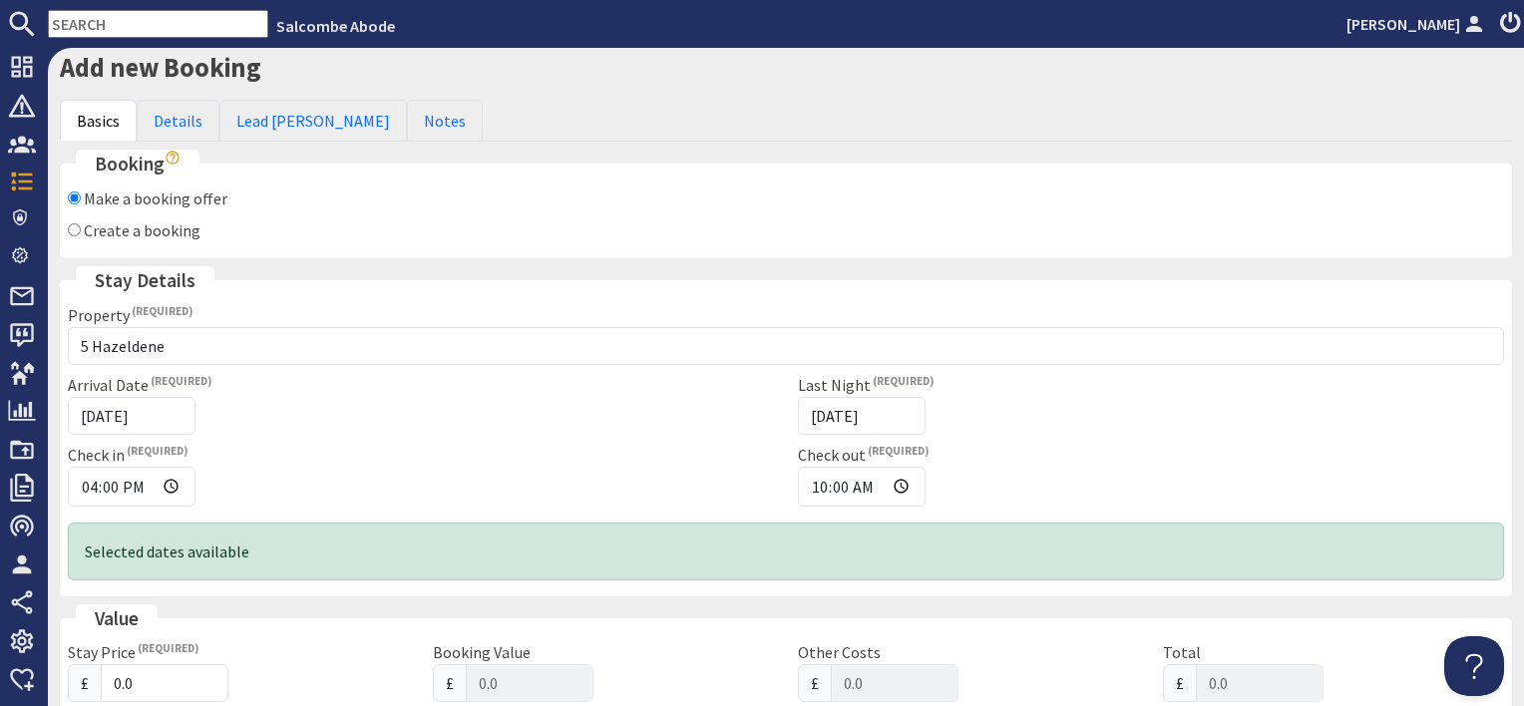
scroll to position [299, 0]
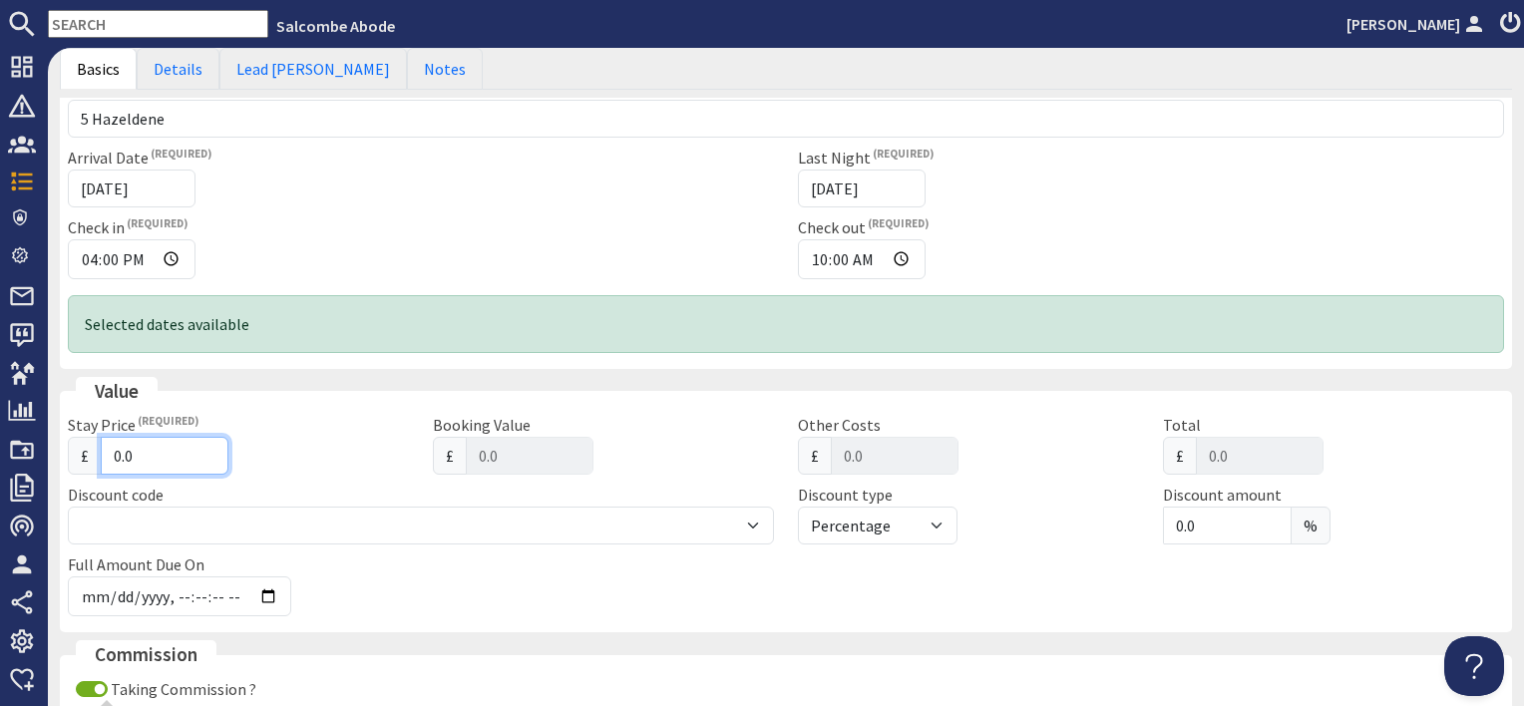
drag, startPoint x: 143, startPoint y: 452, endPoint x: 62, endPoint y: 445, distance: 81.1
click at [62, 445] on div "Stay Price £ 0.0" at bounding box center [238, 444] width 365 height 62
type input "1"
type input "1.00"
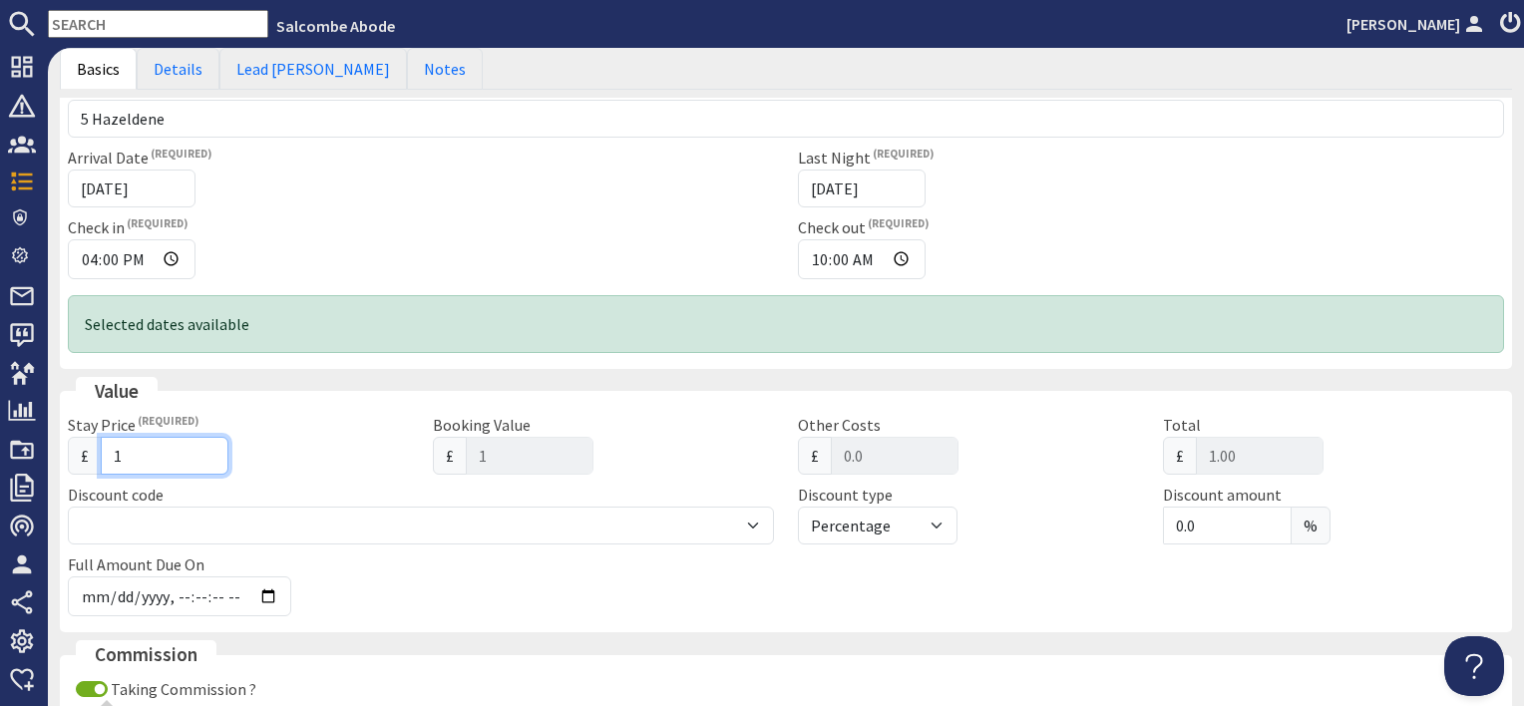
type input "14"
type input "14.00"
type input "147"
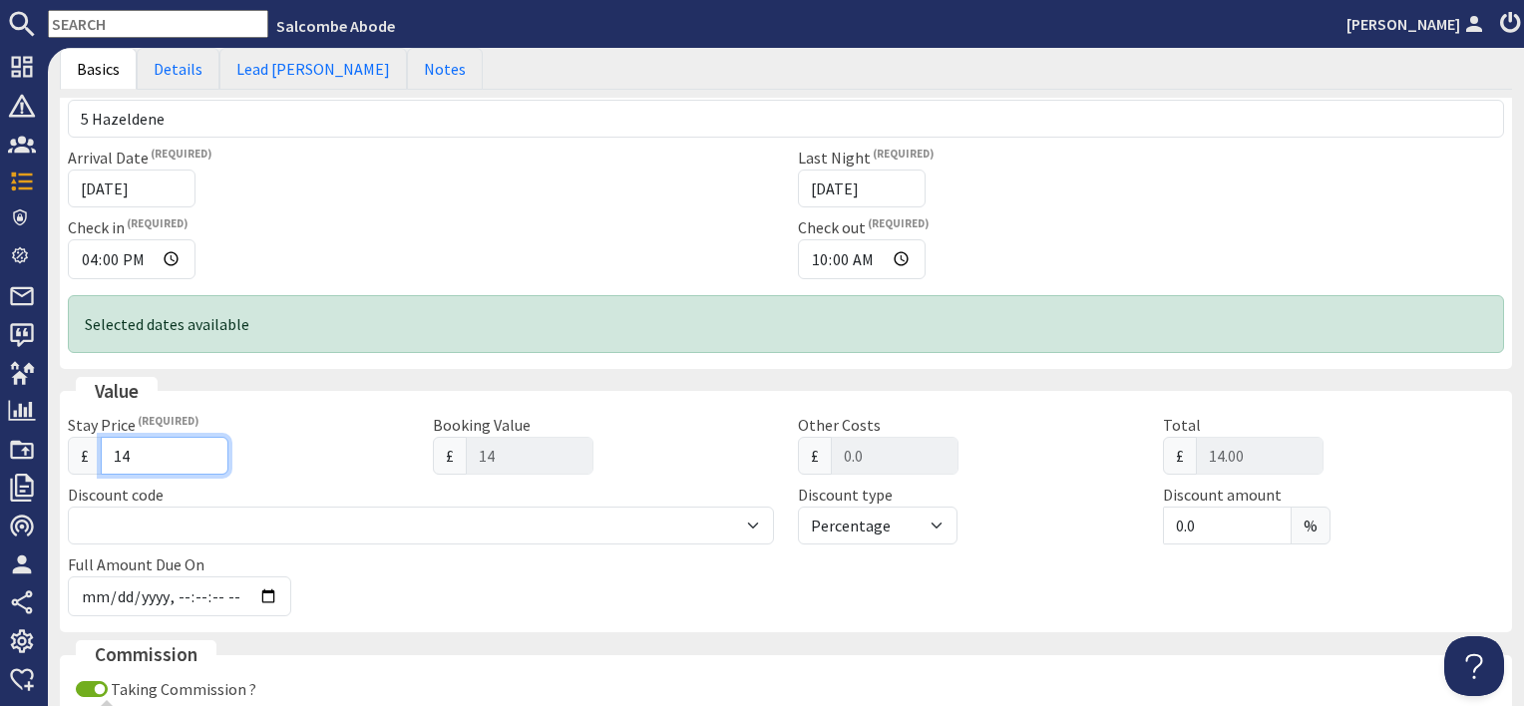
type input "147.00"
type input "1475"
type input "1475.00"
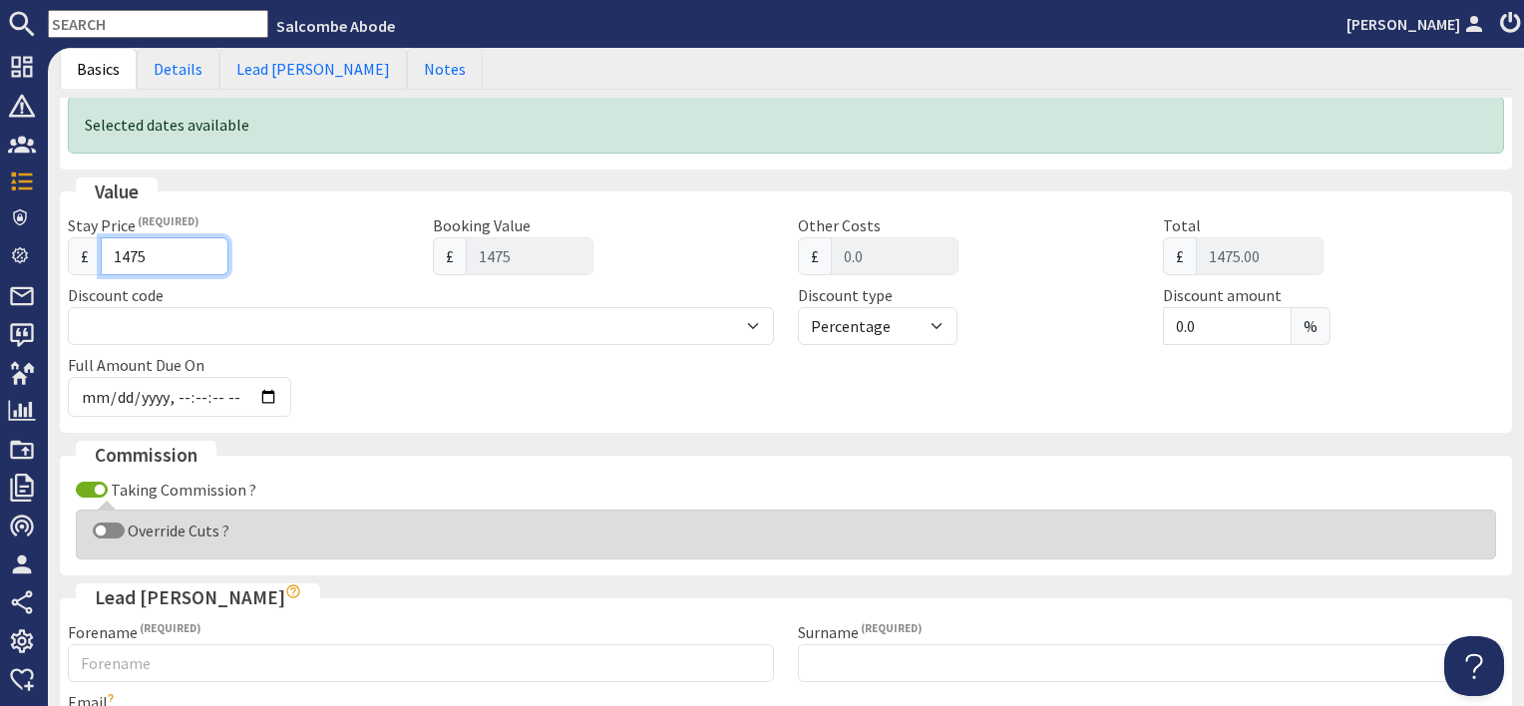
scroll to position [698, 0]
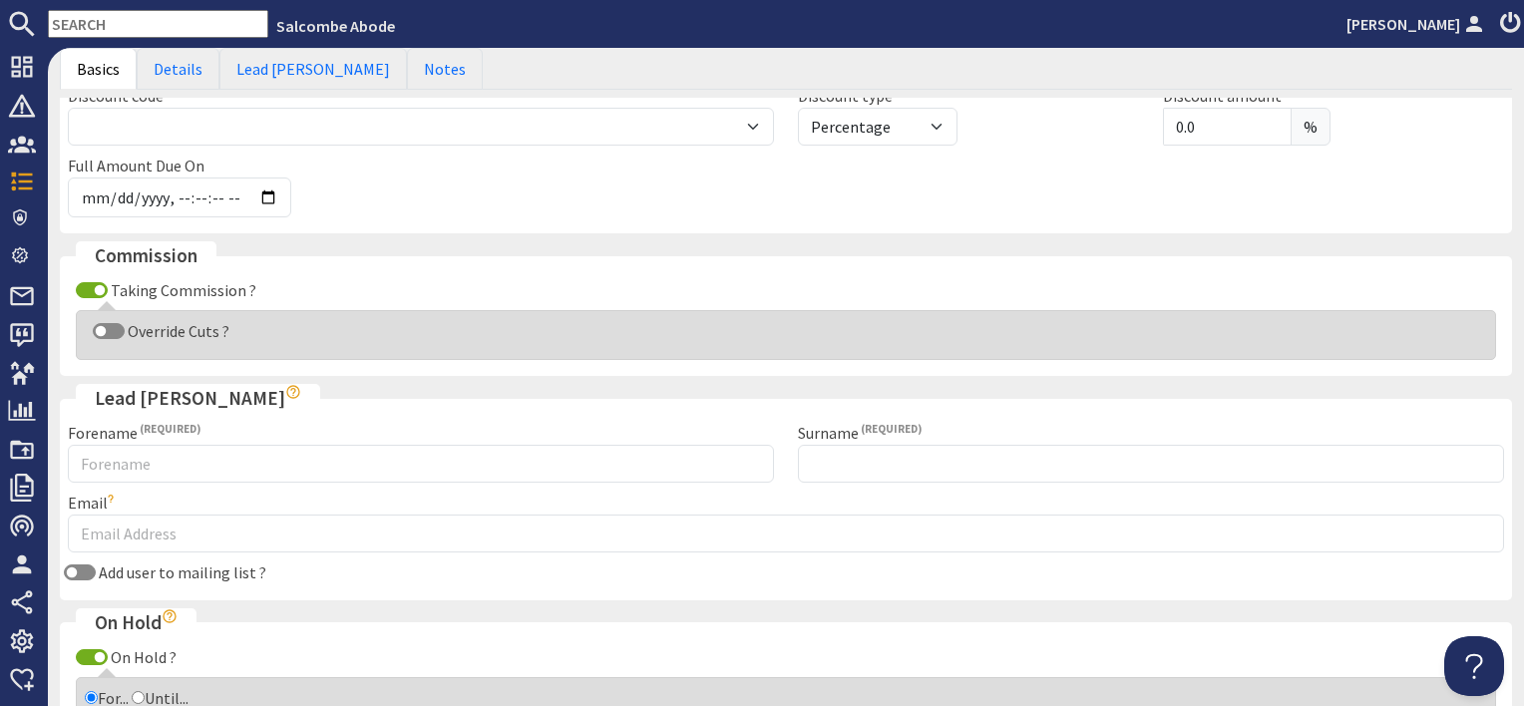
type input "1475"
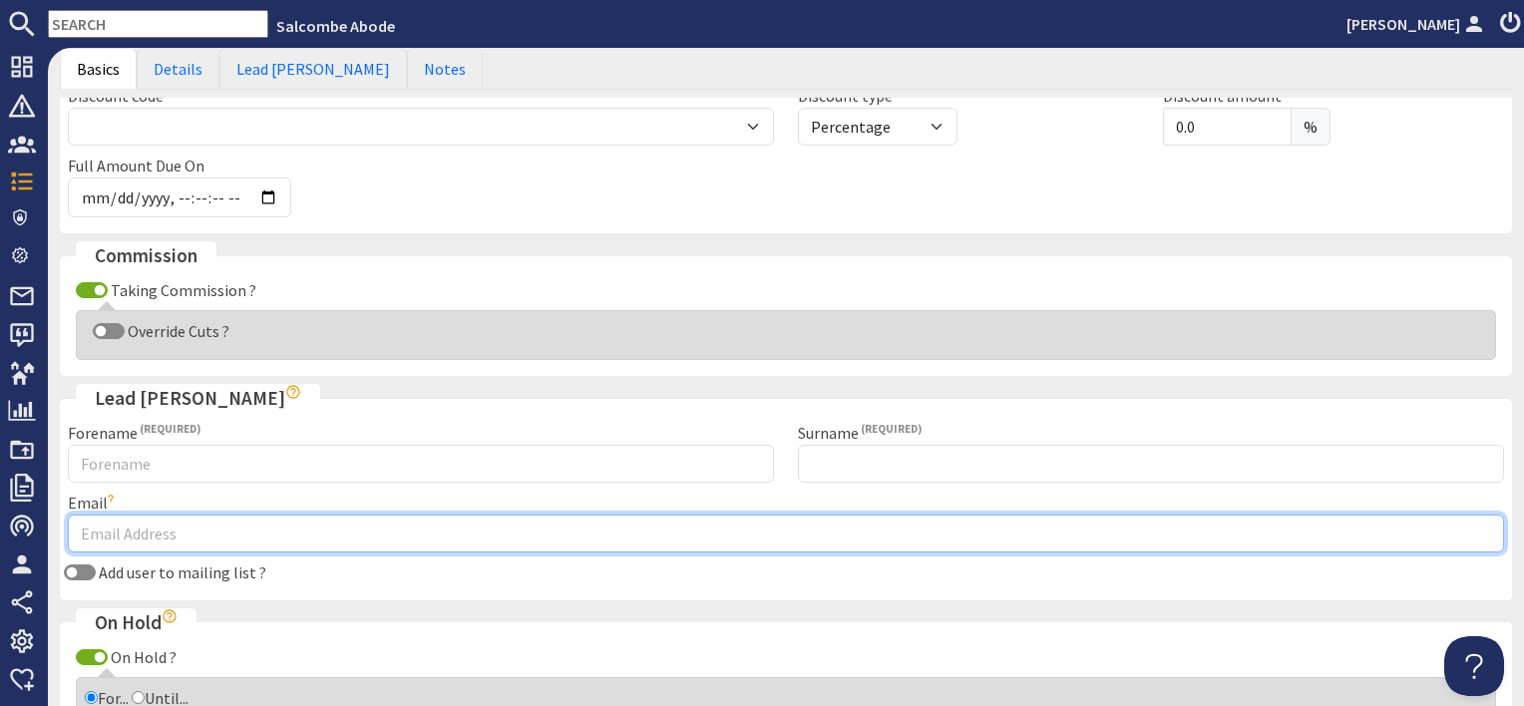
drag, startPoint x: 120, startPoint y: 521, endPoint x: 132, endPoint y: 527, distance: 13.4
click at [120, 521] on input "Email" at bounding box center [786, 534] width 1437 height 38
paste input "[EMAIL_ADDRESS][DOMAIN_NAME]"
type input "[EMAIL_ADDRESS][DOMAIN_NAME]"
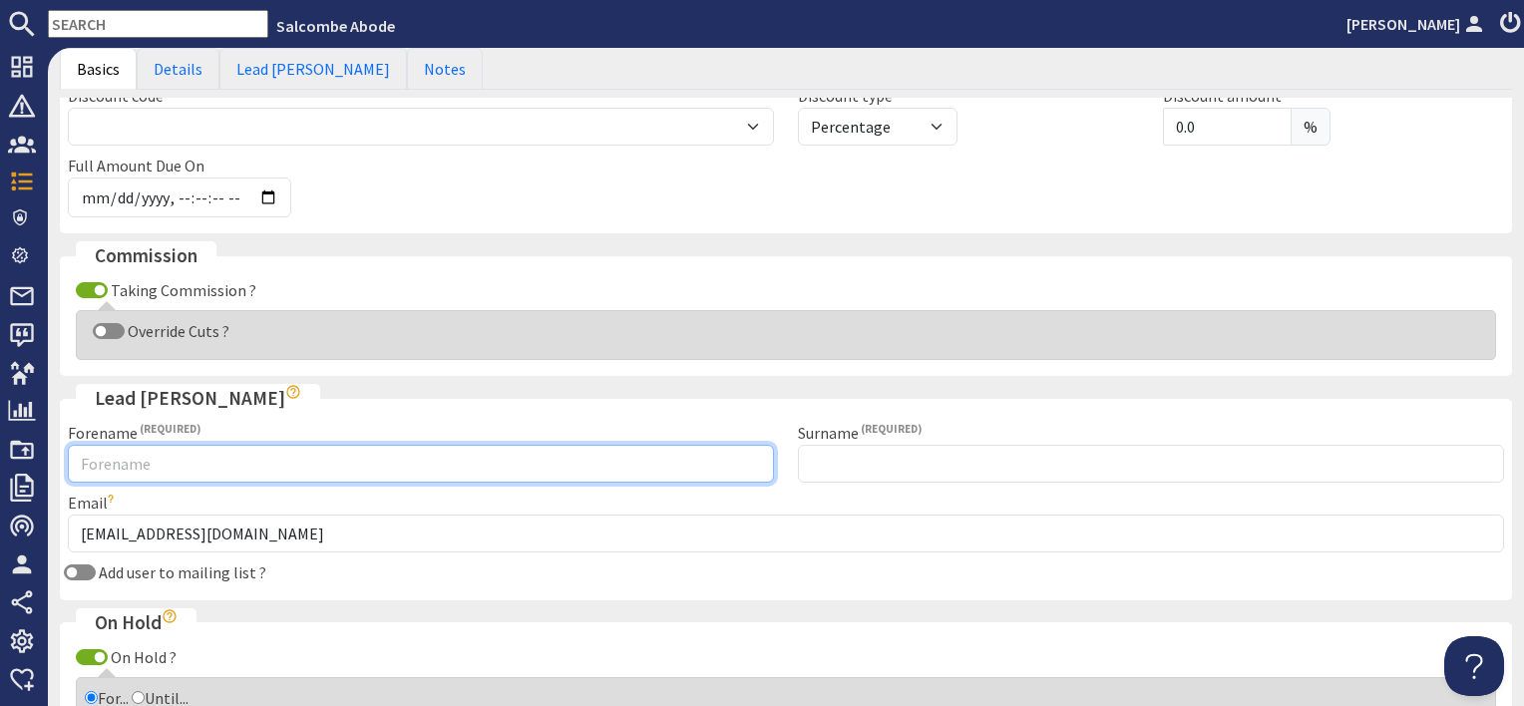
drag, startPoint x: 70, startPoint y: 471, endPoint x: 104, endPoint y: 467, distance: 34.2
click at [70, 469] on input "Forename" at bounding box center [421, 464] width 706 height 38
click at [110, 452] on input "Forename" at bounding box center [421, 464] width 706 height 38
type input "[PERSON_NAME]"
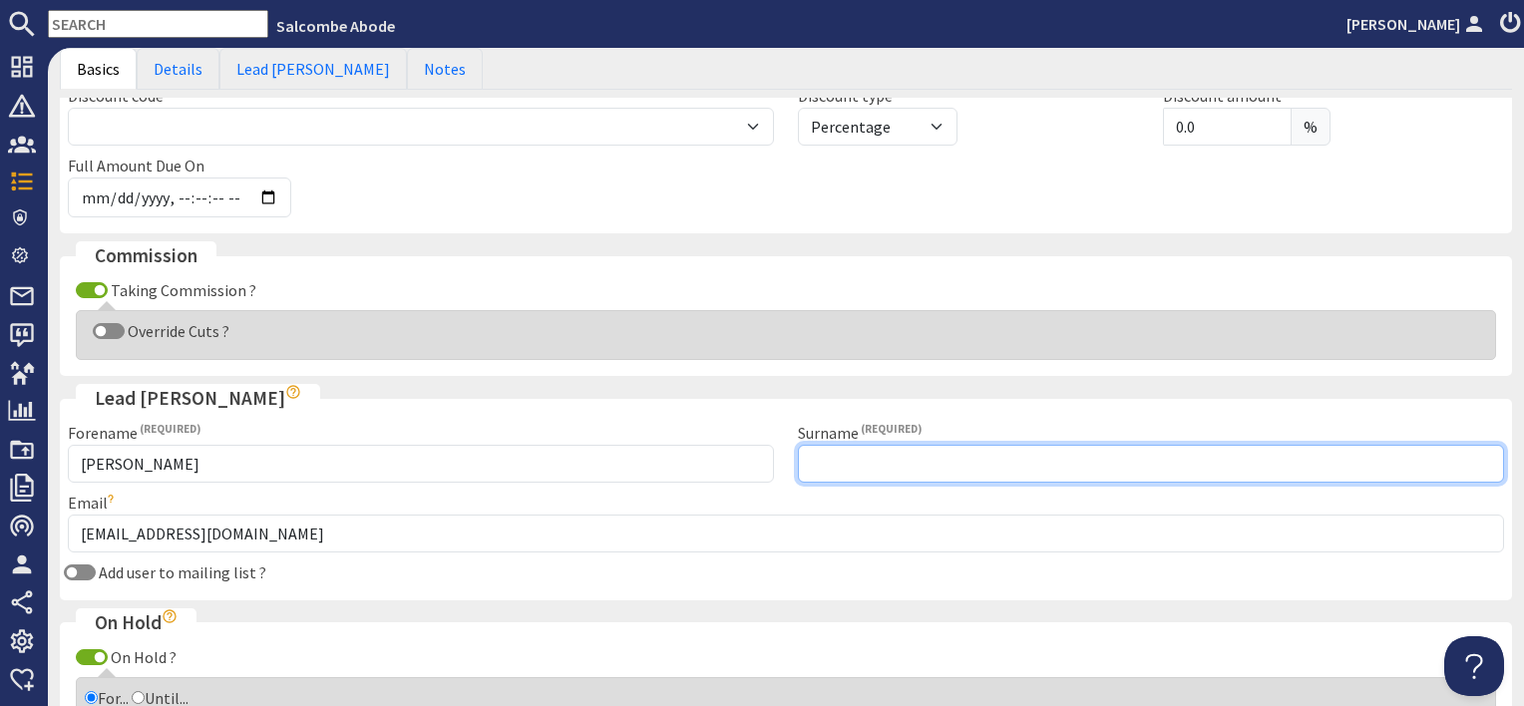
click at [843, 457] on input "Surname" at bounding box center [1151, 464] width 706 height 38
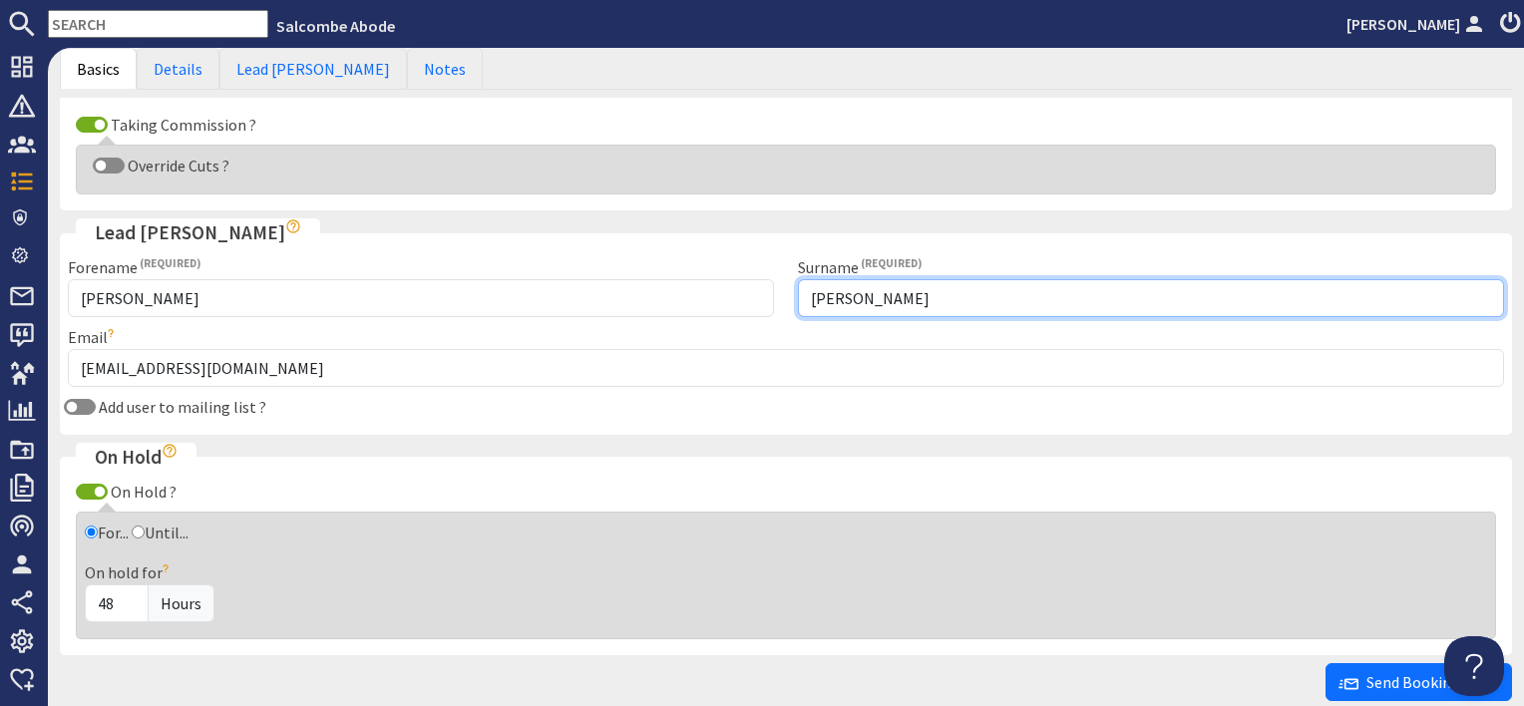
scroll to position [898, 0]
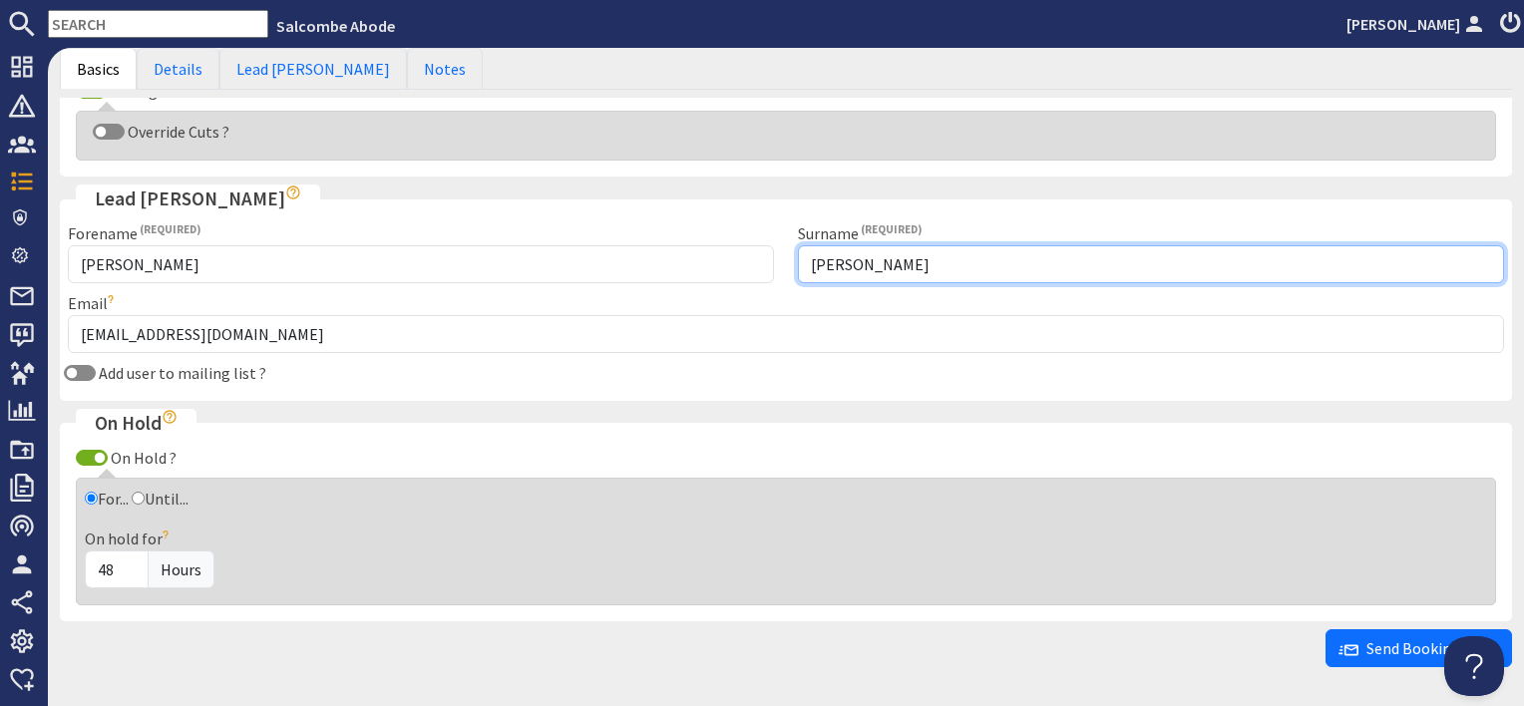
type input "[PERSON_NAME]"
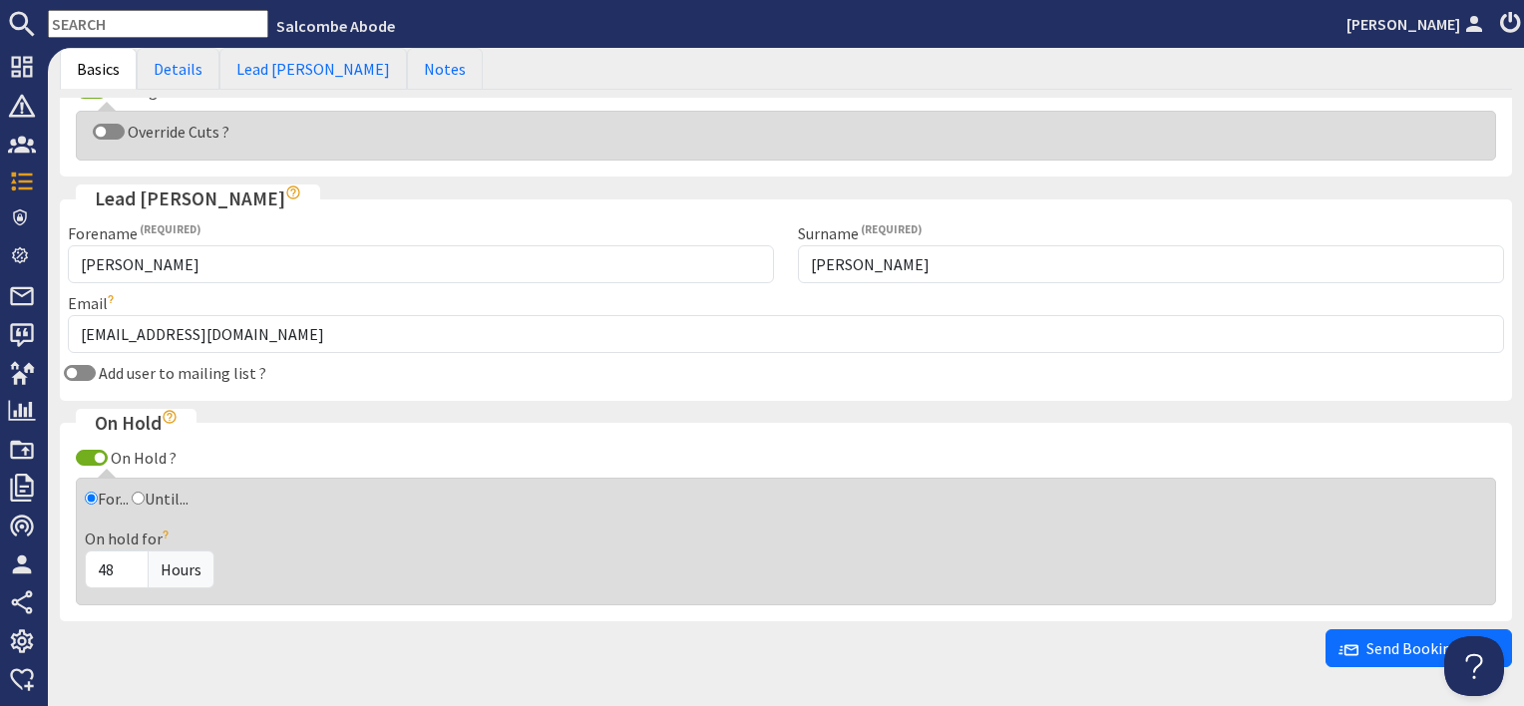
click at [144, 492] on input "Until..." at bounding box center [138, 498] width 13 height 13
radio input "true"
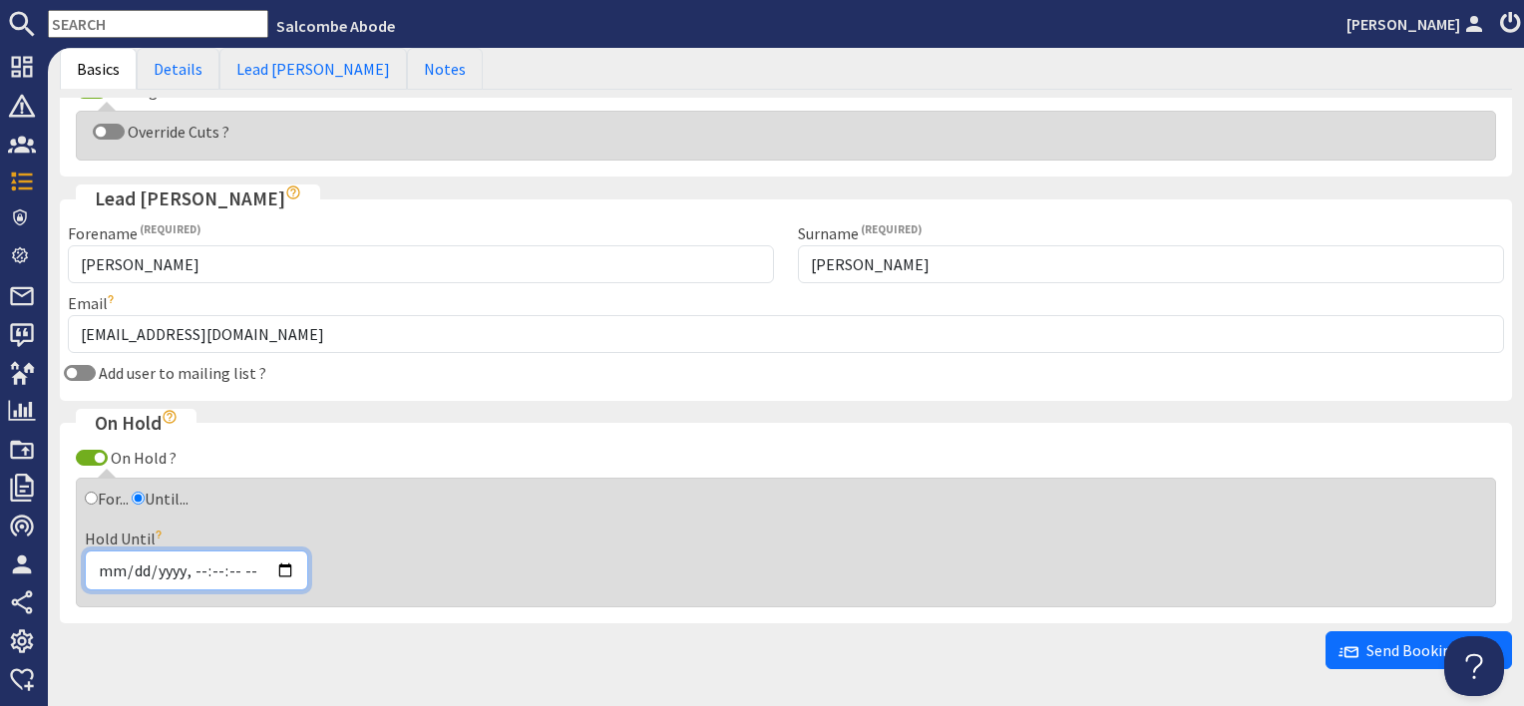
click at [288, 558] on input "Hold Until" at bounding box center [196, 571] width 223 height 40
type input "2025-10-08T16:10"
click at [890, 642] on div "Send Booking Offer" at bounding box center [786, 651] width 1453 height 38
click at [1385, 648] on span "Send Booking Offer" at bounding box center [1419, 650] width 161 height 20
